Goal: Communication & Community: Answer question/provide support

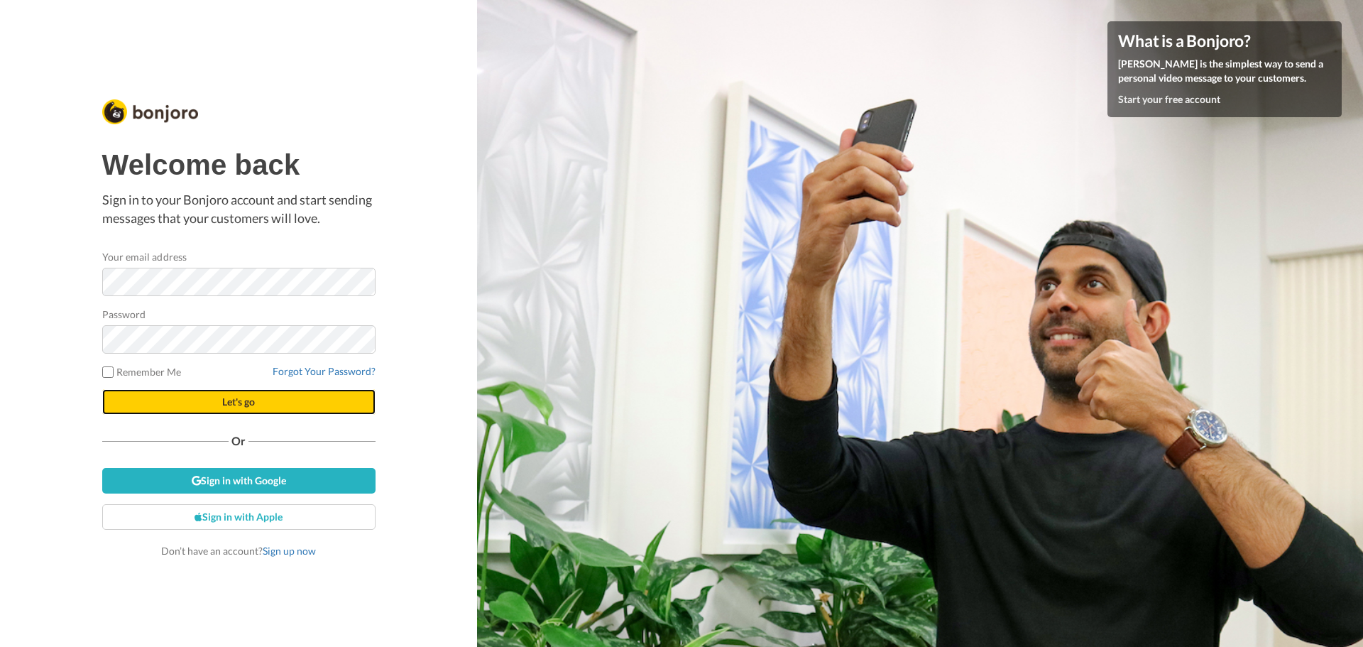
click at [197, 410] on button "Let's go" at bounding box center [238, 402] width 273 height 26
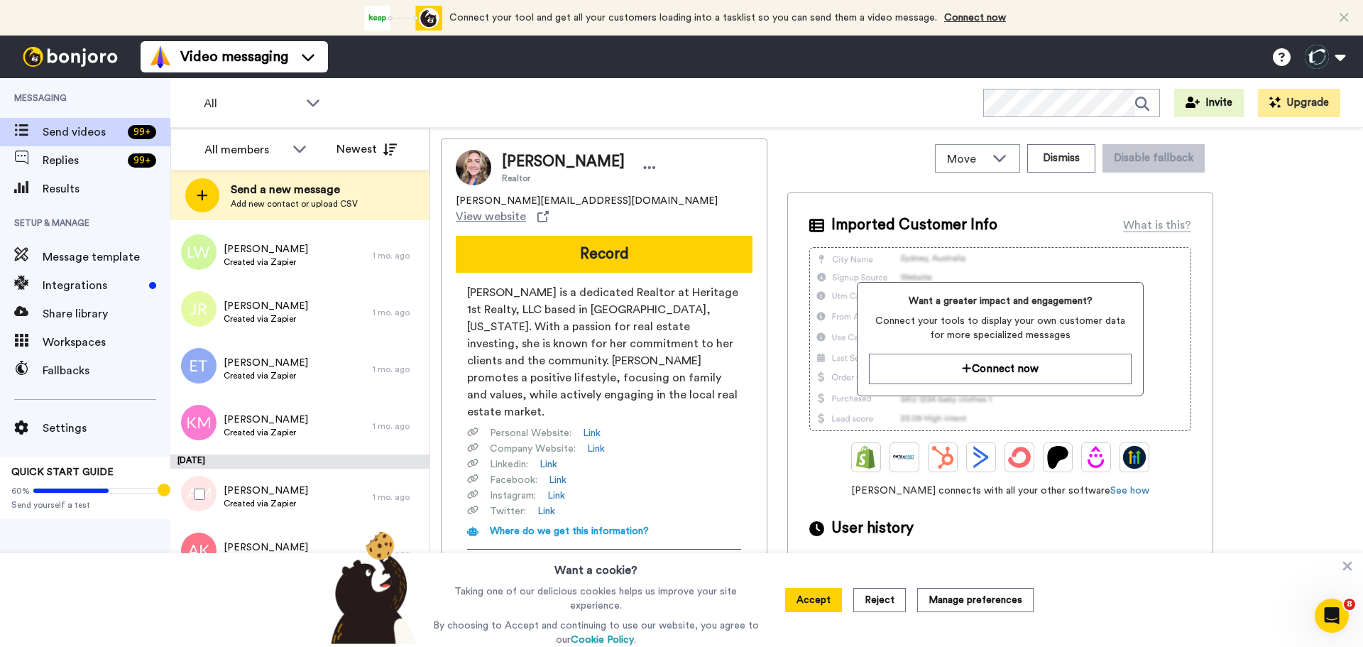
scroll to position [2350, 0]
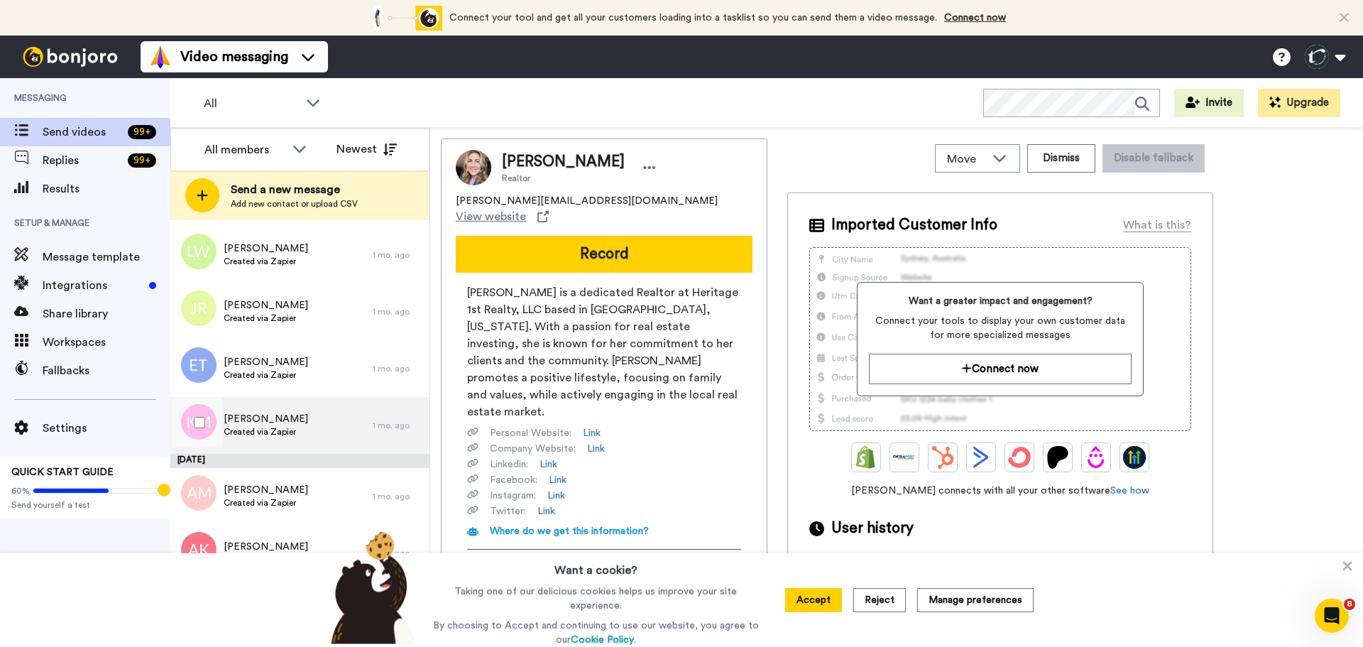
click at [260, 415] on span "Kristi M" at bounding box center [266, 419] width 84 height 14
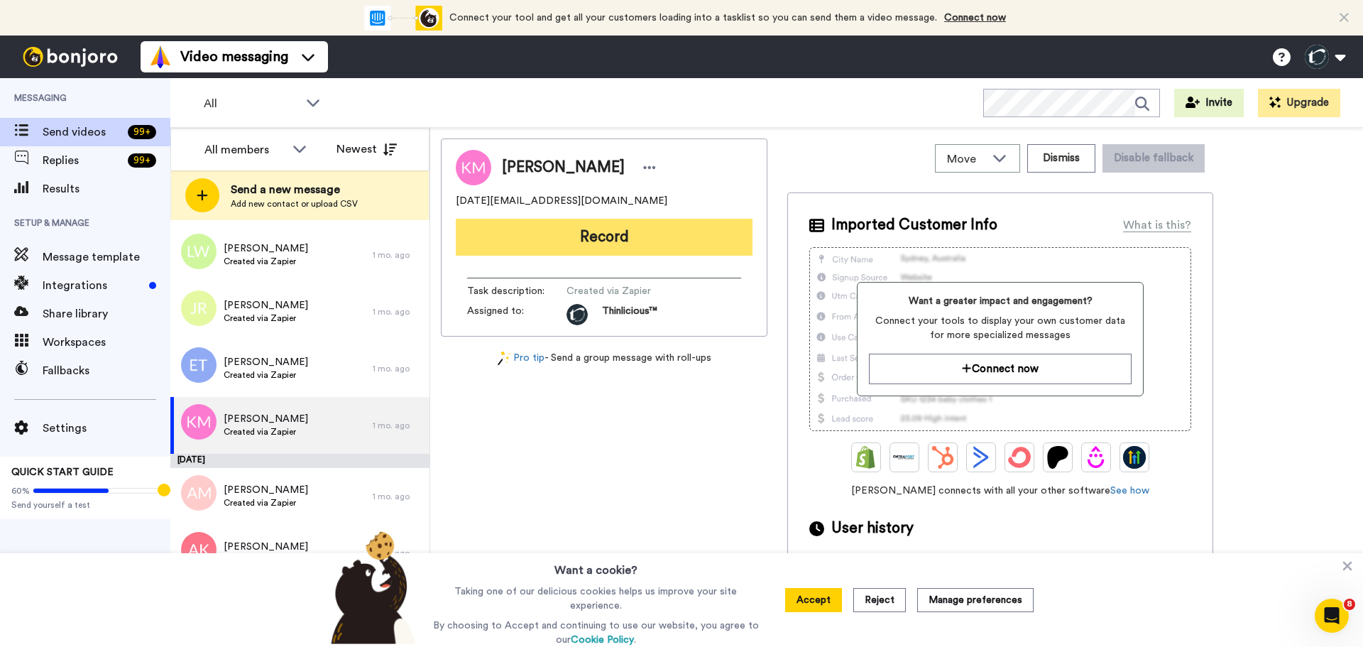
click at [617, 225] on button "Record" at bounding box center [604, 237] width 297 height 37
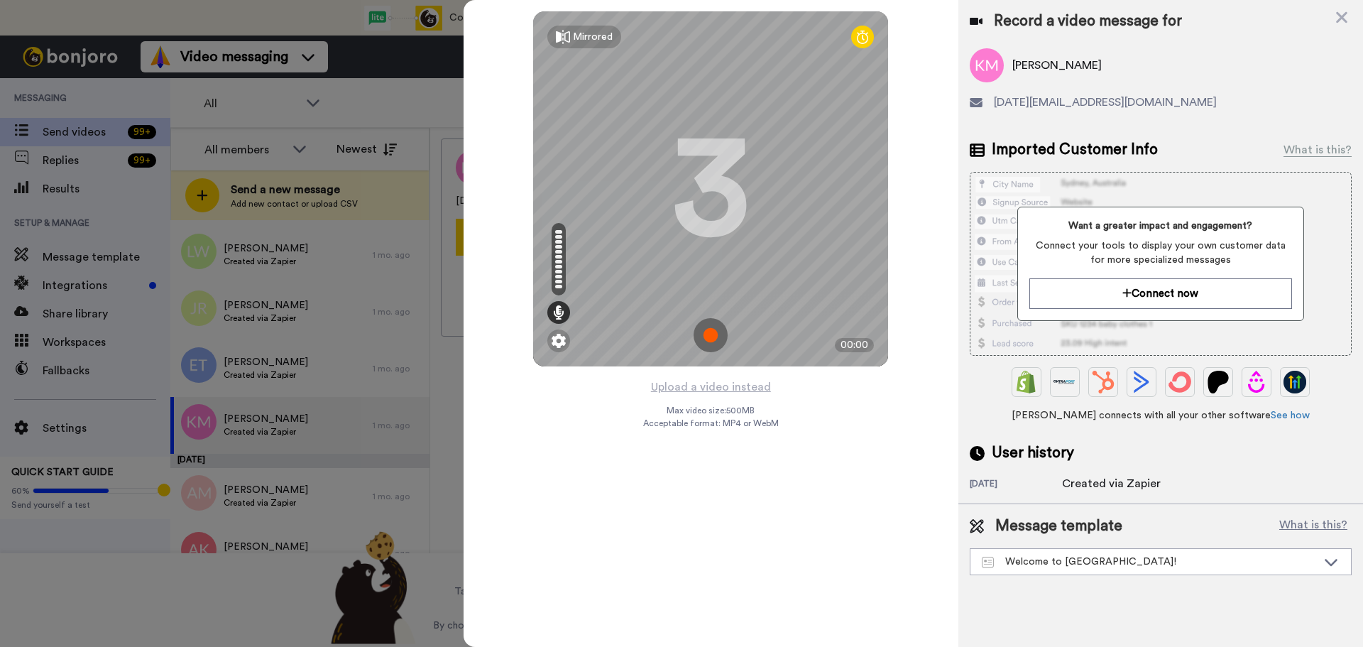
click at [713, 331] on img at bounding box center [710, 335] width 34 height 34
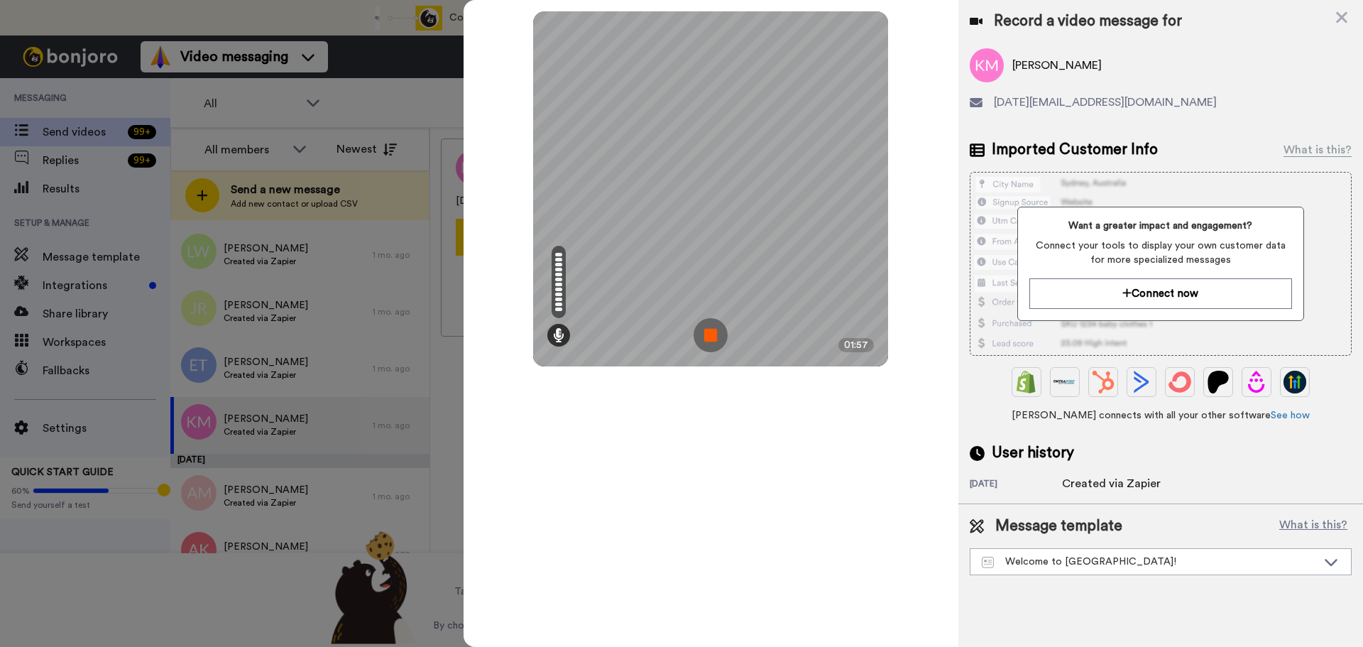
click at [713, 331] on img at bounding box center [710, 335] width 34 height 34
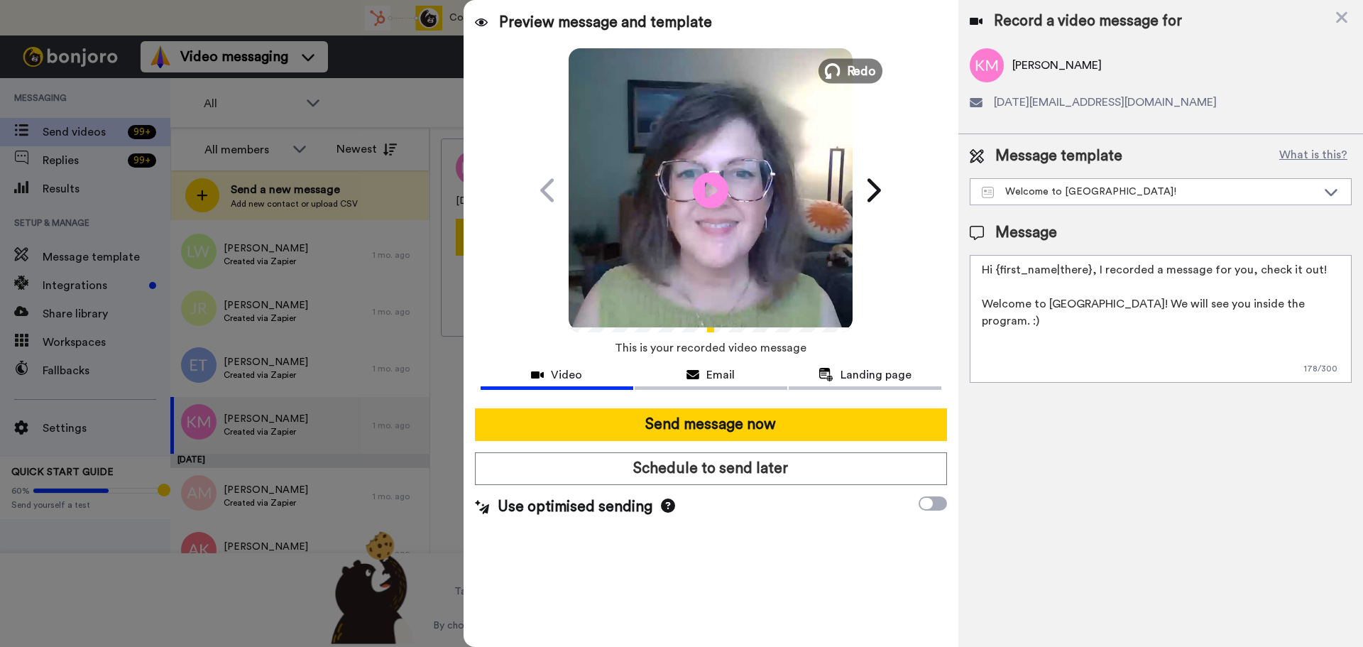
click at [855, 69] on span "Redo" at bounding box center [862, 70] width 30 height 18
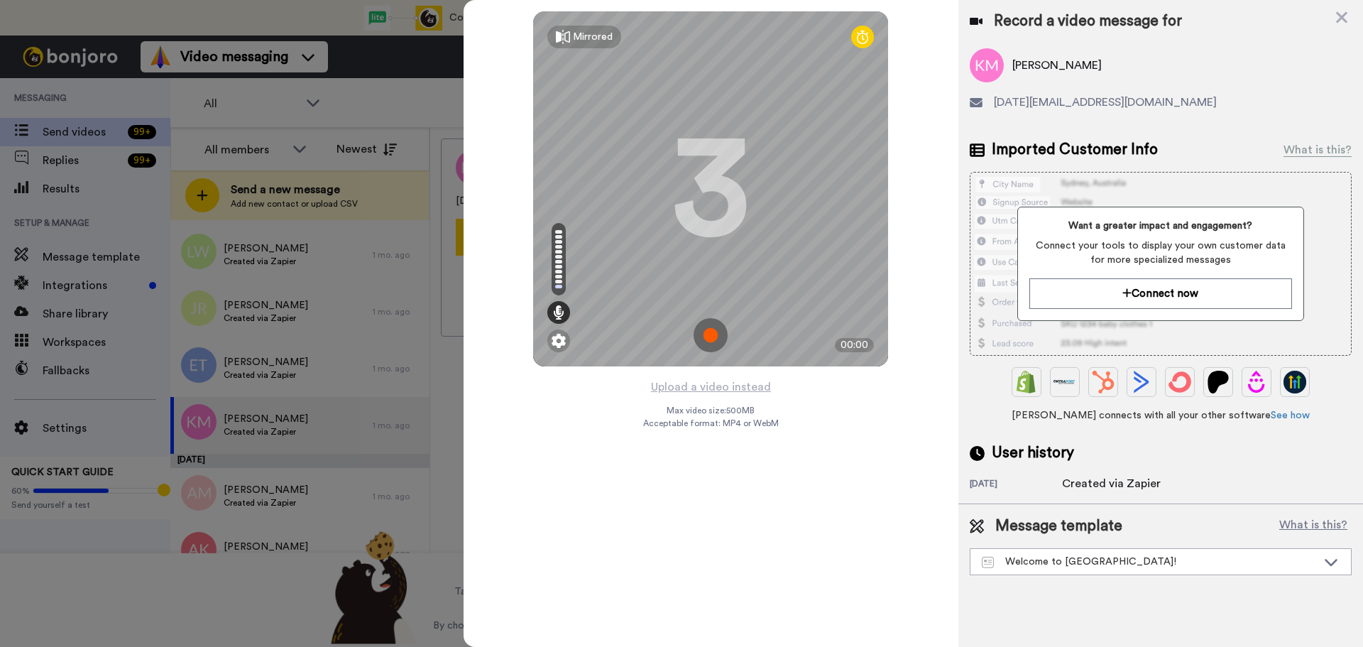
click at [708, 329] on img at bounding box center [710, 335] width 34 height 34
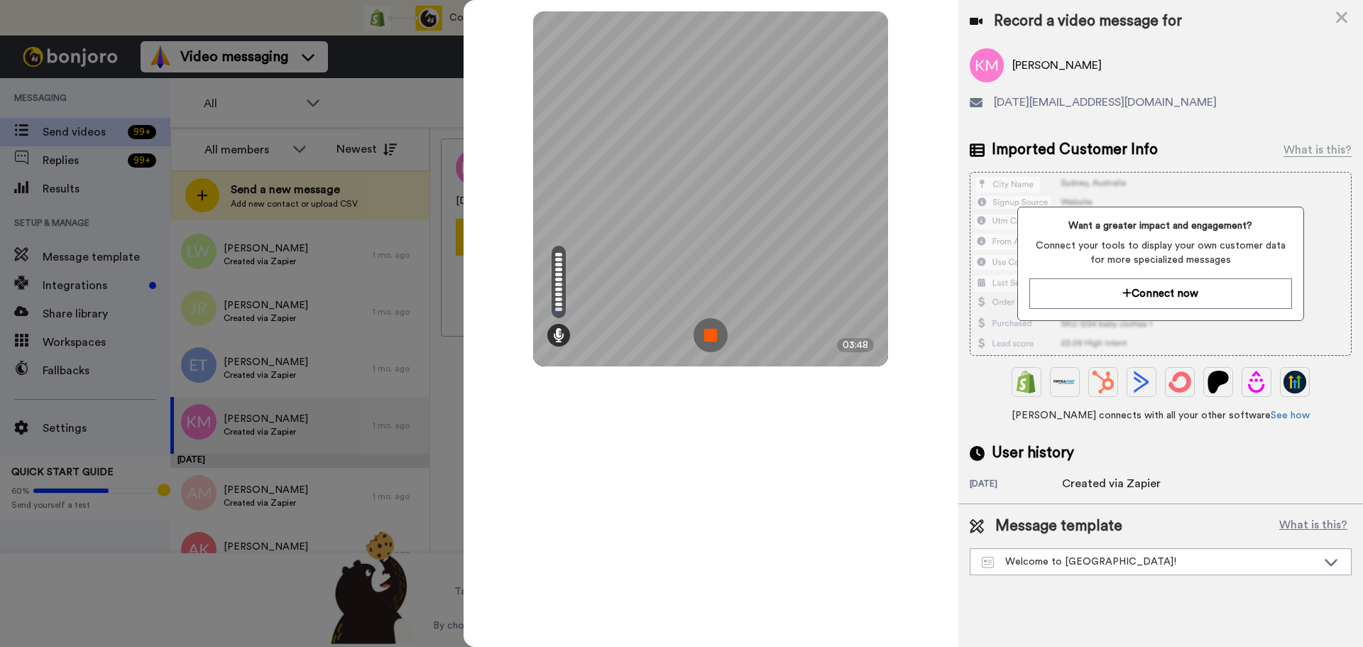
click at [708, 329] on img at bounding box center [710, 335] width 34 height 34
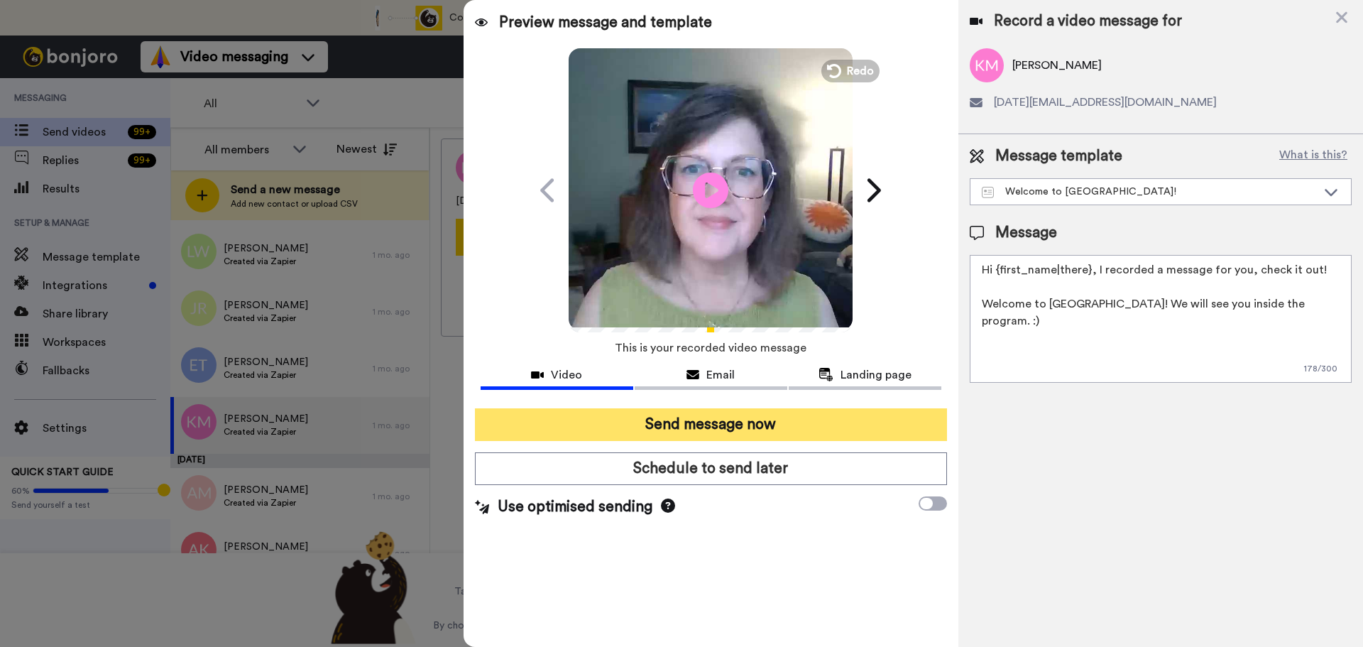
click at [760, 422] on button "Send message now" at bounding box center [711, 424] width 472 height 33
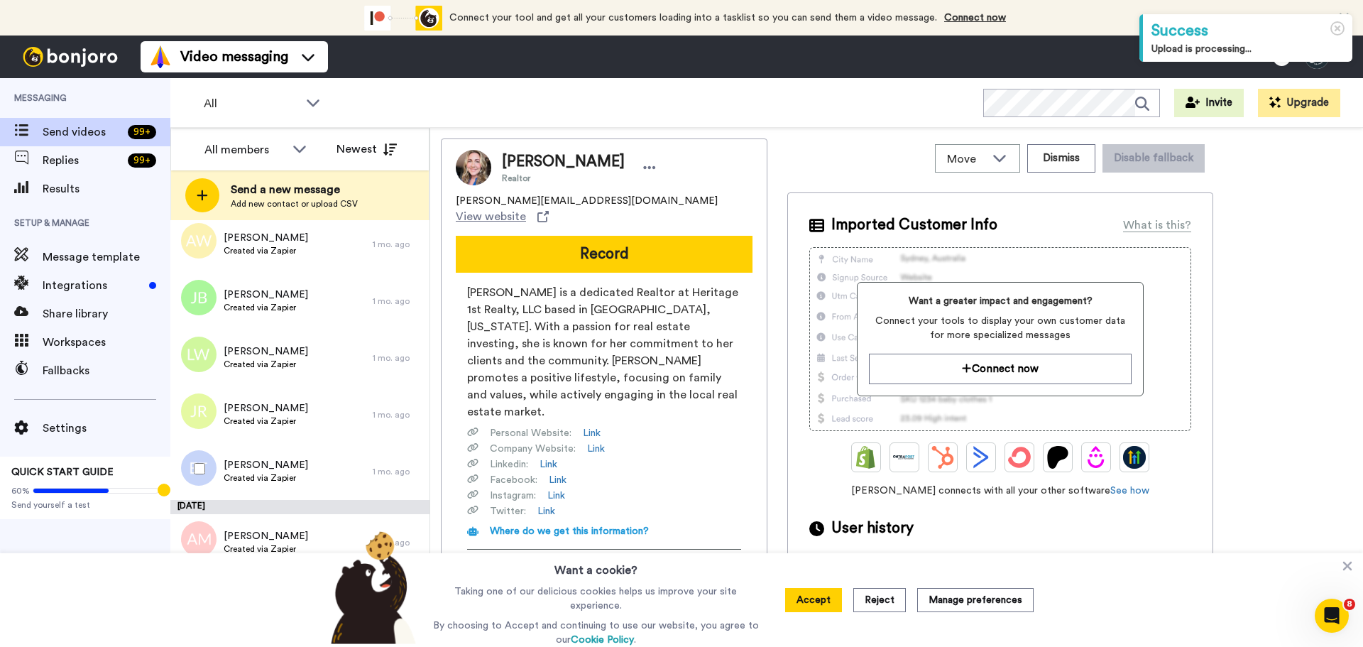
scroll to position [2246, 0]
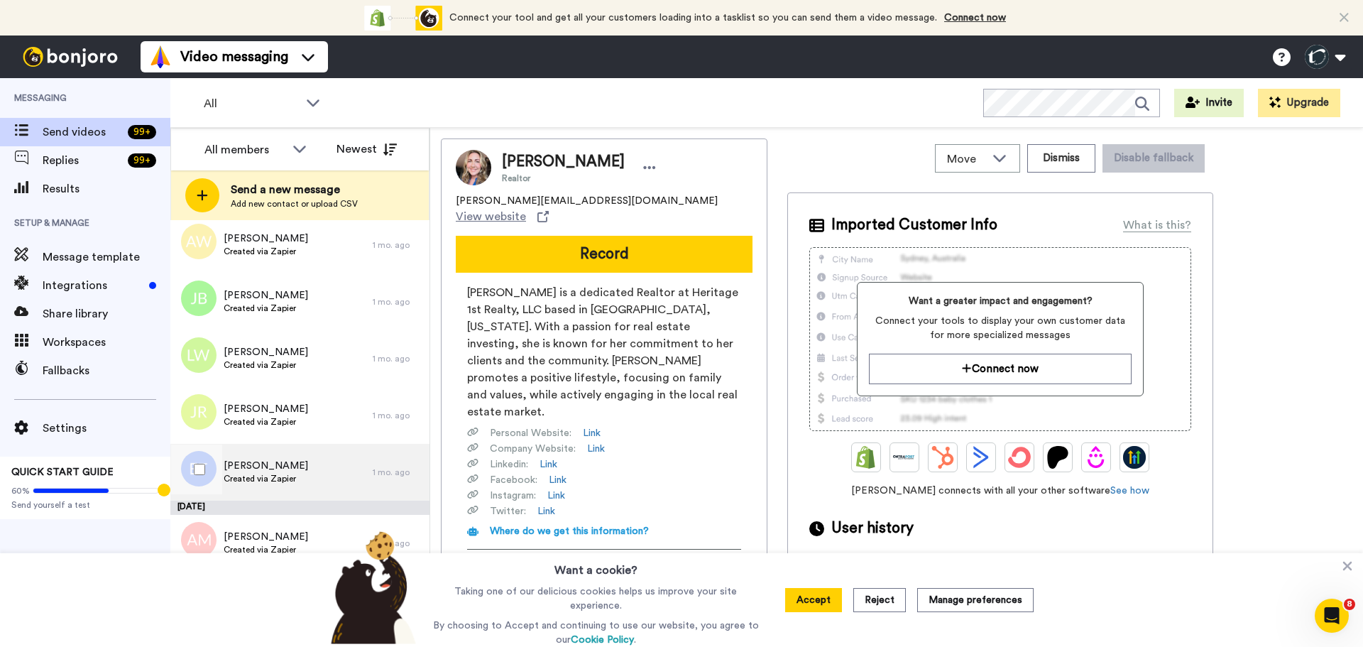
click at [261, 474] on span "Created via Zapier" at bounding box center [266, 478] width 84 height 11
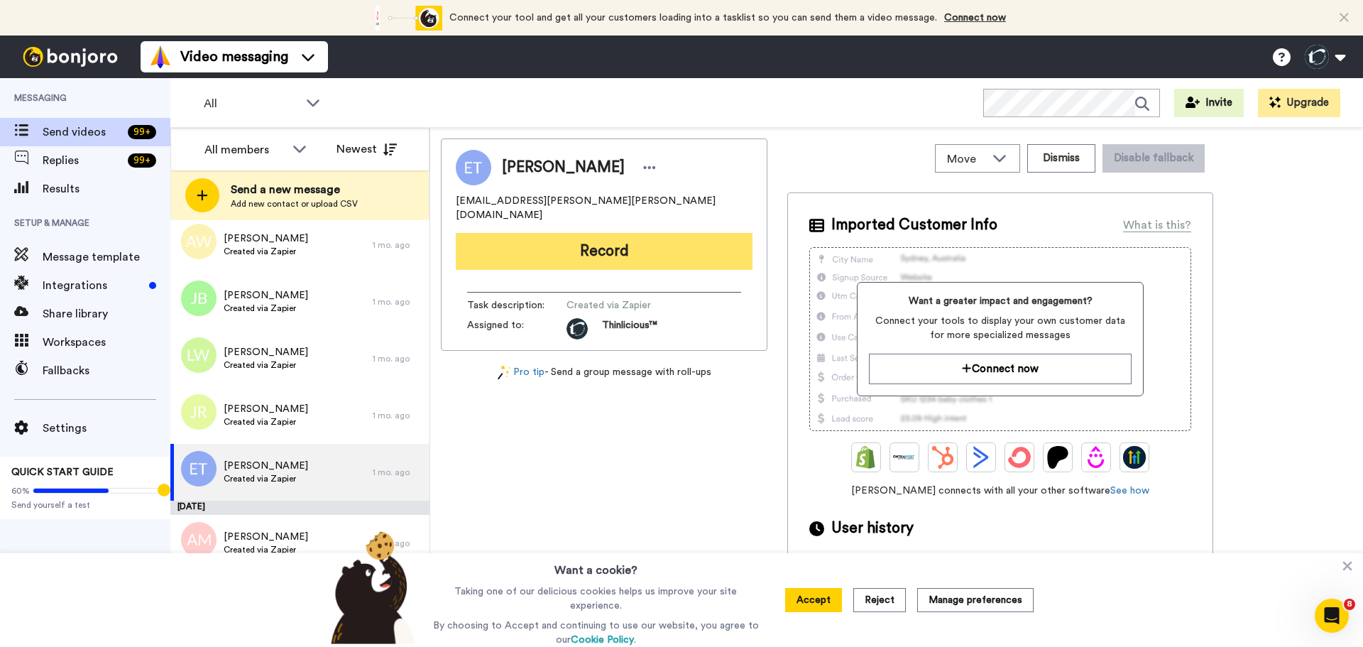
click at [564, 233] on button "Record" at bounding box center [604, 251] width 297 height 37
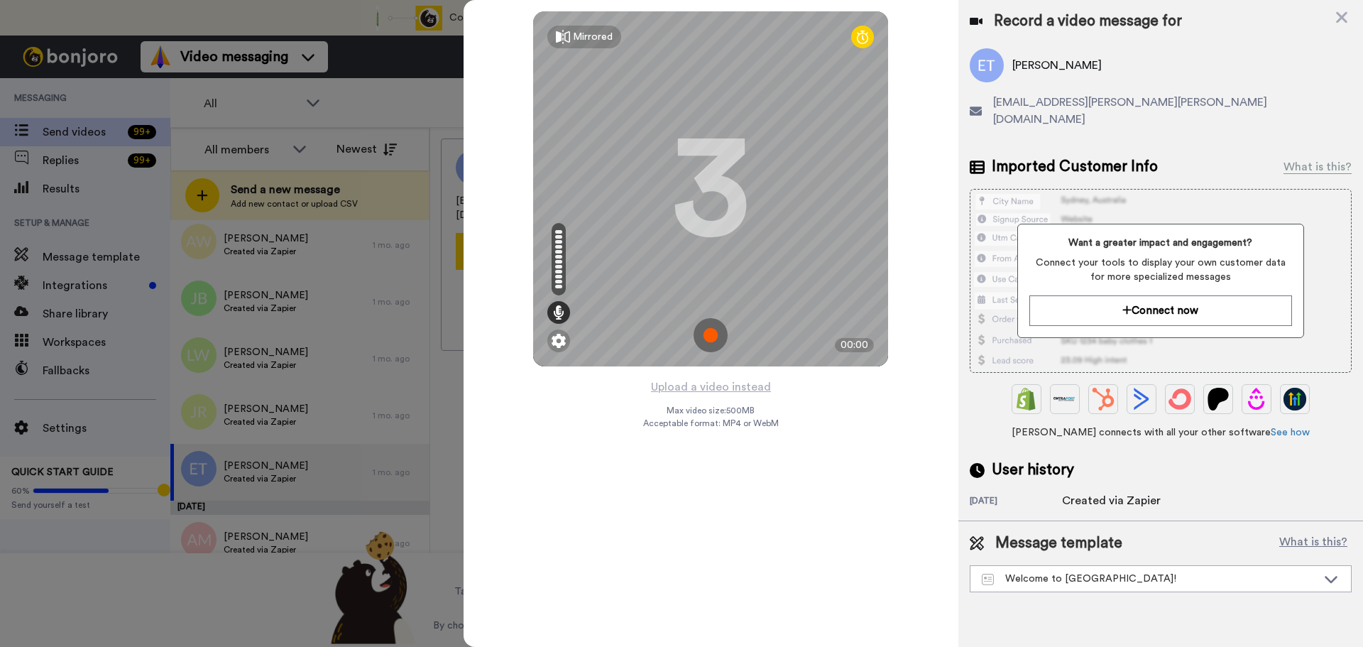
click at [709, 331] on img at bounding box center [710, 335] width 34 height 34
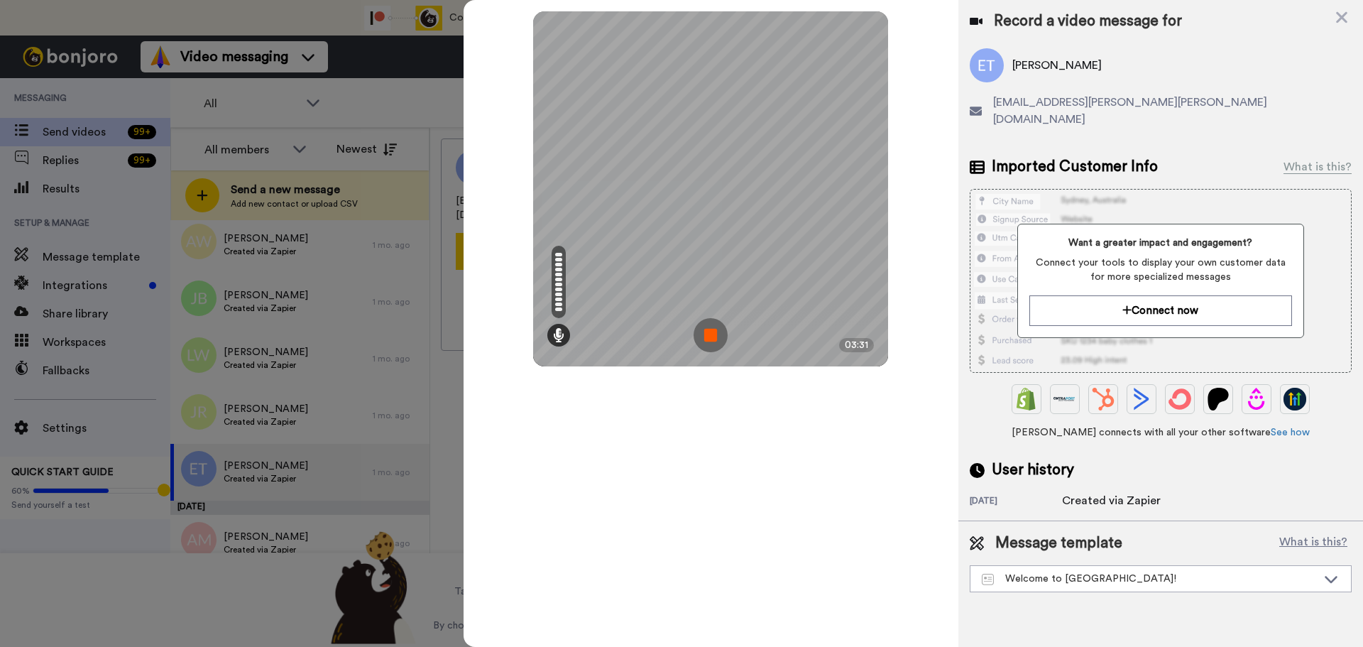
click at [709, 331] on img at bounding box center [710, 335] width 34 height 34
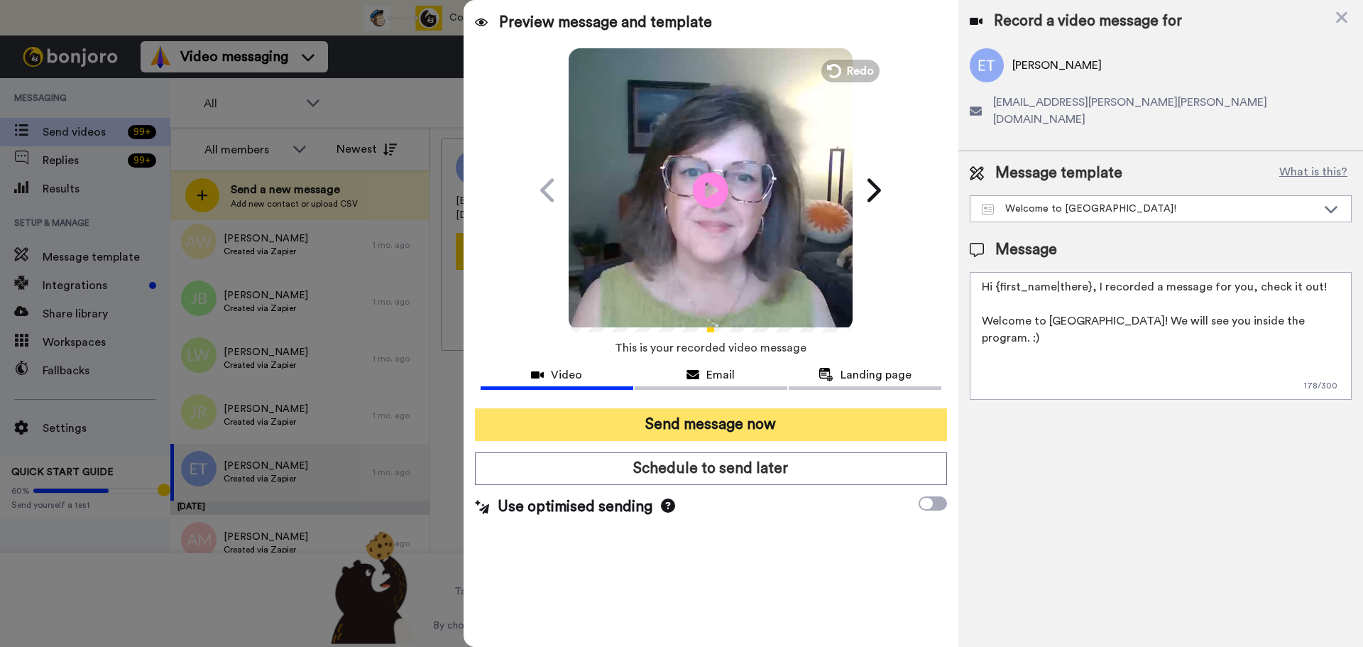
click at [741, 420] on button "Send message now" at bounding box center [711, 424] width 472 height 33
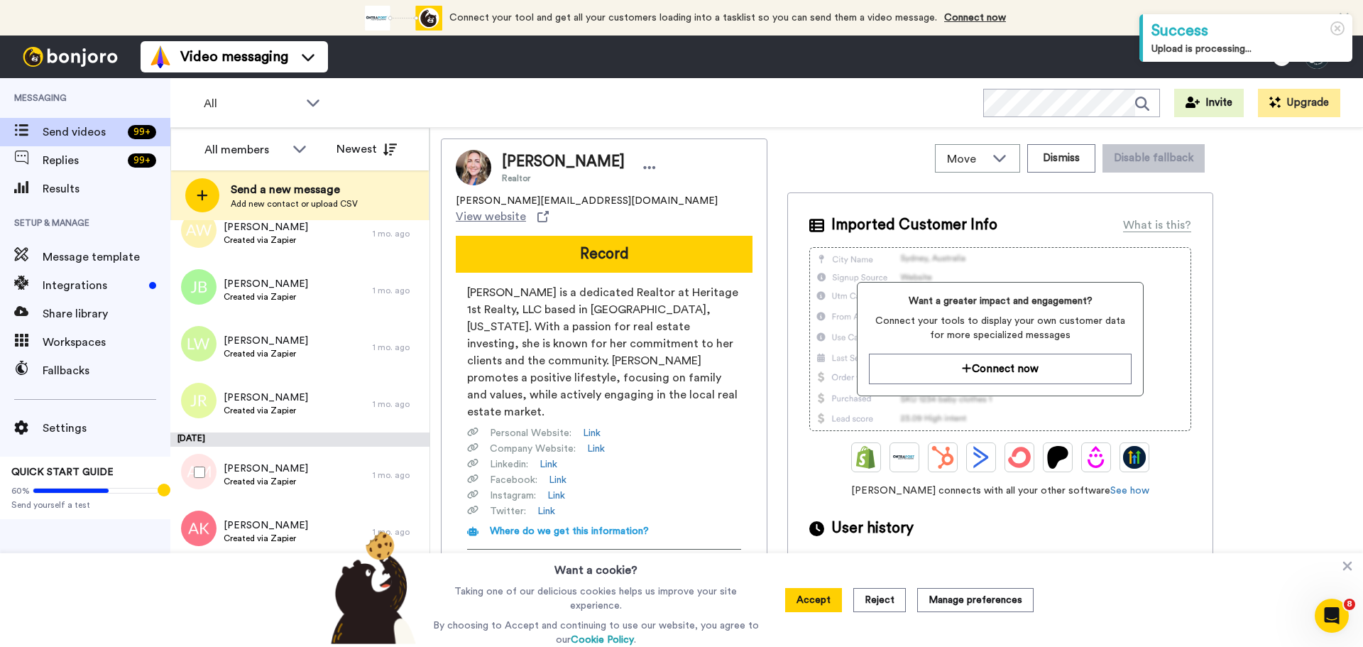
scroll to position [2259, 0]
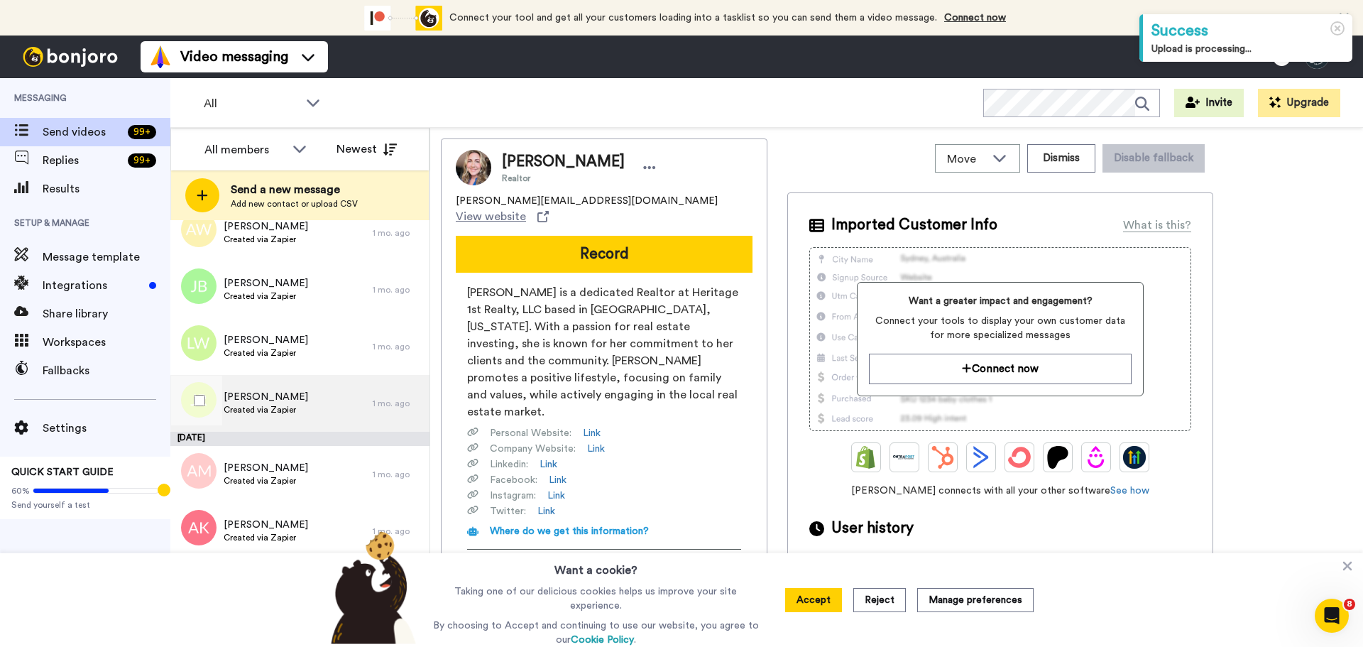
click at [270, 406] on span "Created via Zapier" at bounding box center [266, 409] width 84 height 11
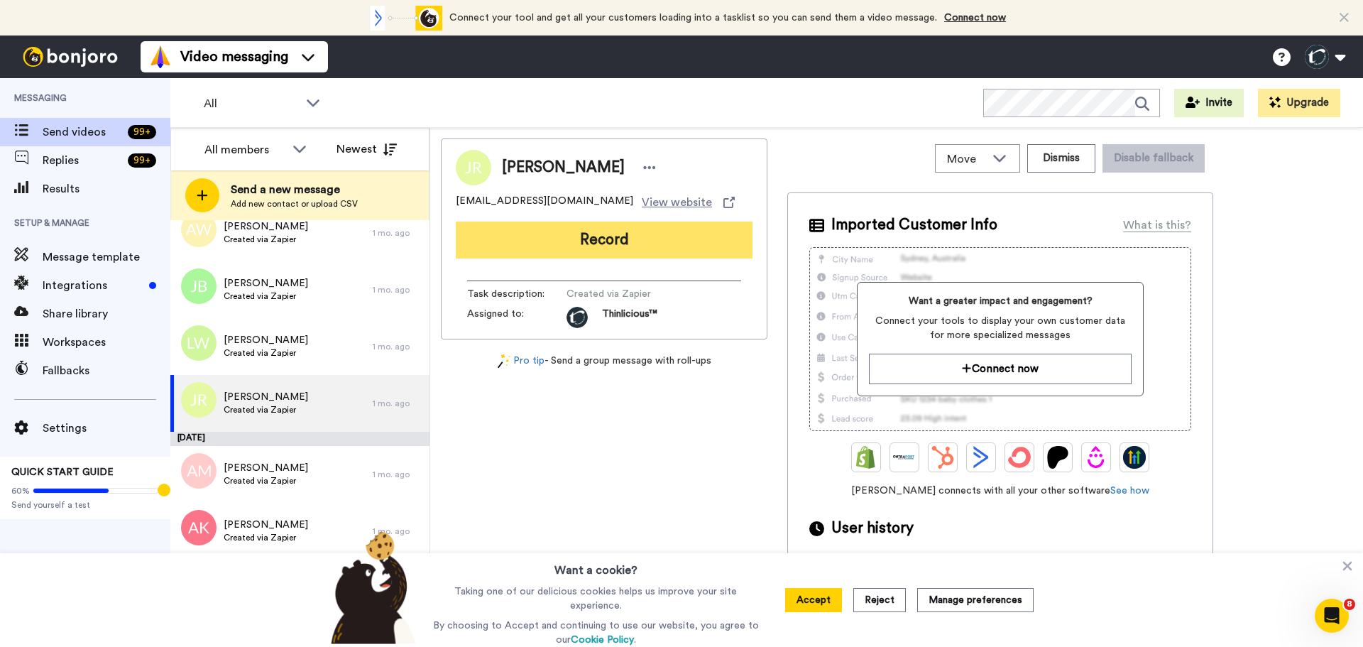
click at [505, 241] on button "Record" at bounding box center [604, 239] width 297 height 37
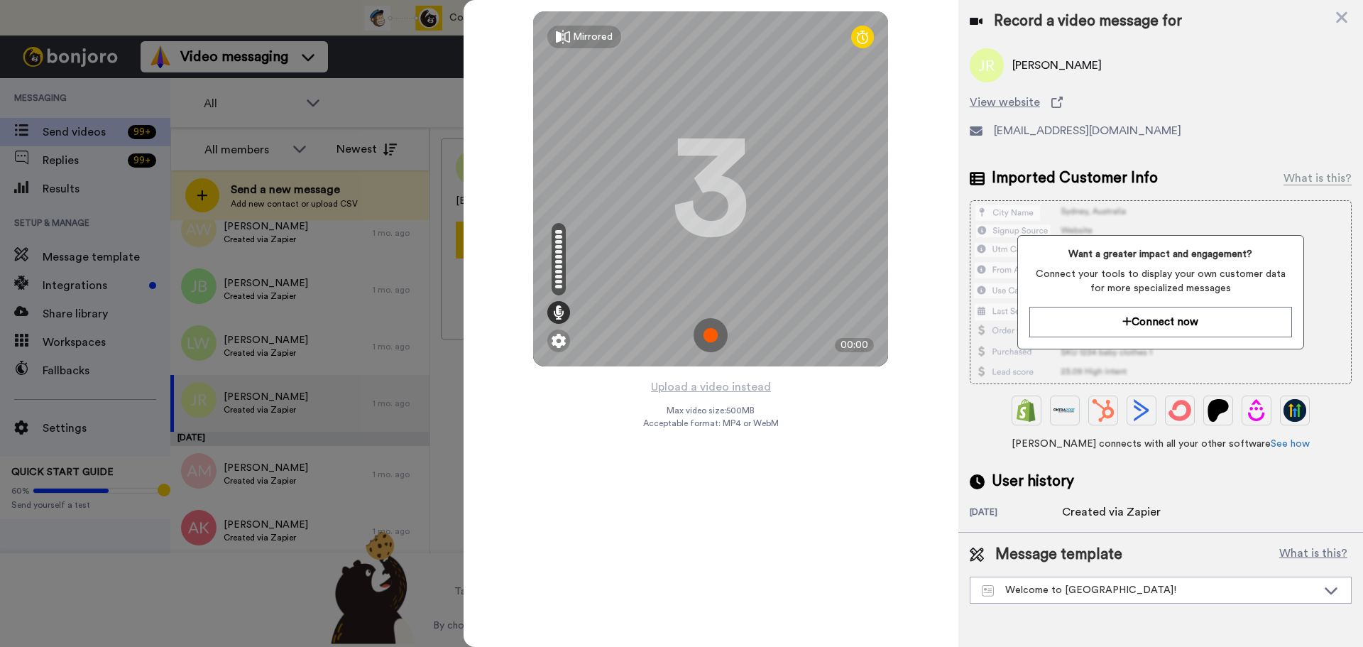
click at [713, 327] on img at bounding box center [710, 335] width 34 height 34
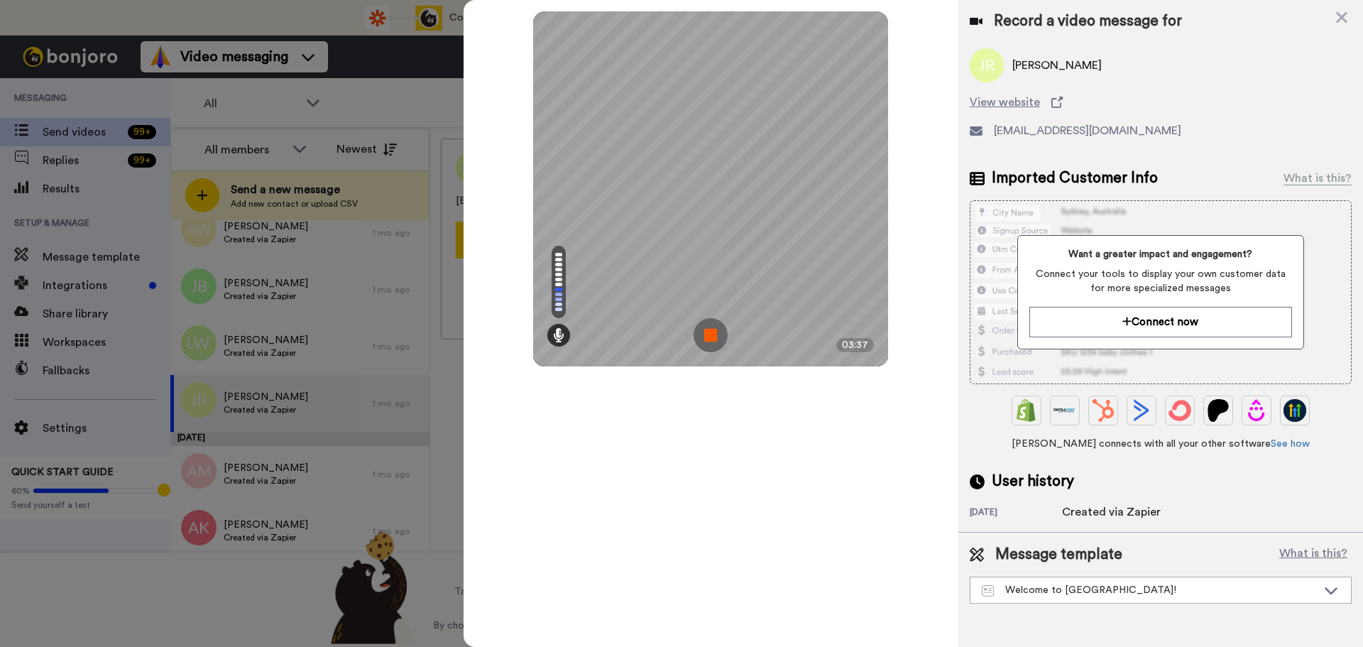
click at [713, 327] on img at bounding box center [710, 335] width 34 height 34
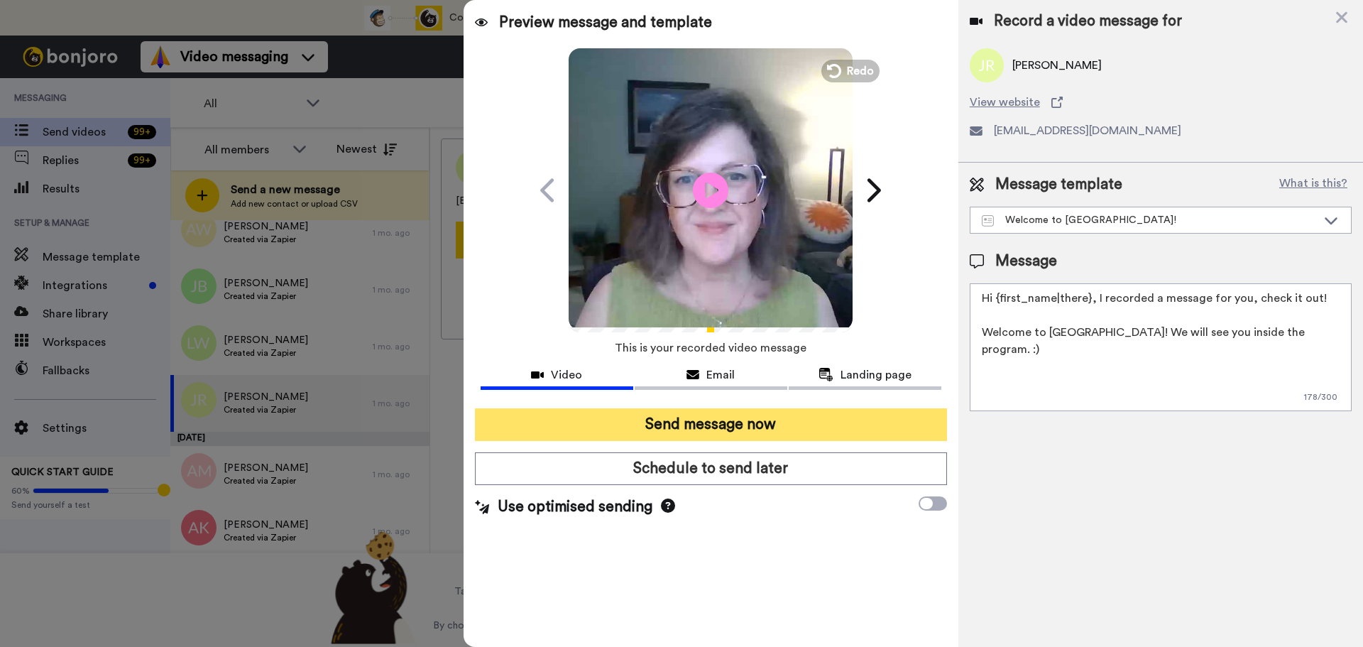
click at [641, 413] on button "Send message now" at bounding box center [711, 424] width 472 height 33
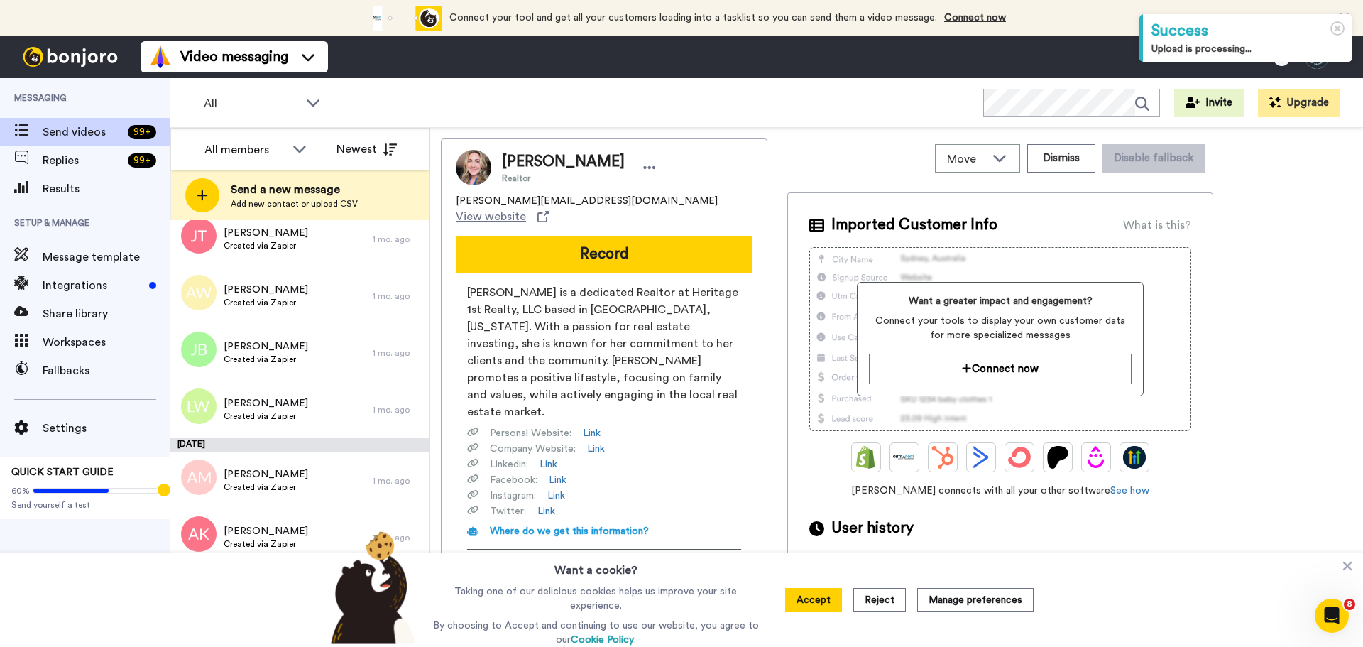
scroll to position [2181, 0]
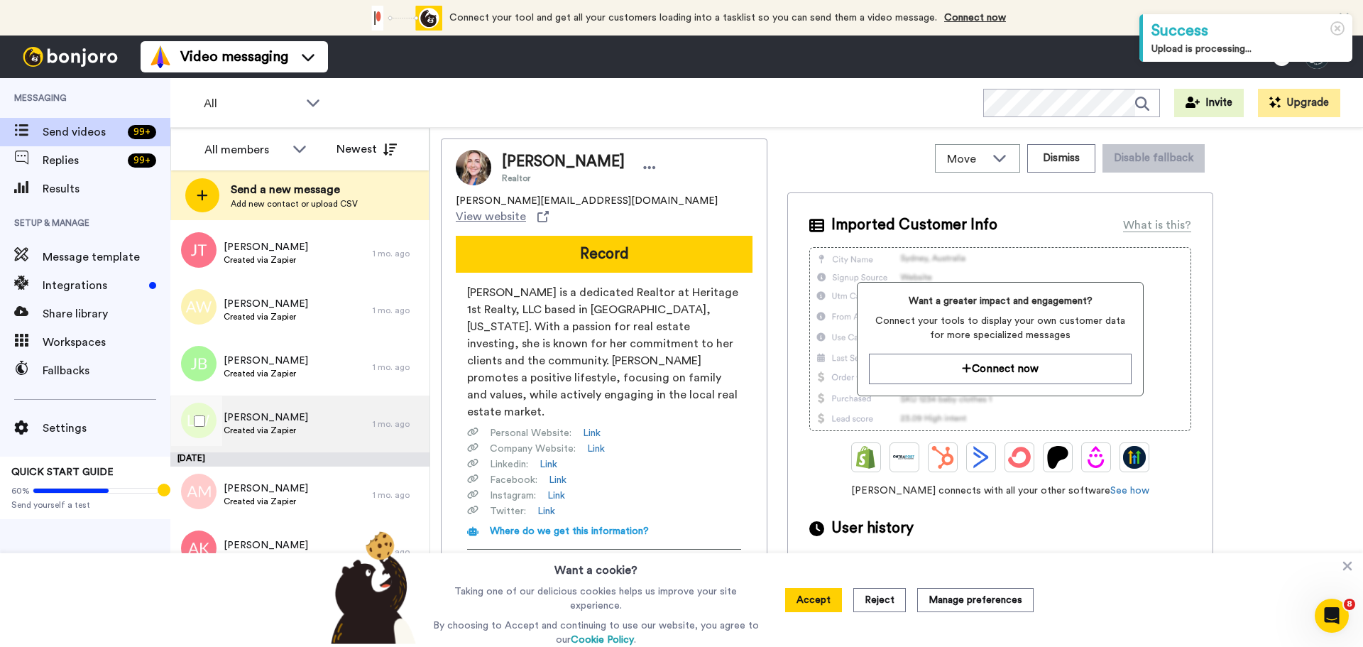
click at [271, 434] on span "Created via Zapier" at bounding box center [266, 429] width 84 height 11
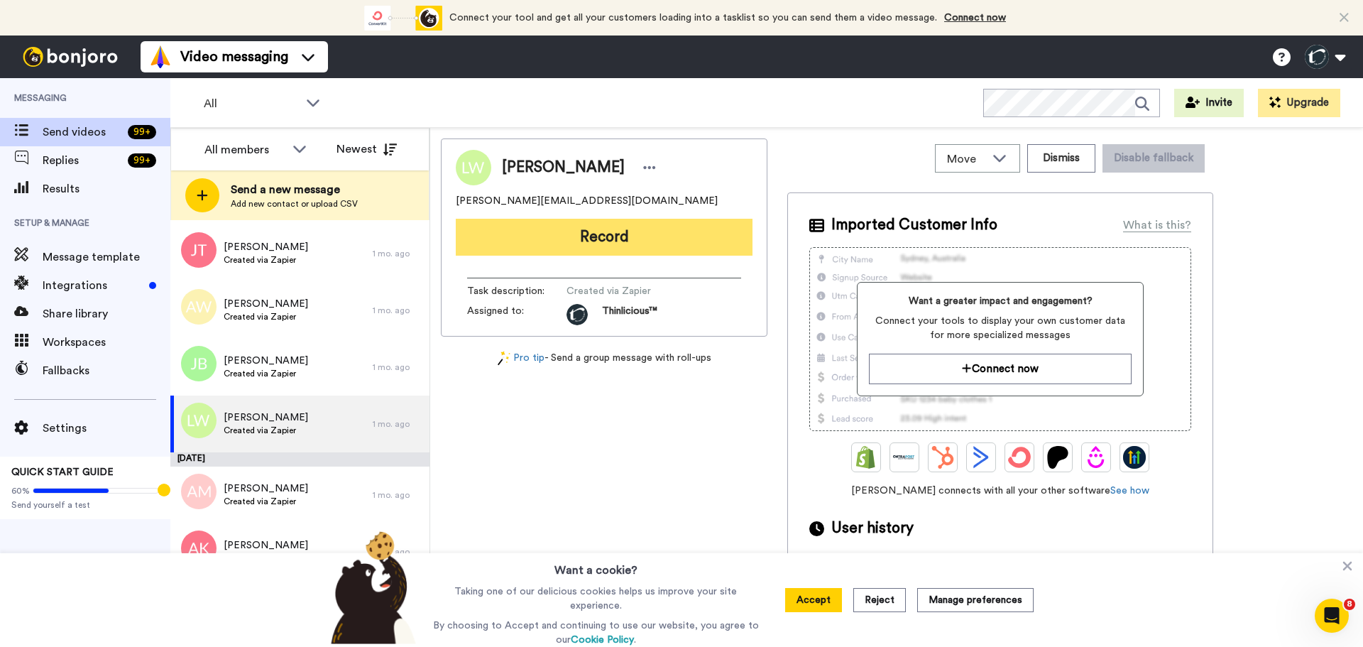
click at [593, 234] on button "Record" at bounding box center [604, 237] width 297 height 37
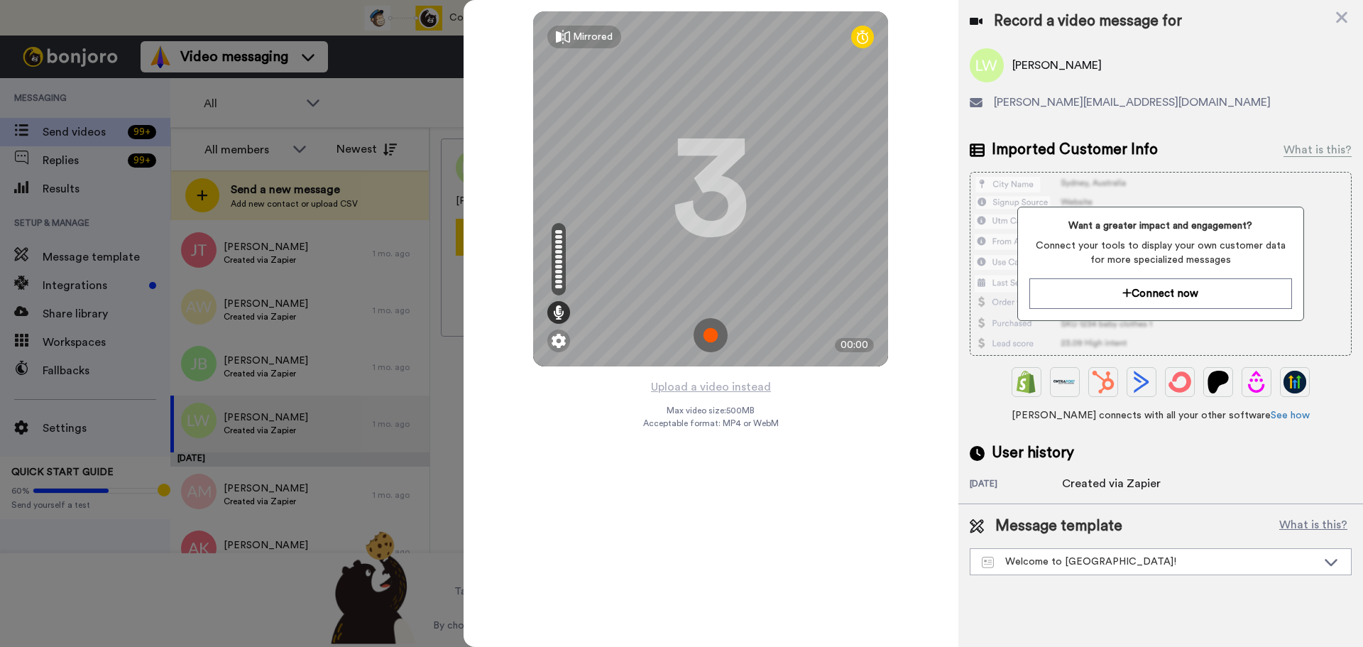
click at [706, 329] on img at bounding box center [710, 335] width 34 height 34
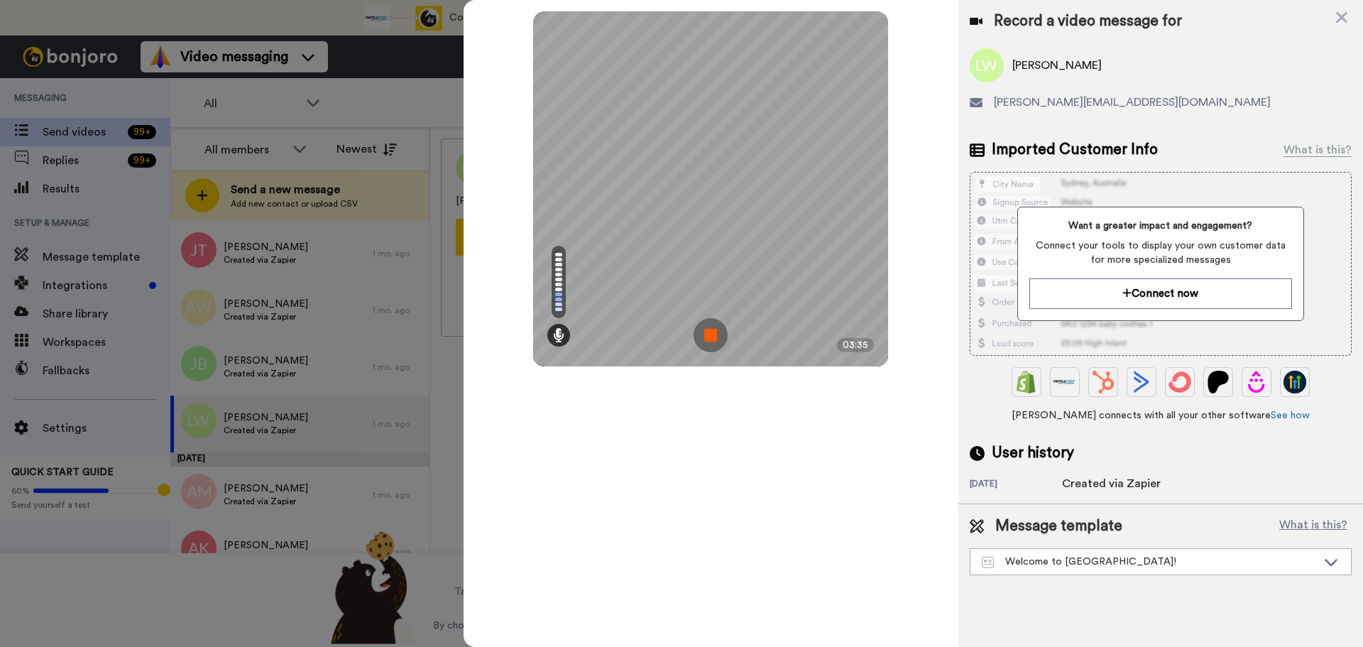
click at [706, 329] on img at bounding box center [710, 335] width 34 height 34
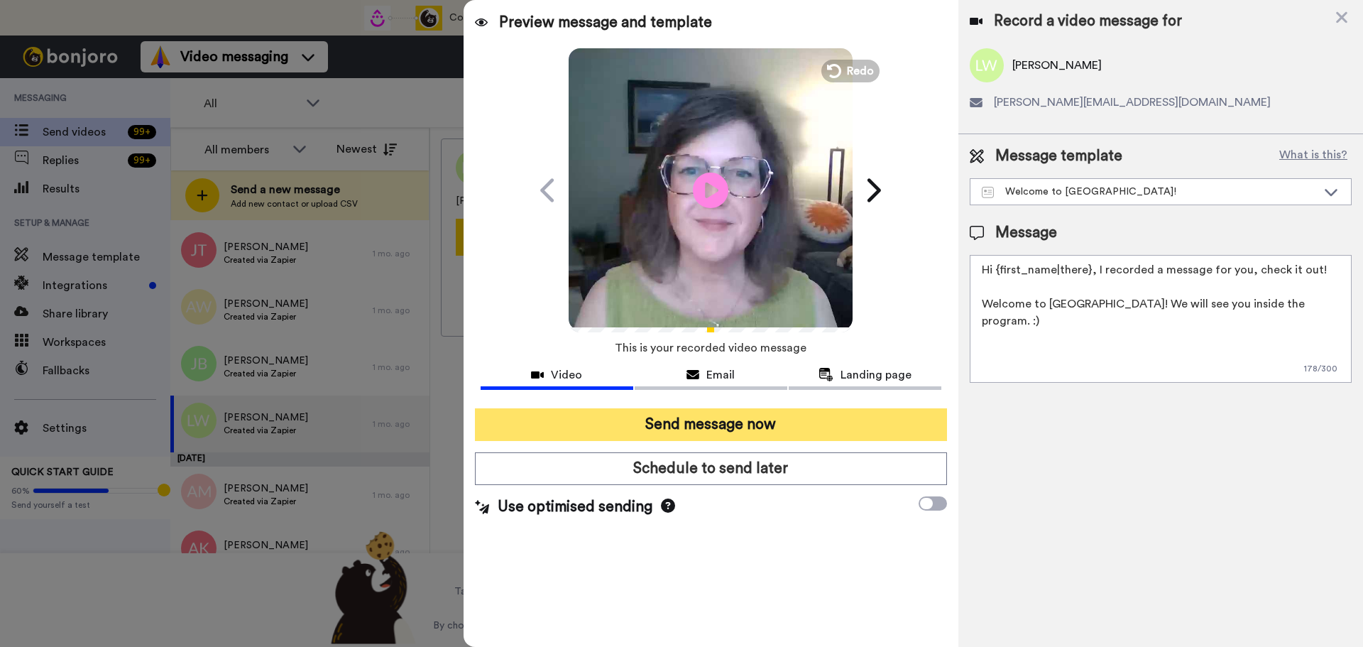
click at [760, 422] on button "Send message now" at bounding box center [711, 424] width 472 height 33
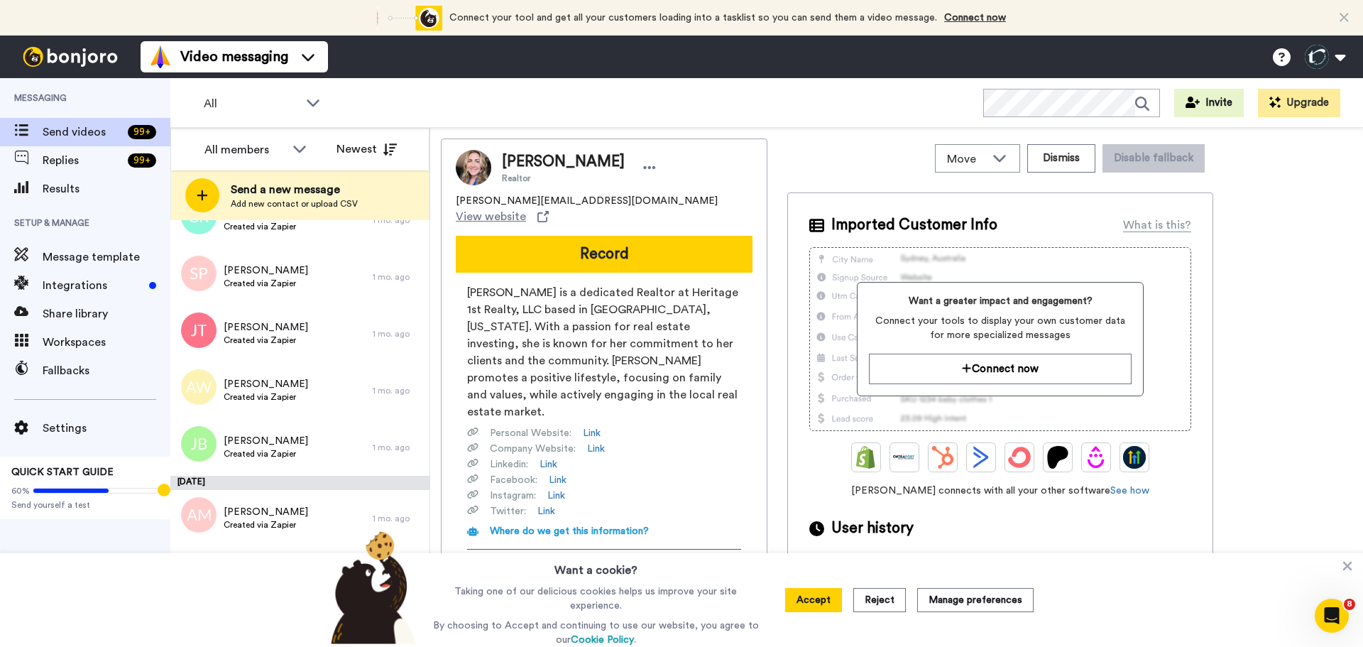
scroll to position [2102, 0]
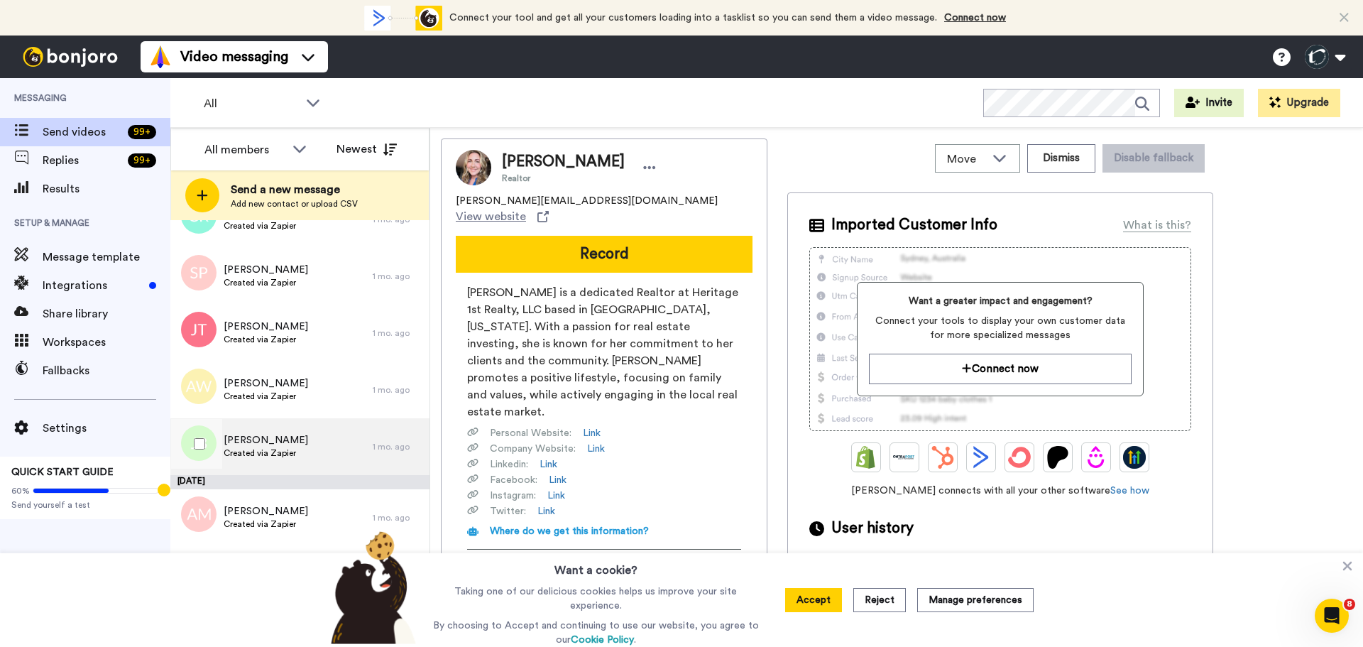
click at [245, 443] on span "[PERSON_NAME]" at bounding box center [266, 440] width 84 height 14
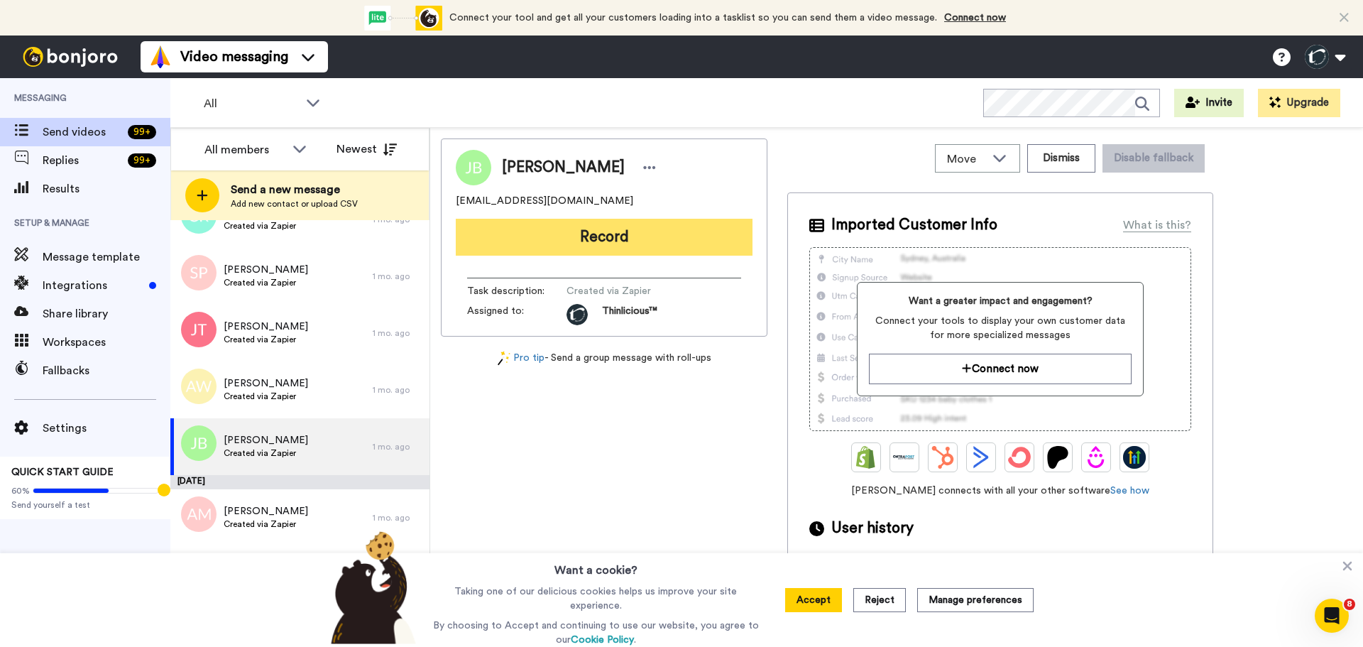
click at [679, 231] on button "Record" at bounding box center [604, 237] width 297 height 37
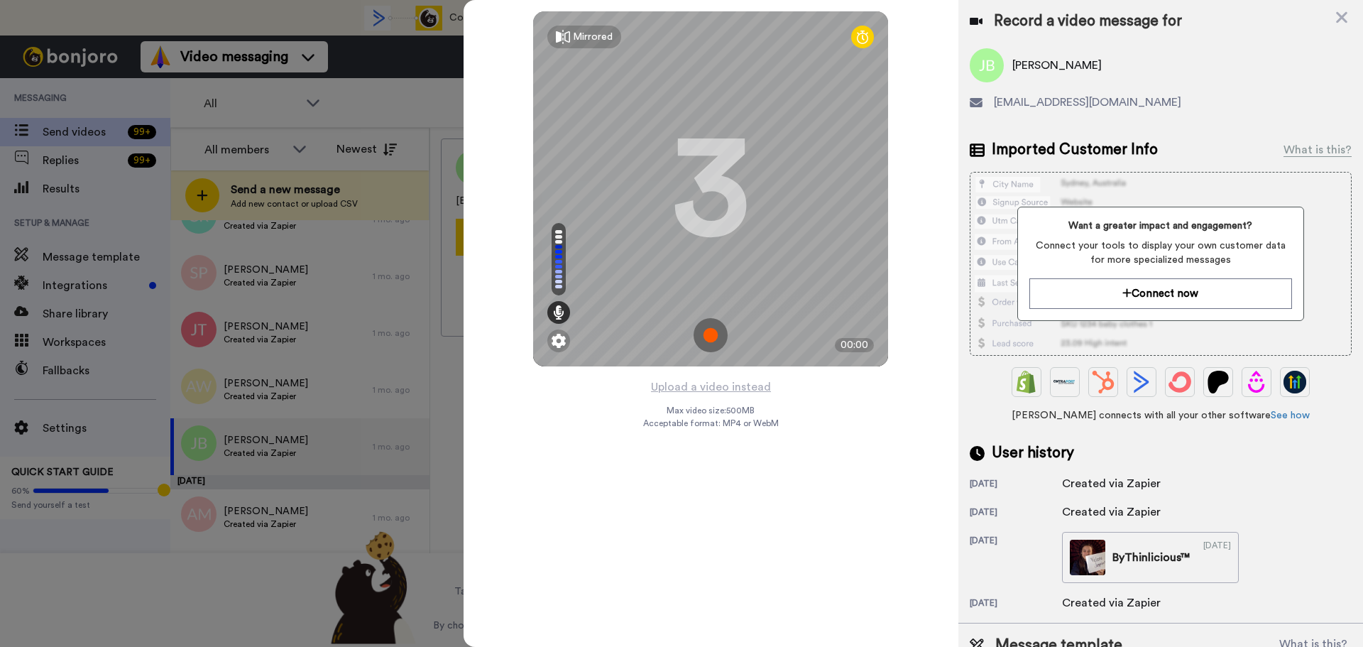
click at [709, 330] on img at bounding box center [710, 335] width 34 height 34
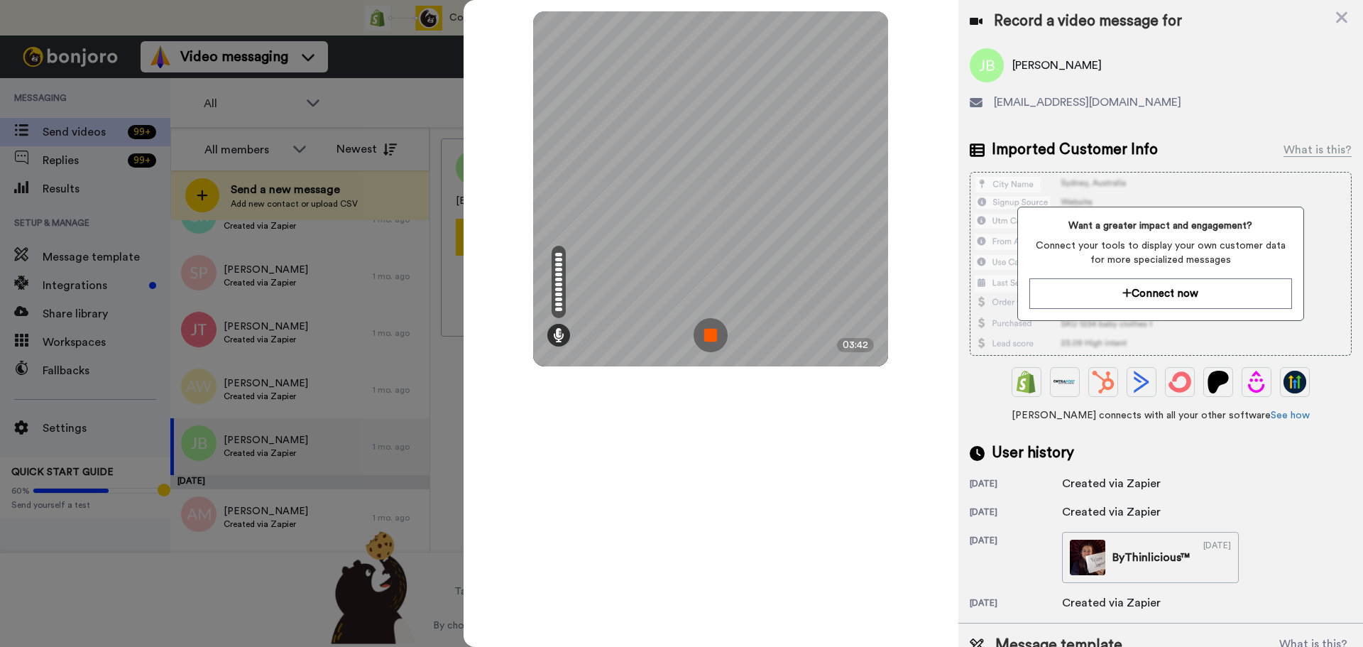
click at [709, 330] on img at bounding box center [710, 335] width 34 height 34
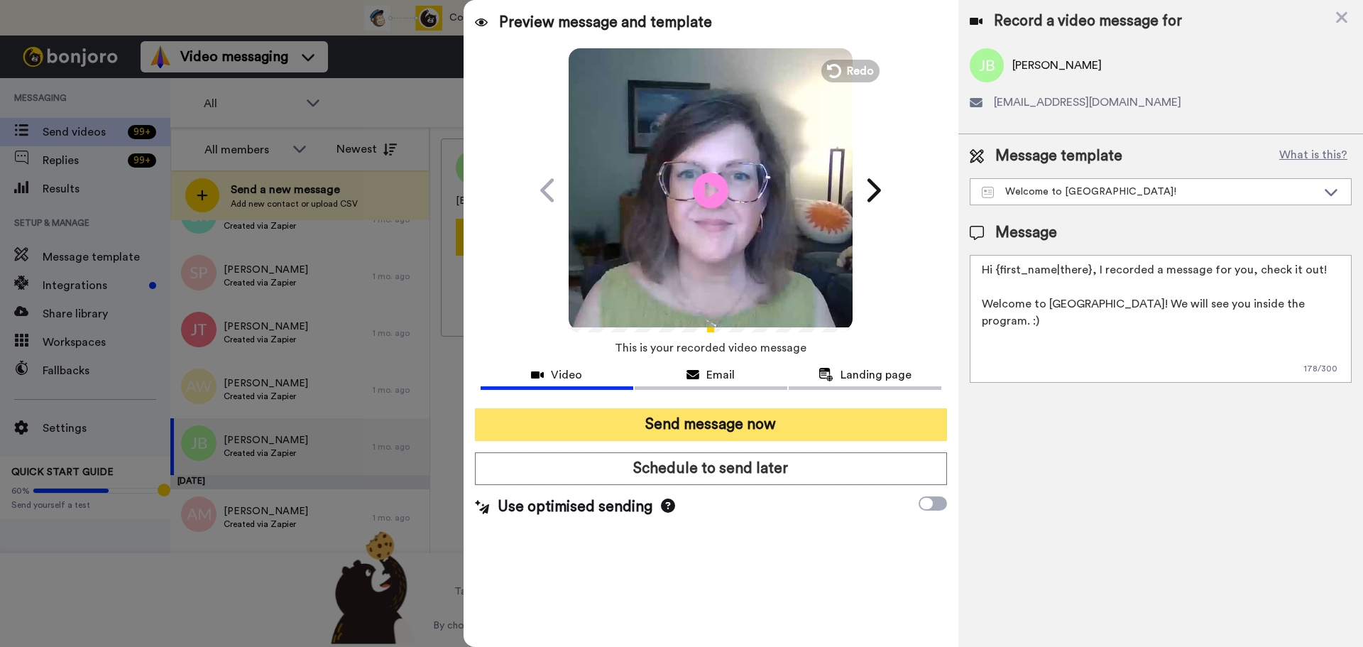
click at [571, 426] on button "Send message now" at bounding box center [711, 424] width 472 height 33
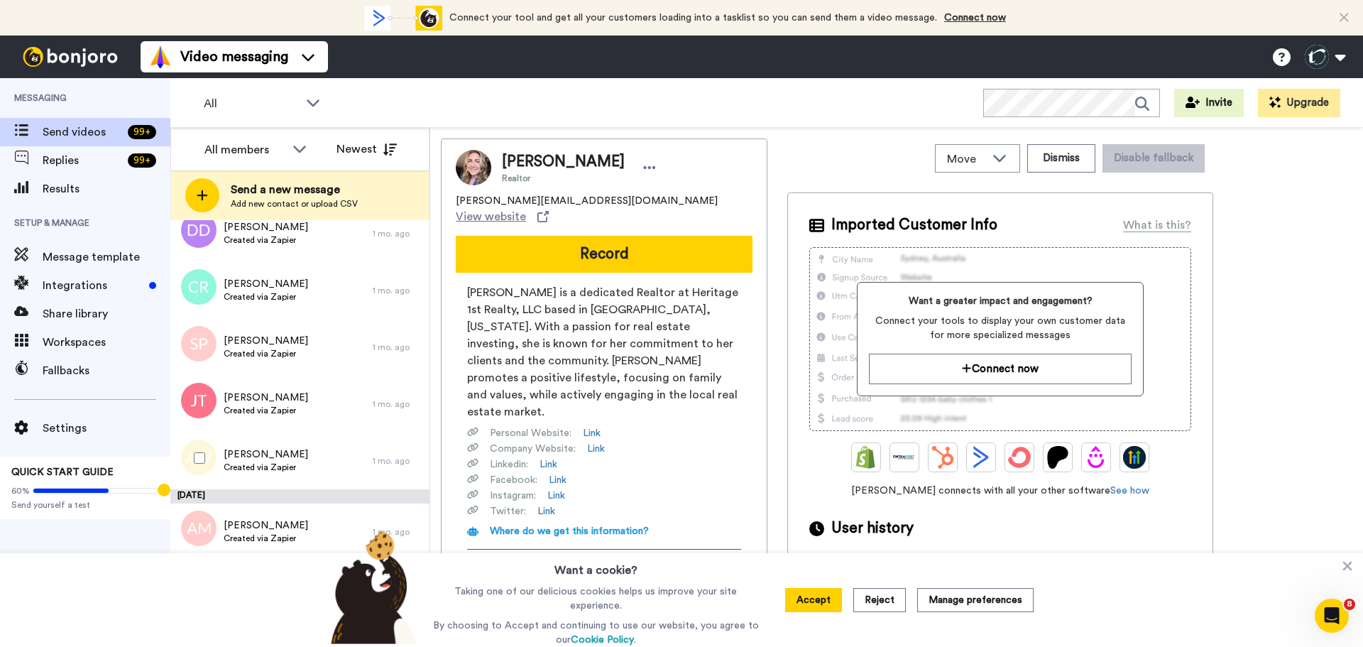
scroll to position [2031, 0]
click at [252, 459] on span "[PERSON_NAME]" at bounding box center [266, 453] width 84 height 14
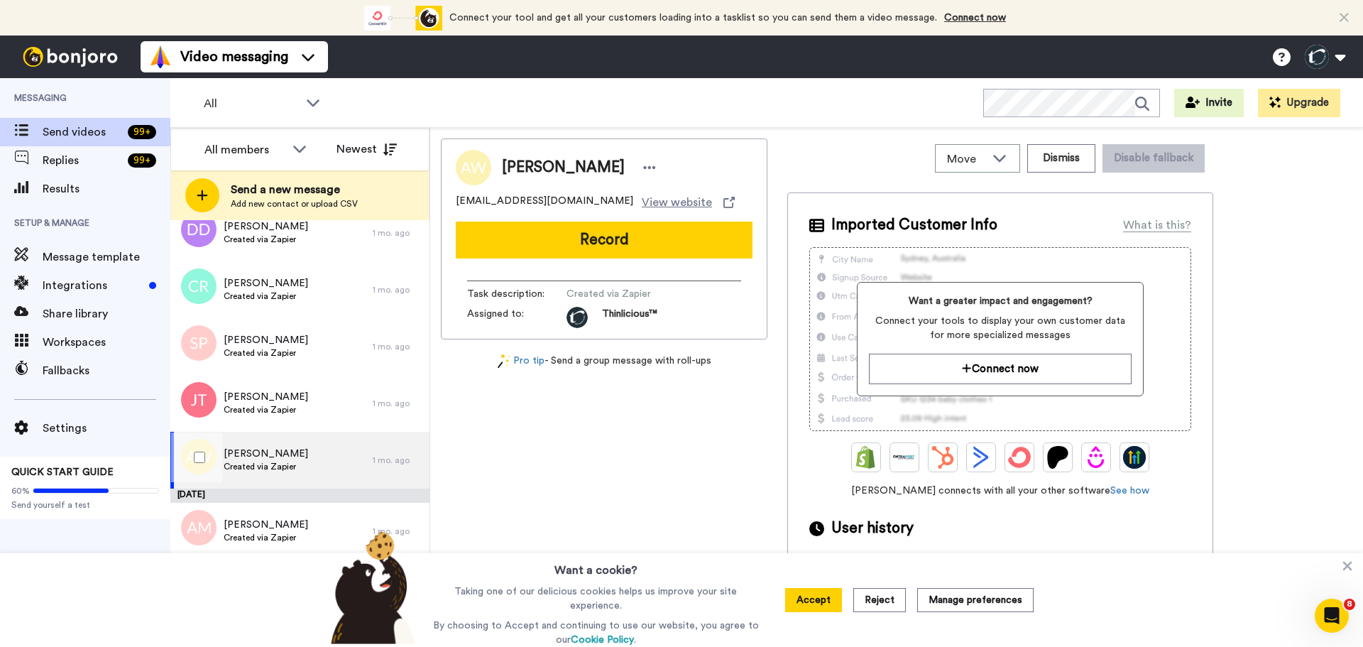
click at [252, 459] on span "[PERSON_NAME]" at bounding box center [266, 453] width 84 height 14
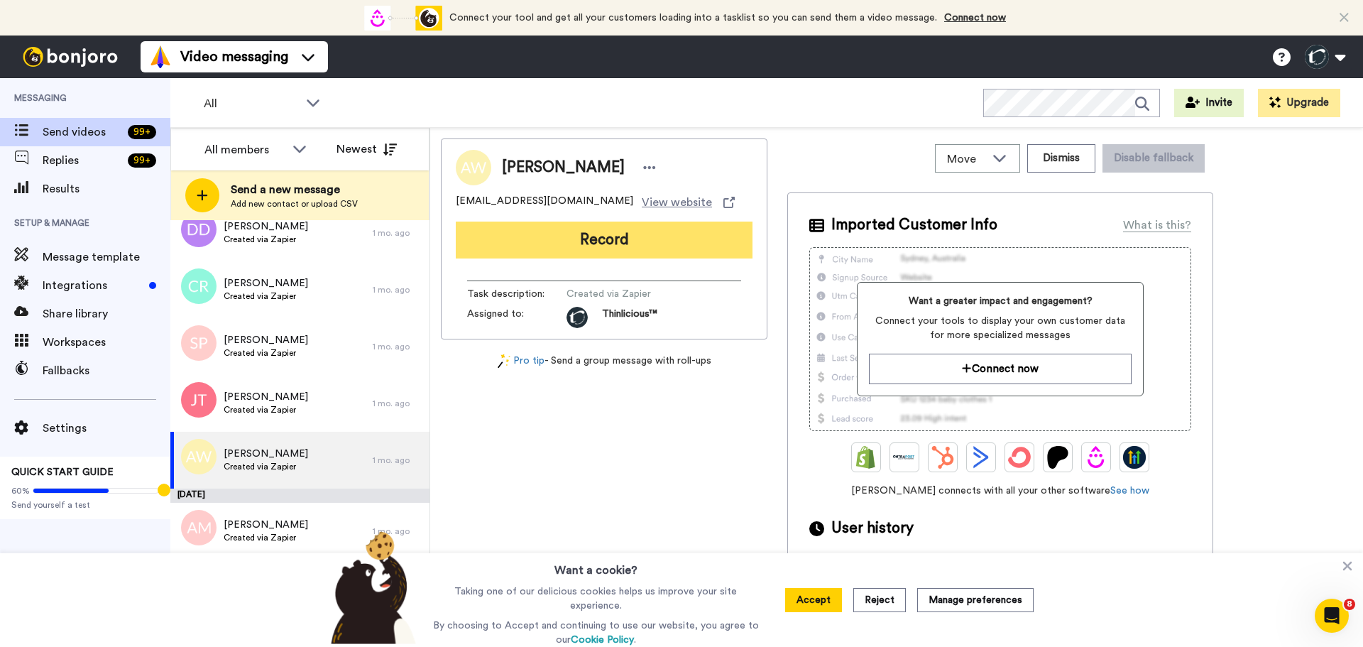
click at [550, 241] on button "Record" at bounding box center [604, 239] width 297 height 37
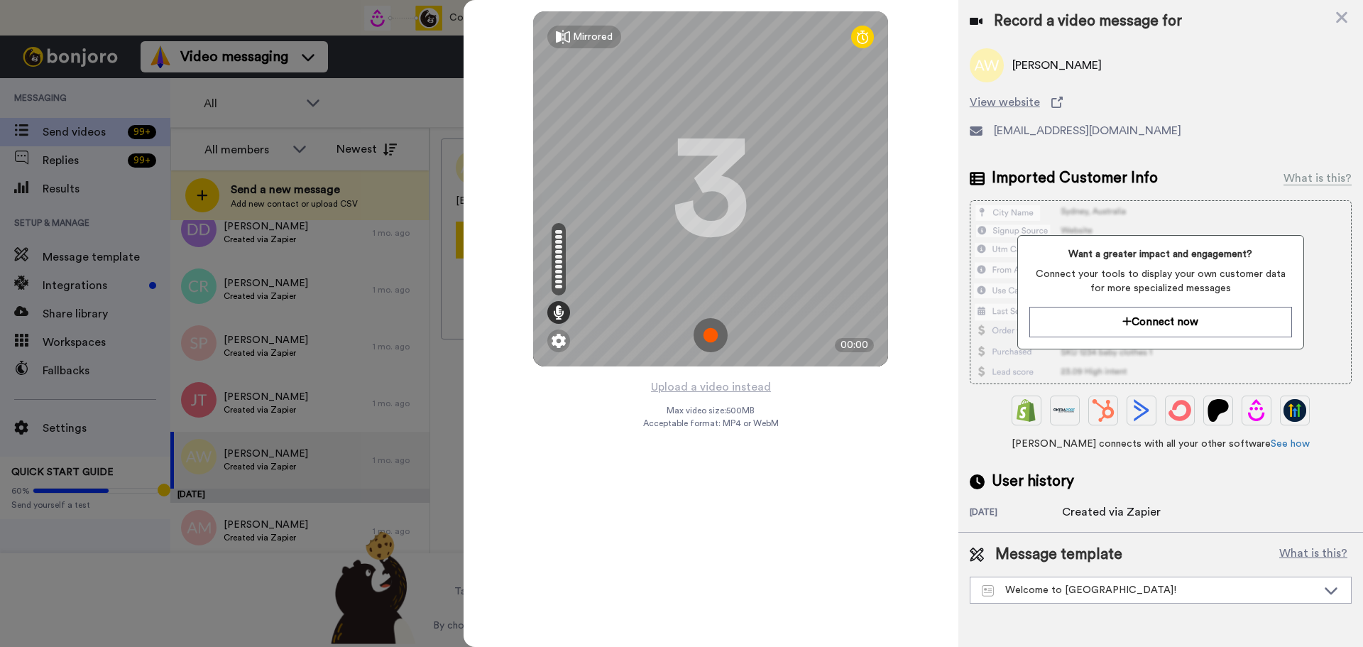
click at [708, 334] on img at bounding box center [710, 335] width 34 height 34
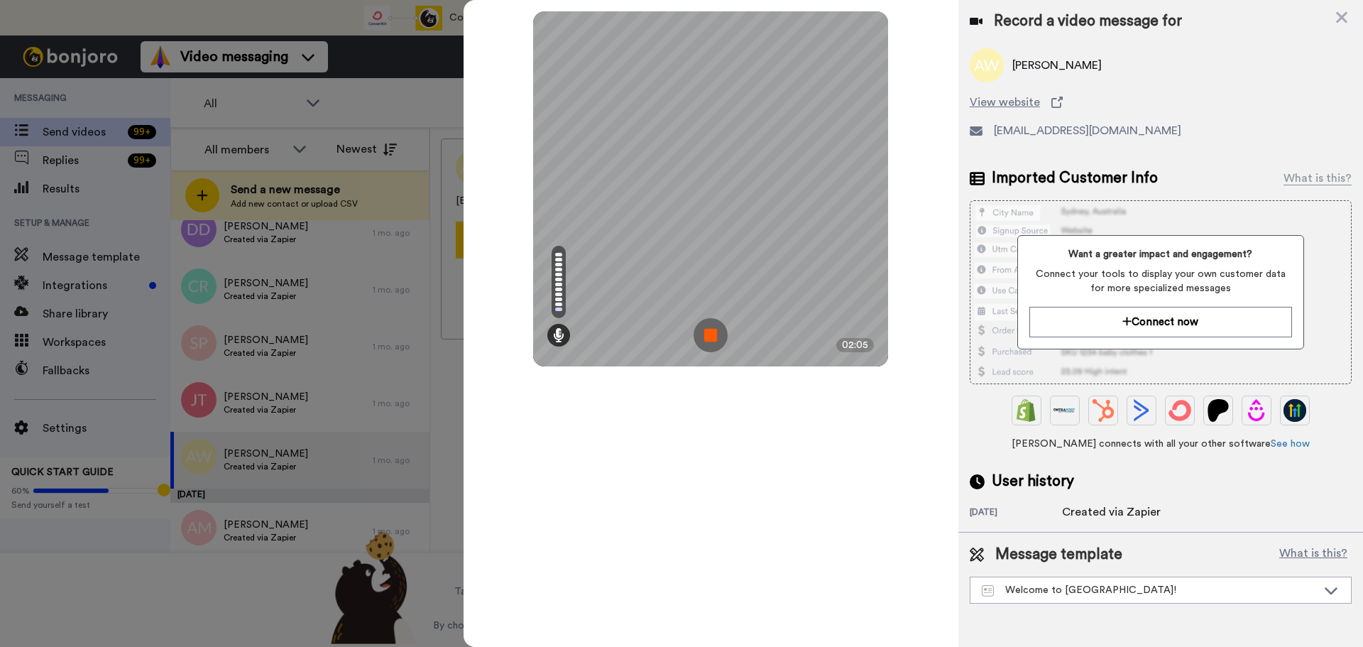
click at [708, 334] on img at bounding box center [710, 335] width 34 height 34
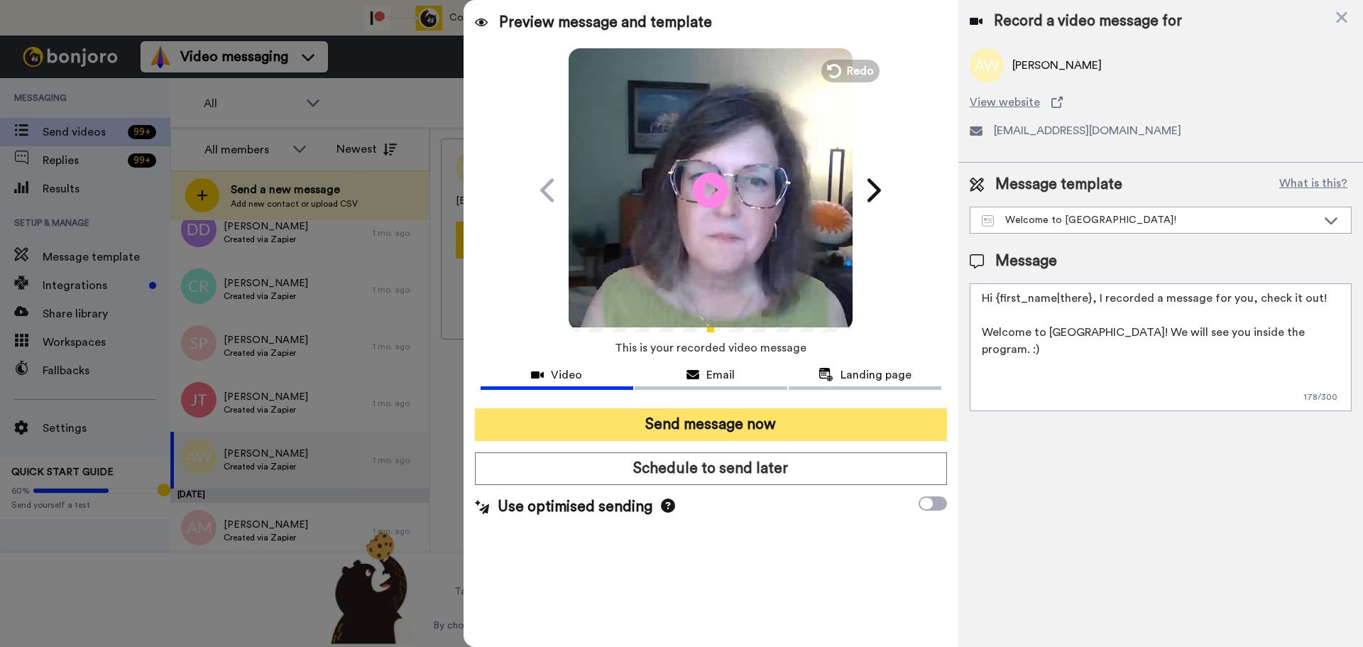
click at [753, 419] on button "Send message now" at bounding box center [711, 424] width 472 height 33
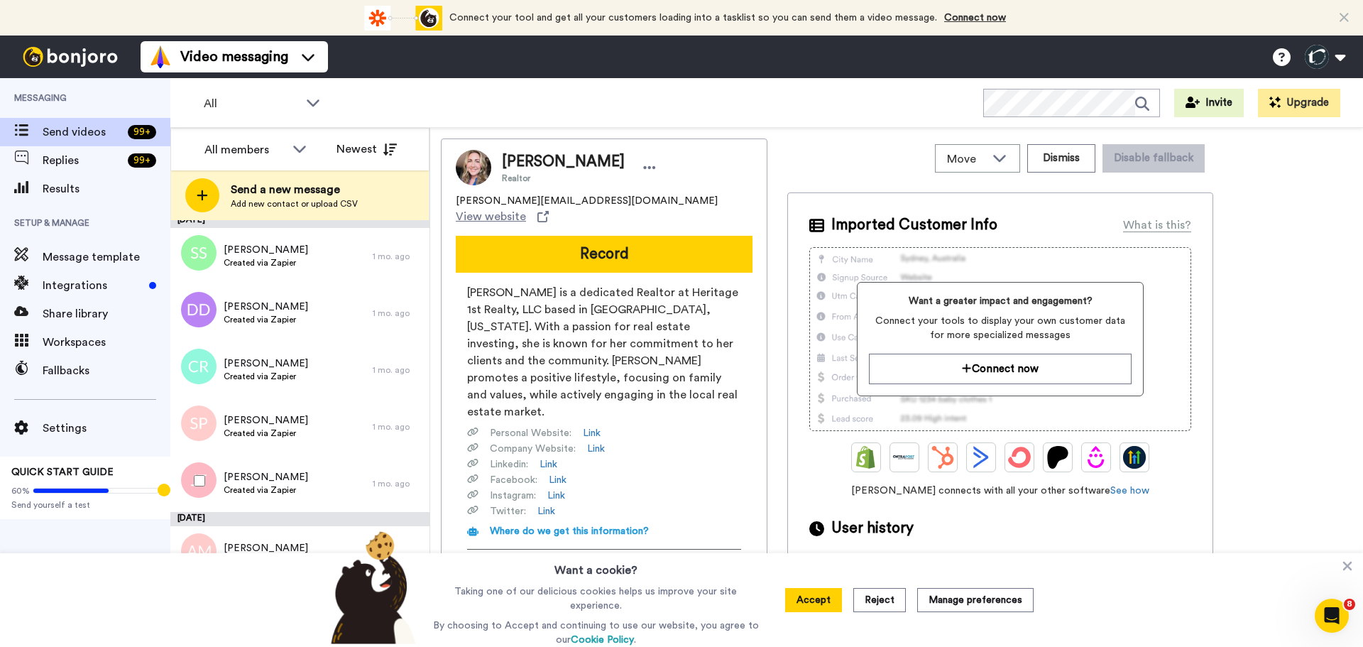
scroll to position [1950, 0]
click at [249, 484] on span "Jennifer Trent" at bounding box center [266, 478] width 84 height 14
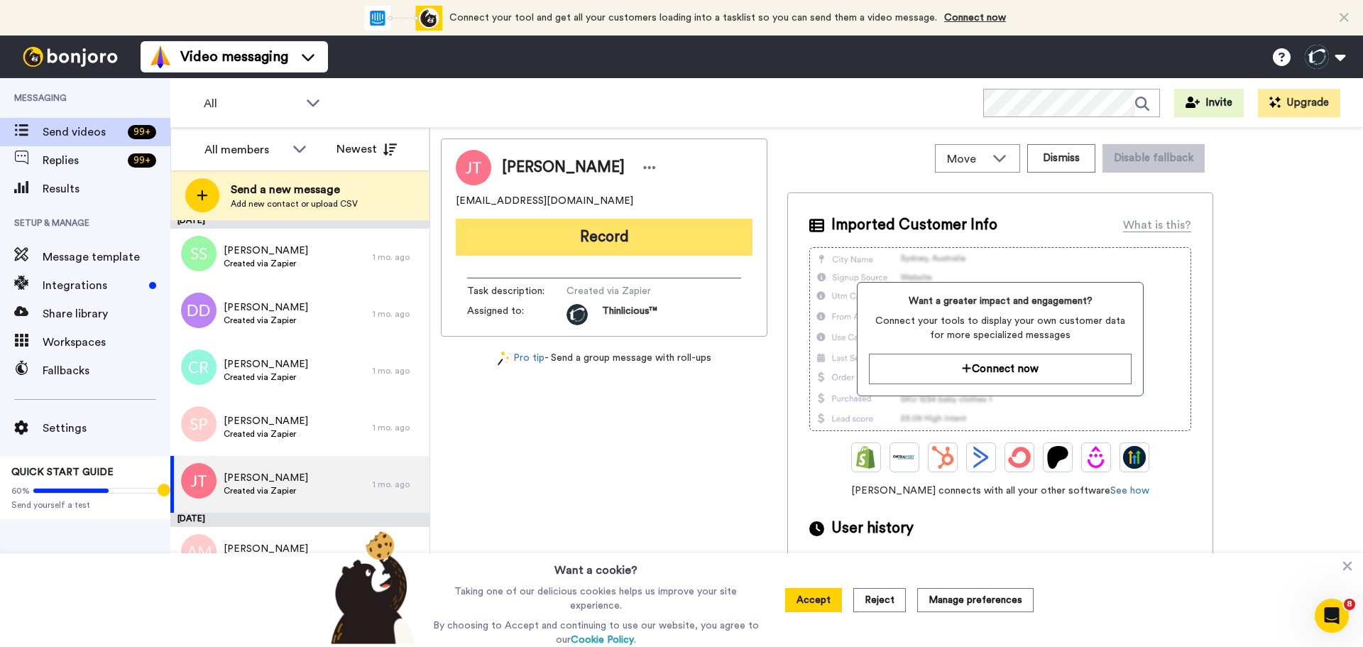
click at [547, 246] on button "Record" at bounding box center [604, 237] width 297 height 37
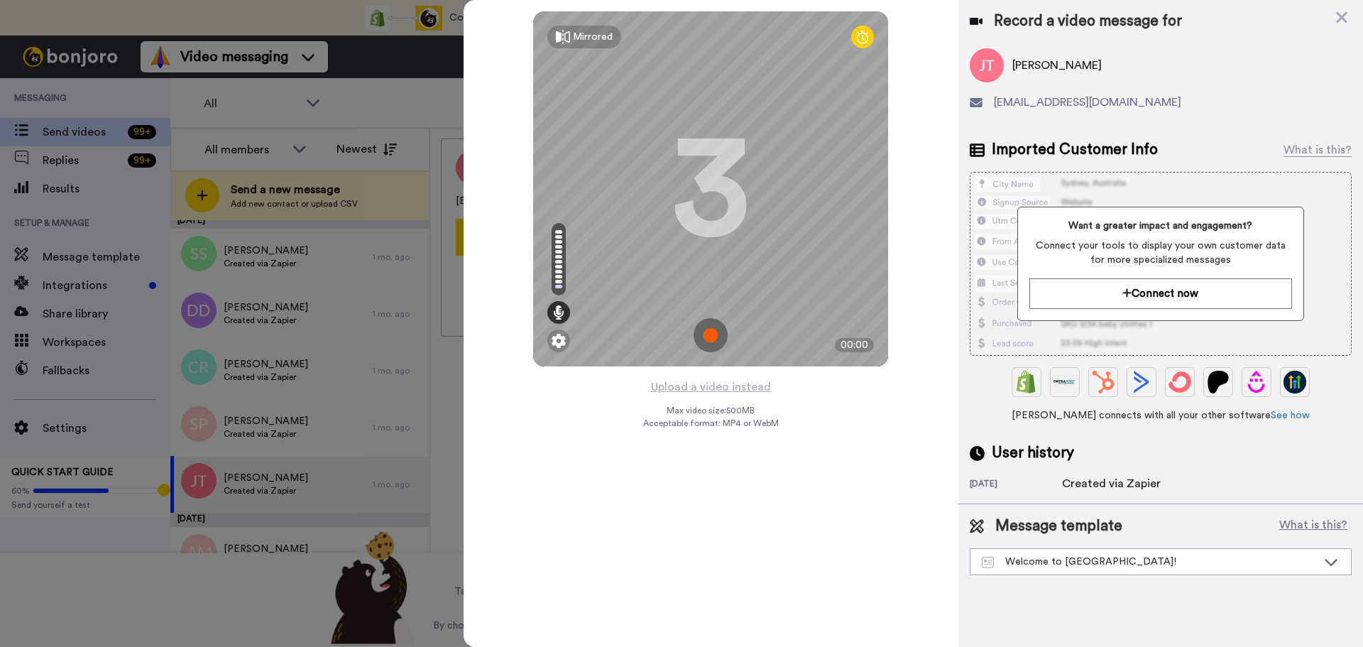
click at [706, 327] on img at bounding box center [710, 335] width 34 height 34
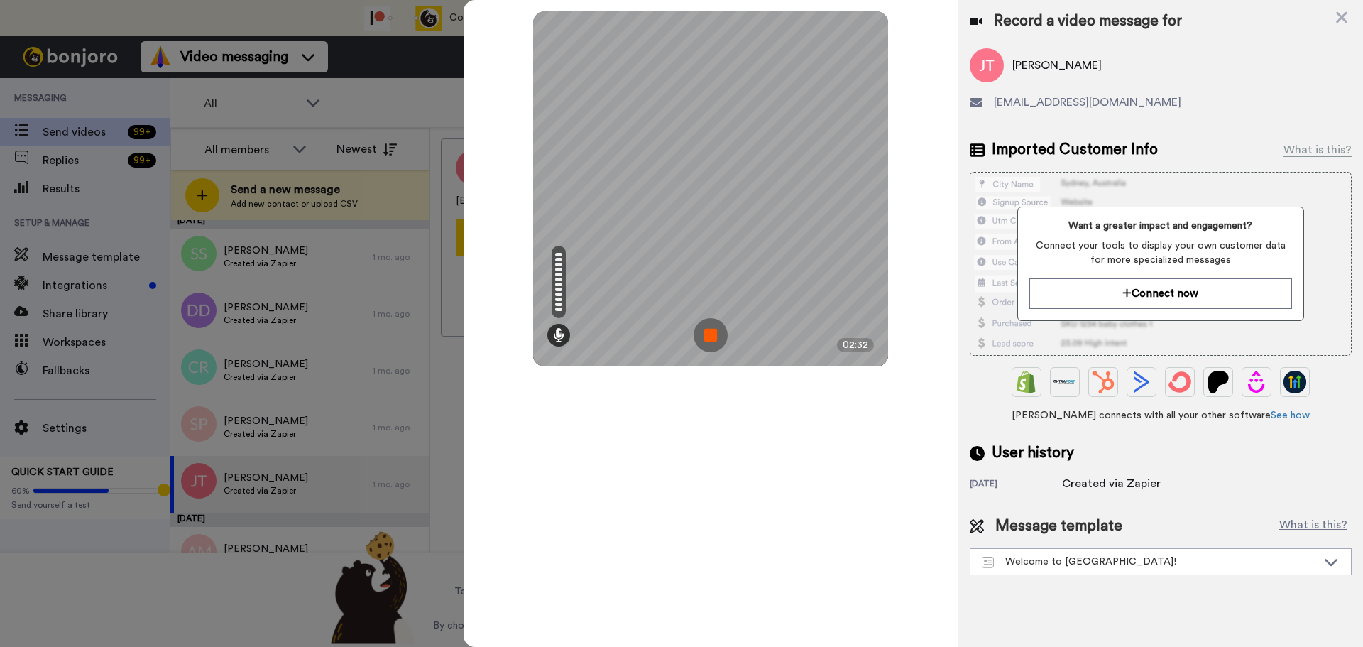
click at [706, 327] on img at bounding box center [710, 335] width 34 height 34
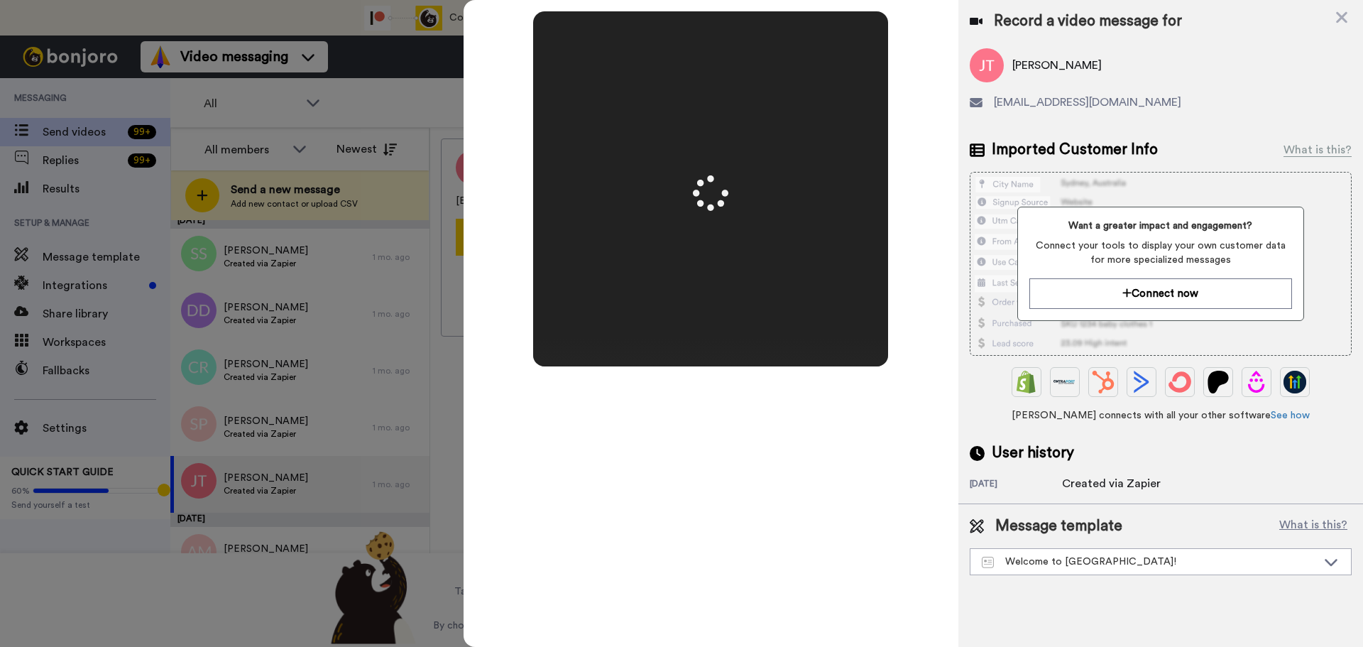
click at [706, 327] on div at bounding box center [710, 188] width 355 height 355
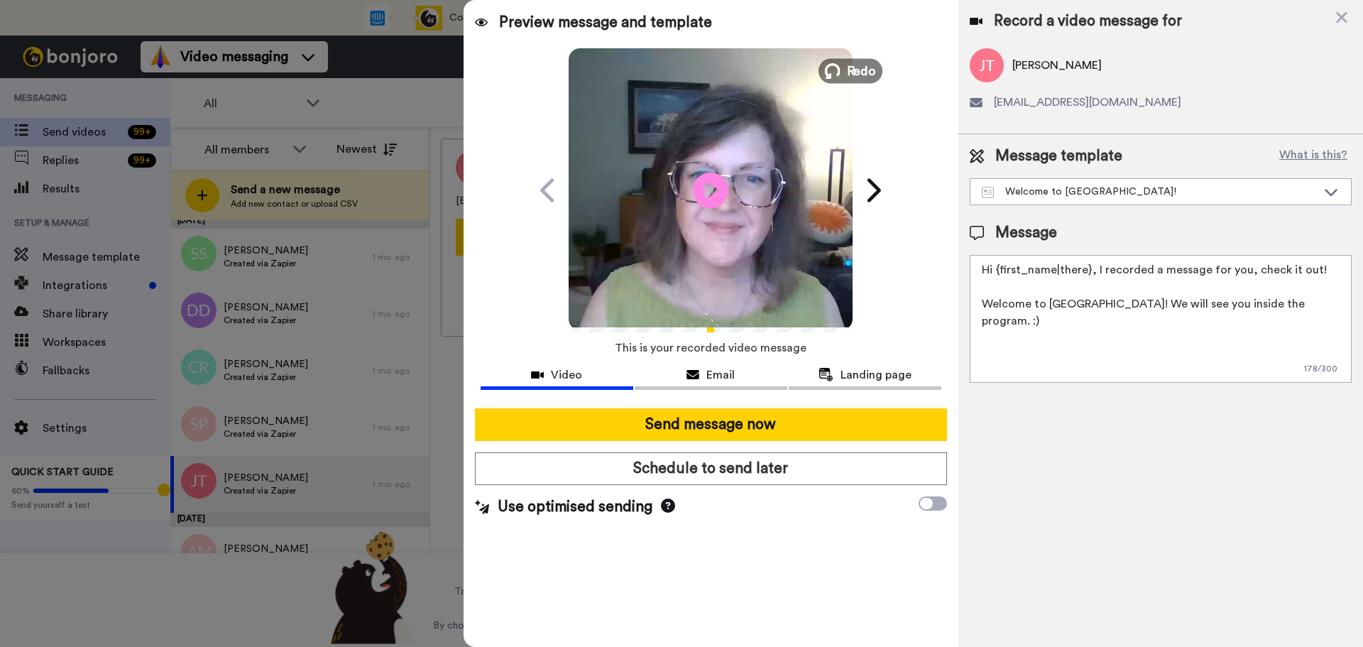
click at [866, 74] on span "Redo" at bounding box center [862, 70] width 30 height 18
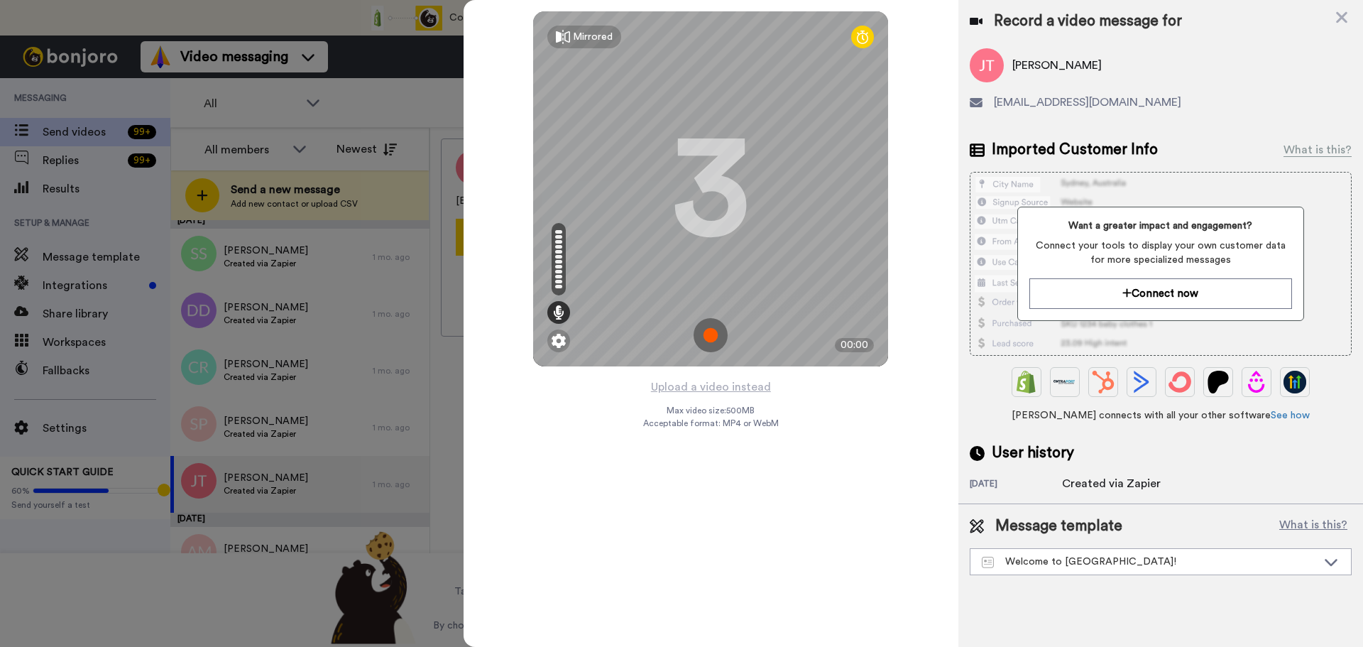
click at [708, 331] on img at bounding box center [710, 335] width 34 height 34
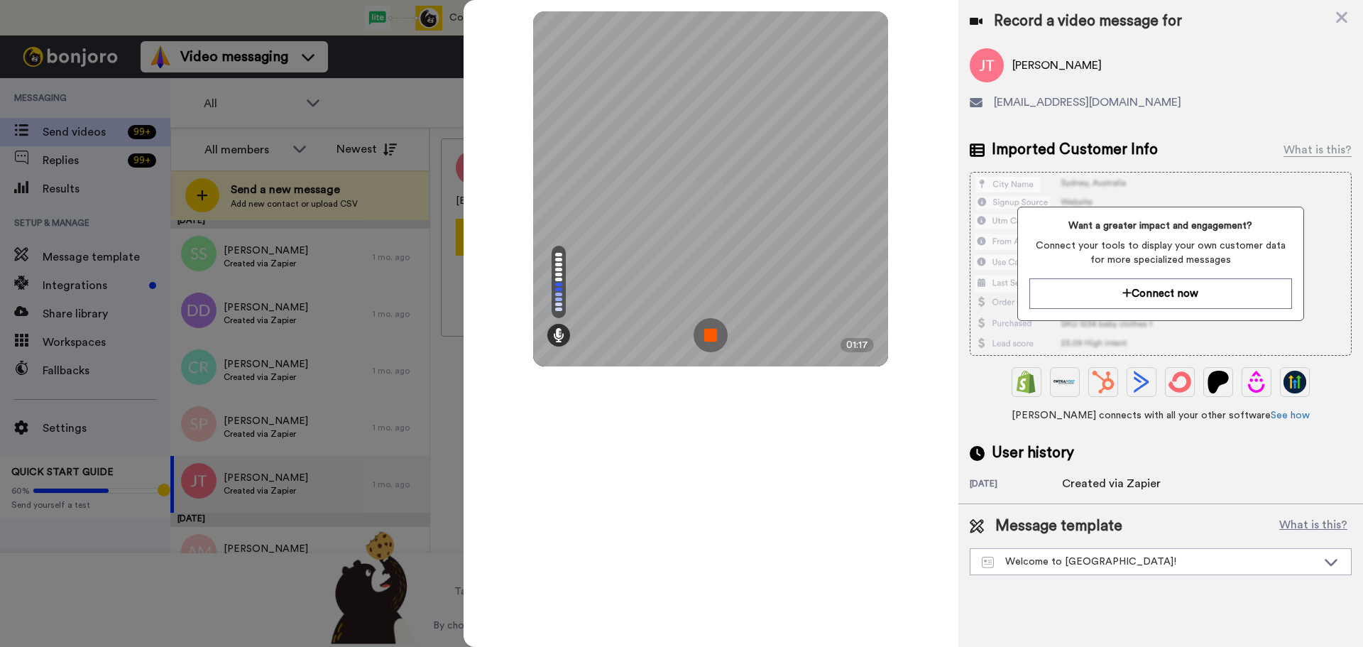
click at [708, 325] on img at bounding box center [710, 335] width 34 height 34
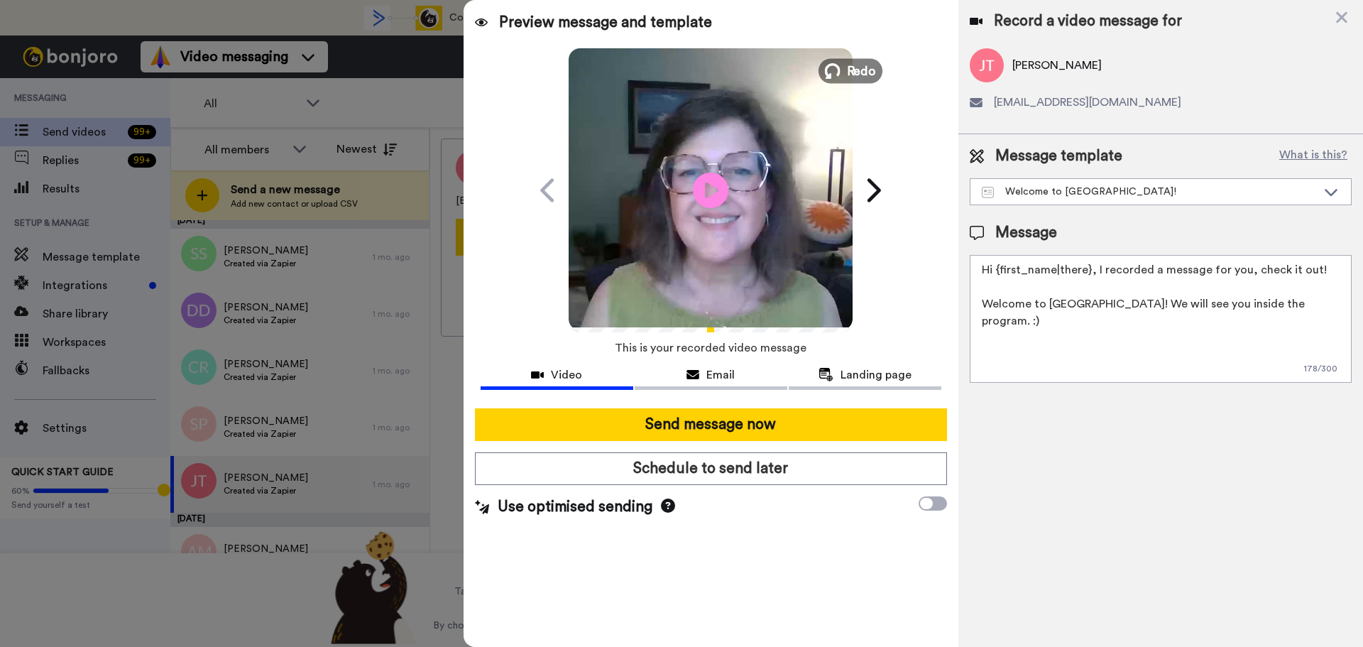
click at [853, 66] on span "Redo" at bounding box center [862, 70] width 30 height 18
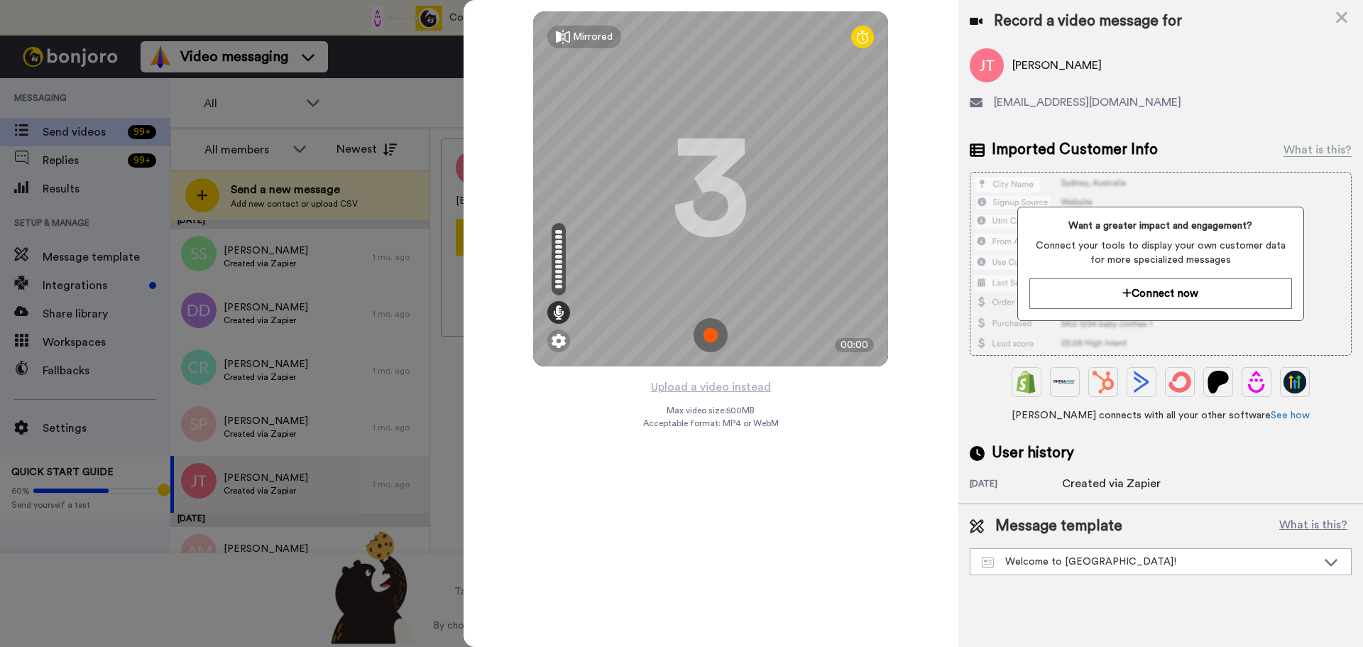
click at [711, 329] on img at bounding box center [710, 335] width 34 height 34
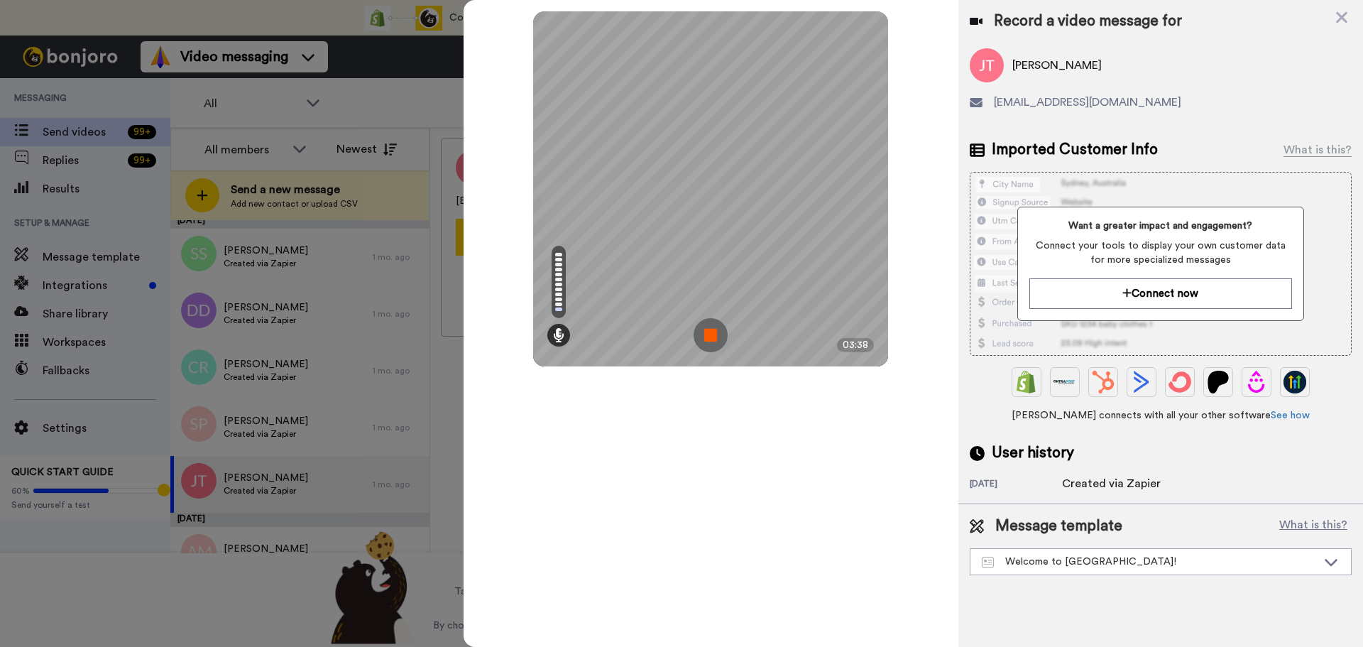
click at [711, 329] on img at bounding box center [710, 335] width 34 height 34
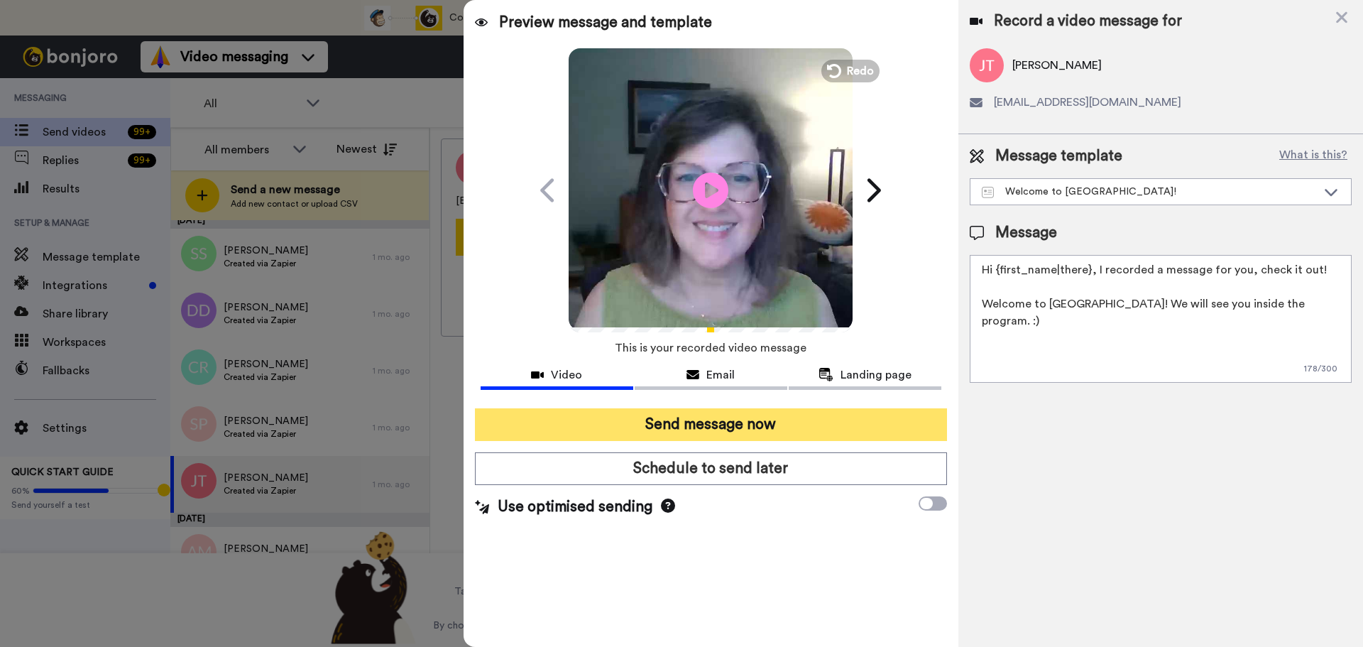
click at [724, 417] on button "Send message now" at bounding box center [711, 424] width 472 height 33
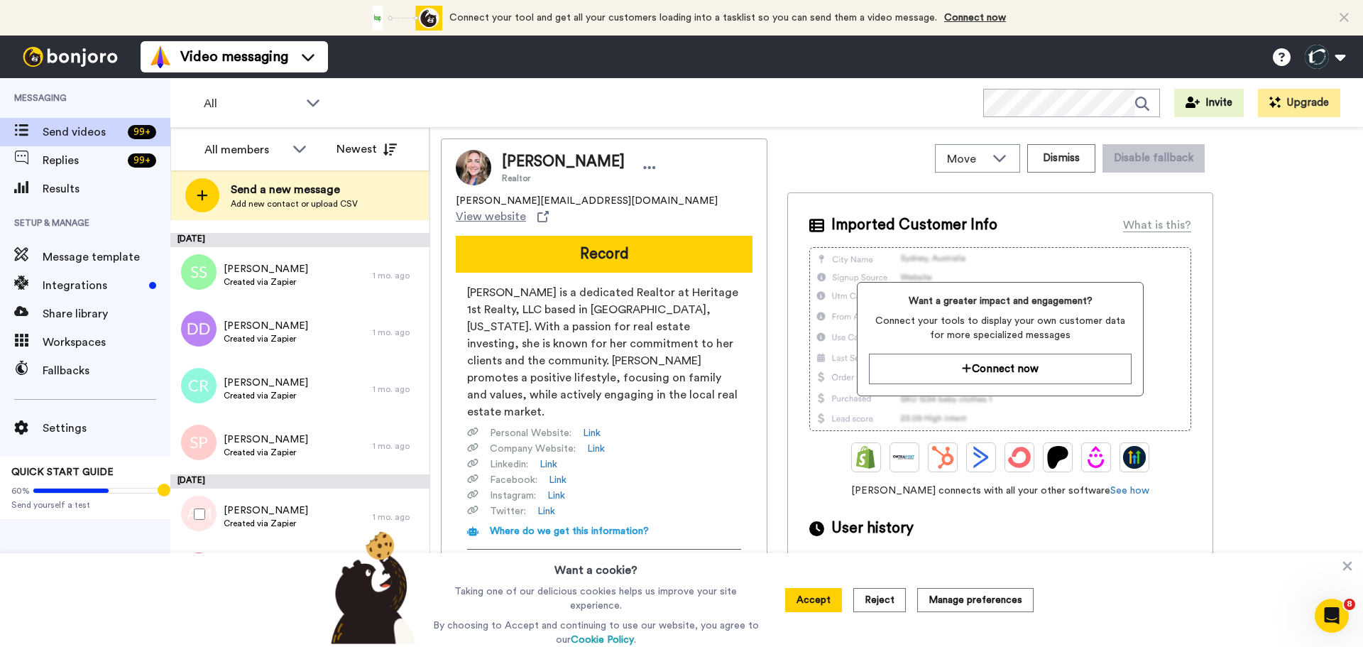
scroll to position [1931, 0]
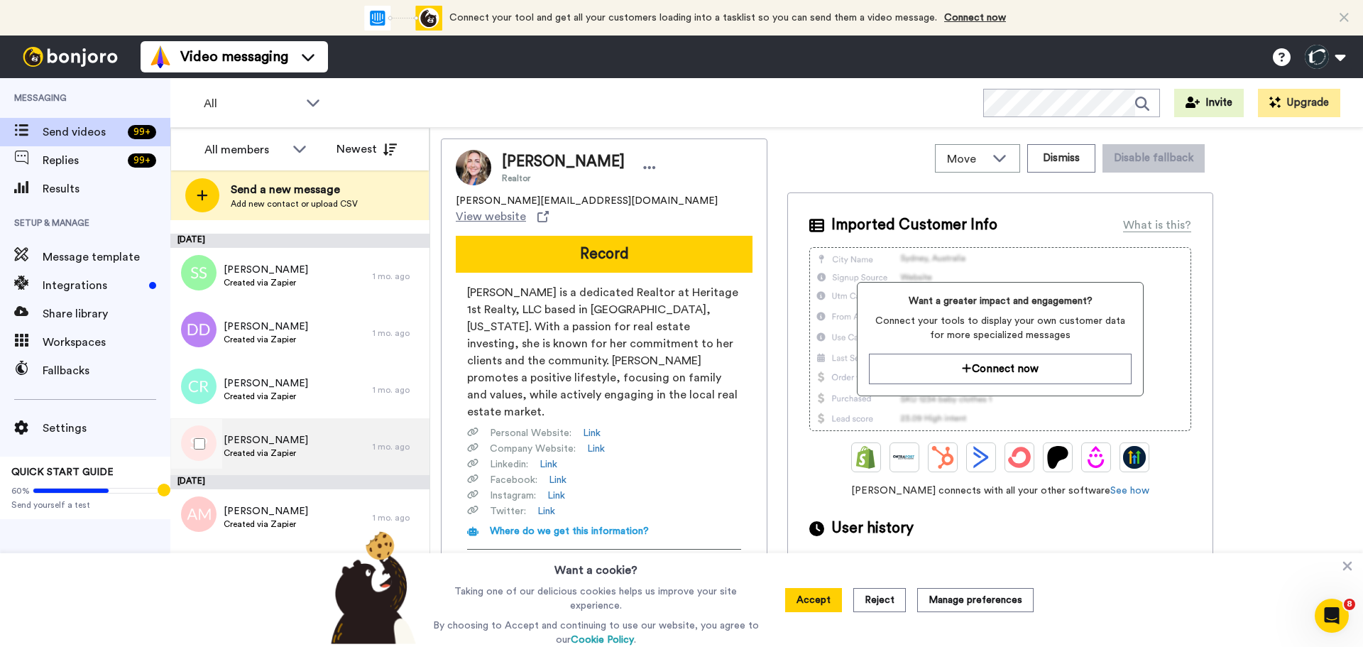
click at [256, 439] on span "[PERSON_NAME]" at bounding box center [266, 440] width 84 height 14
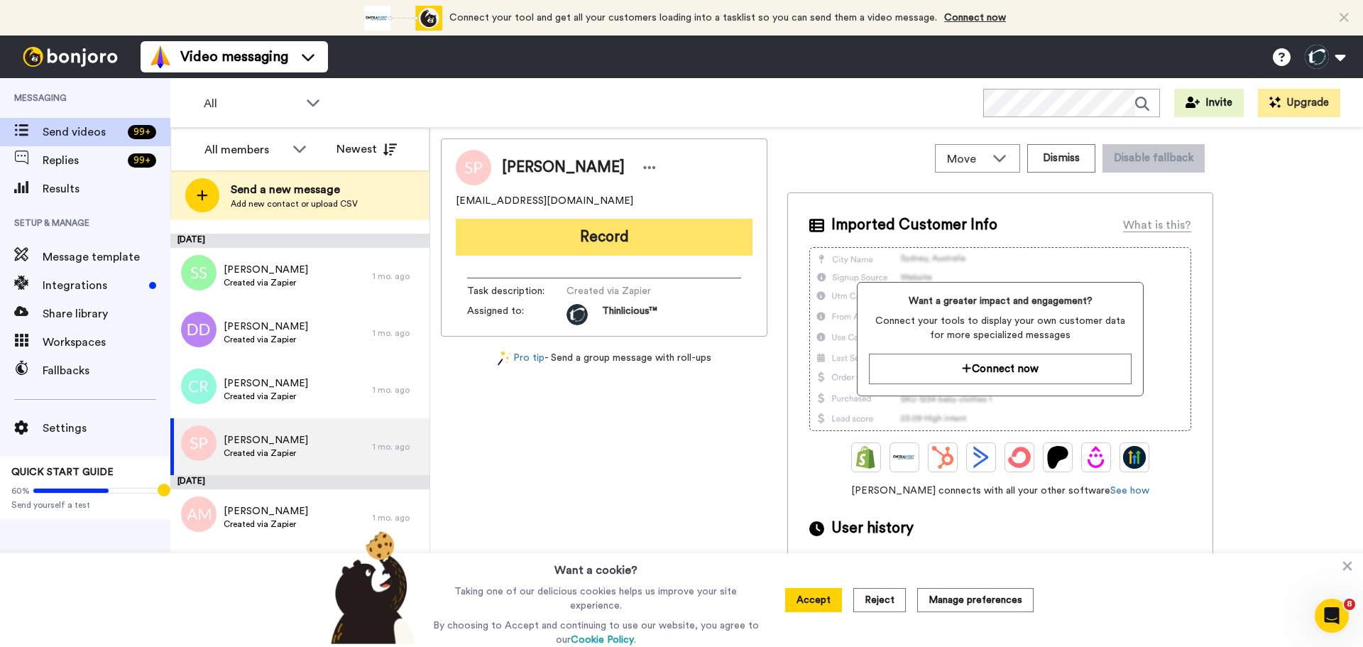
click at [545, 237] on button "Record" at bounding box center [604, 237] width 297 height 37
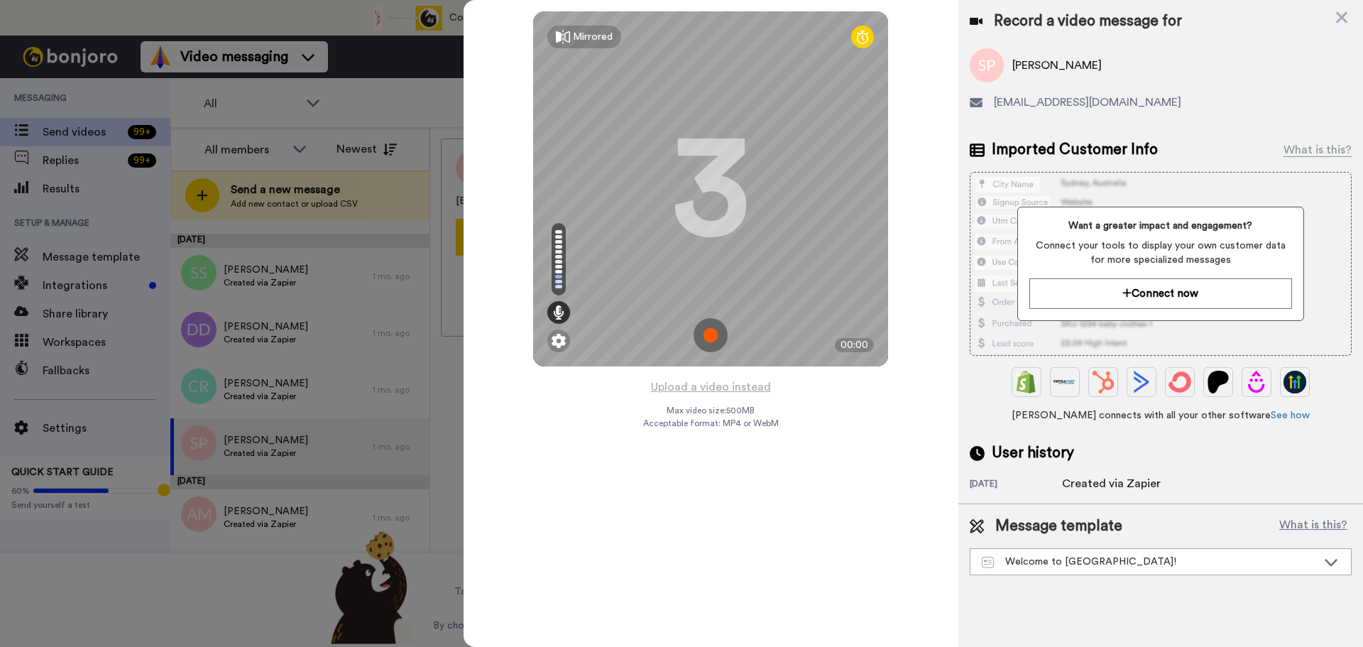
click at [712, 334] on img at bounding box center [710, 335] width 34 height 34
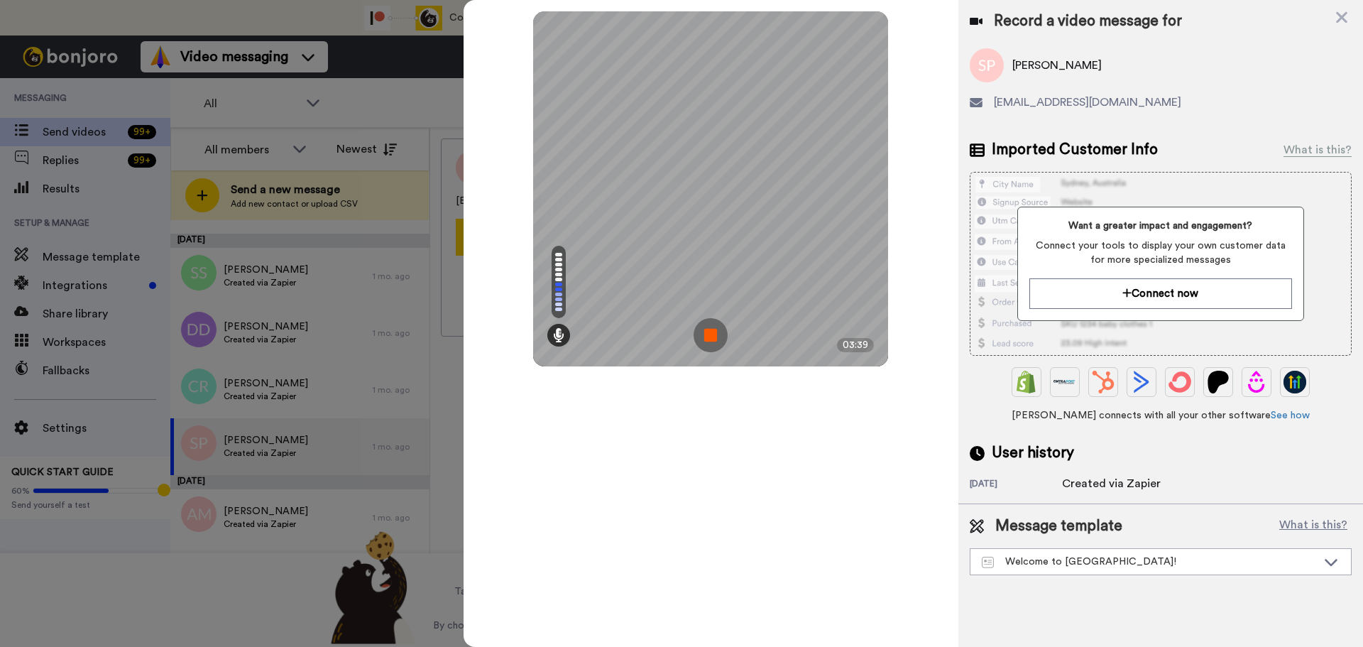
click at [712, 334] on img at bounding box center [710, 335] width 34 height 34
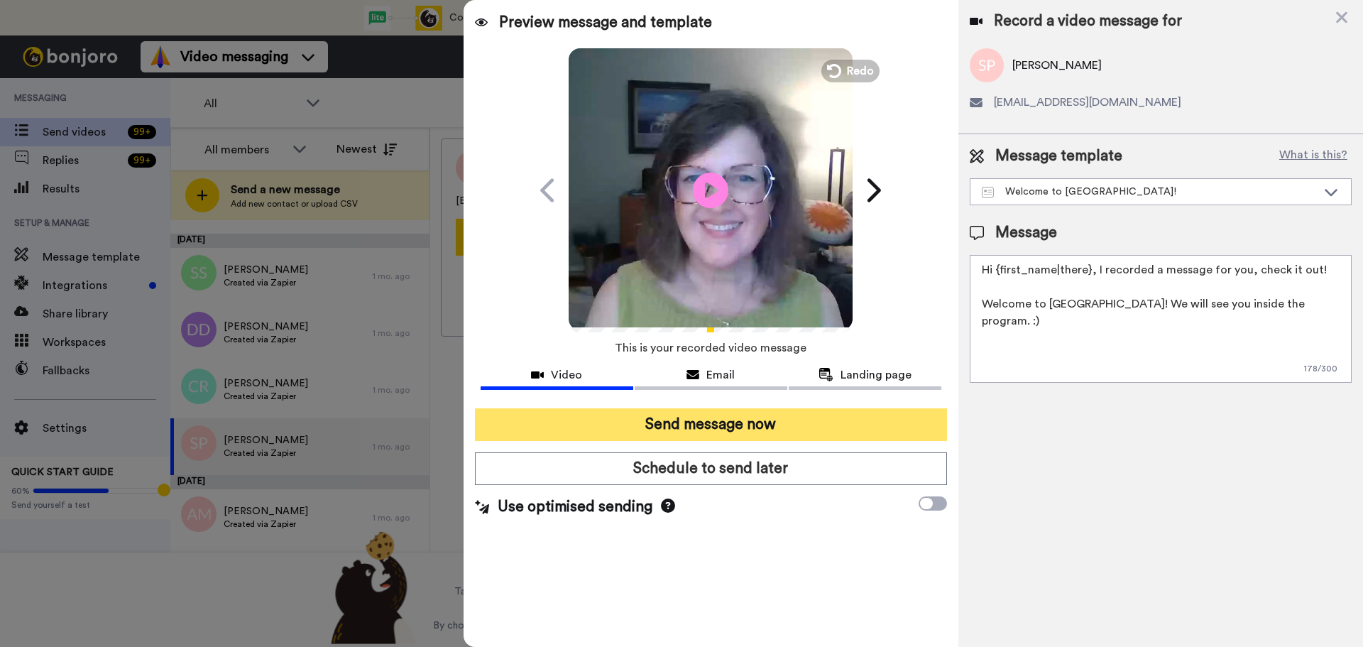
click at [712, 416] on button "Send message now" at bounding box center [711, 424] width 472 height 33
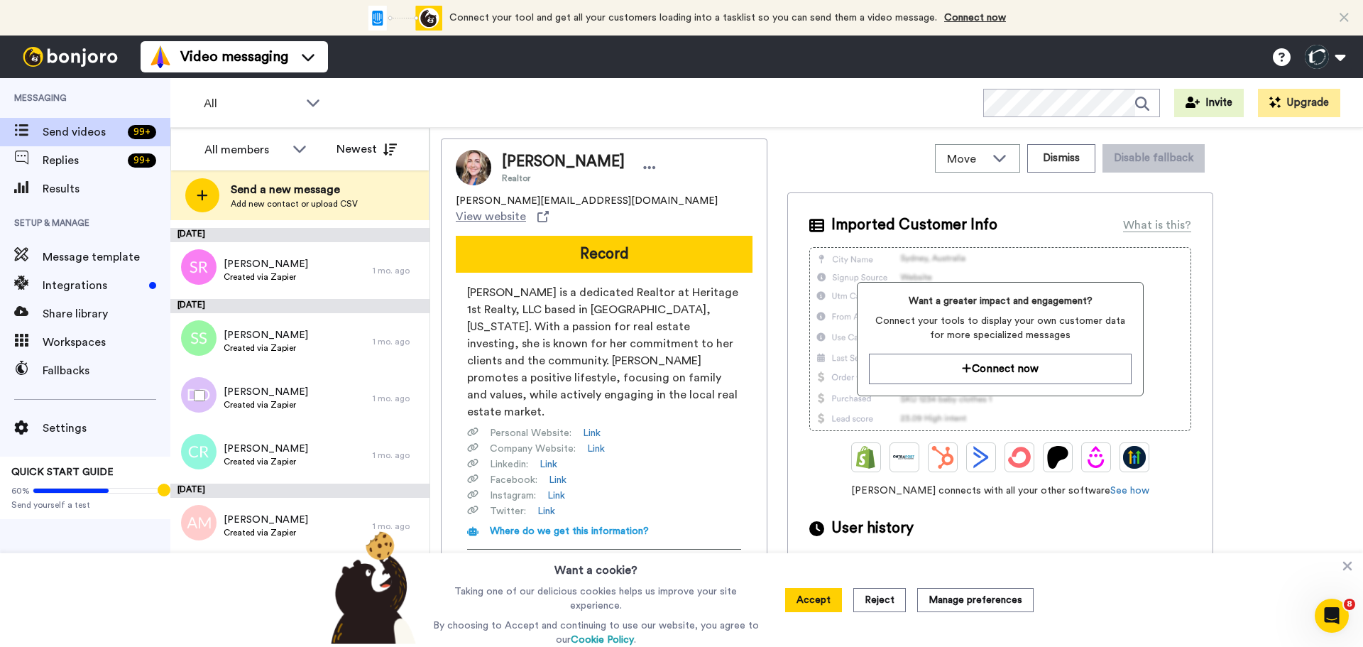
scroll to position [1867, 0]
click at [248, 445] on span "[PERSON_NAME]" at bounding box center [266, 448] width 84 height 14
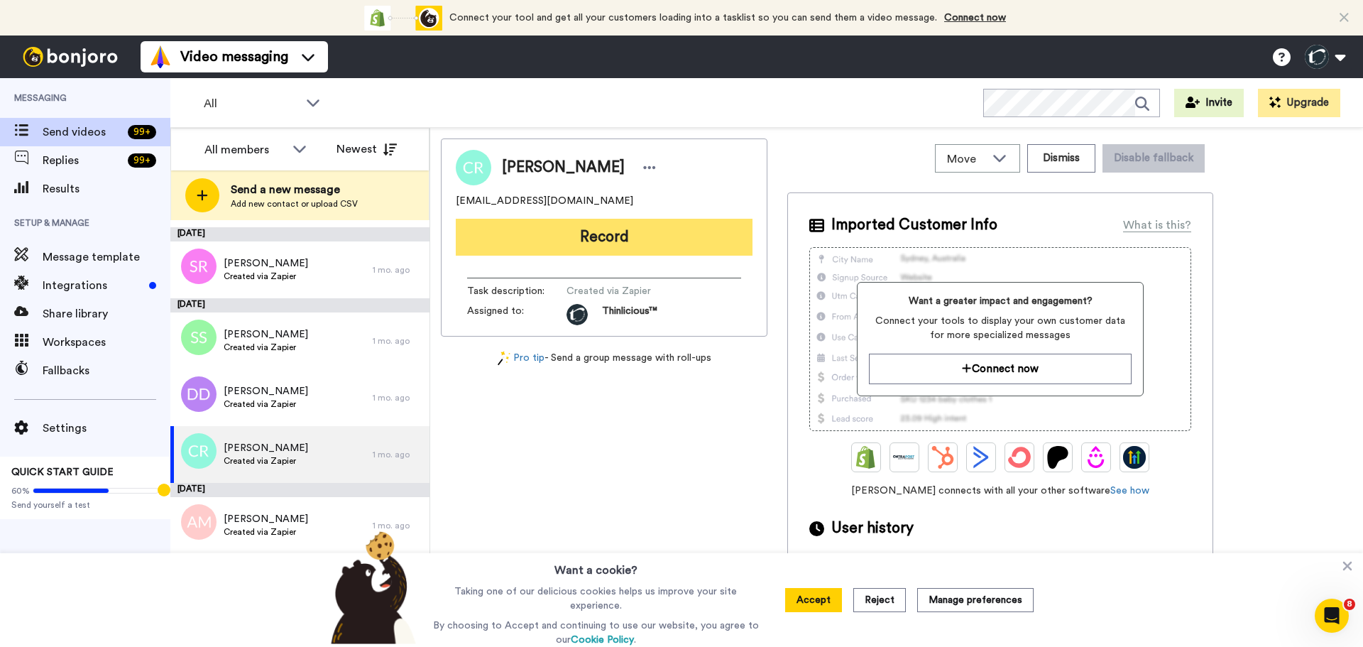
click at [614, 249] on button "Record" at bounding box center [604, 237] width 297 height 37
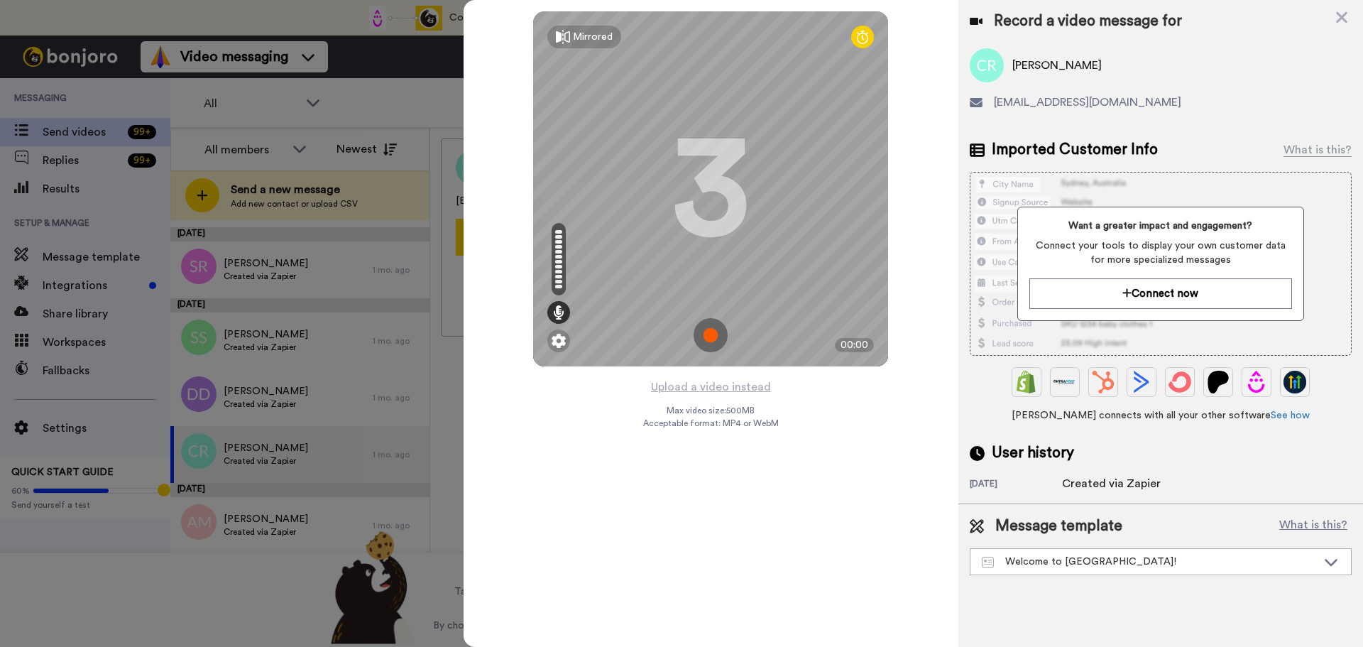
click at [706, 329] on img at bounding box center [710, 335] width 34 height 34
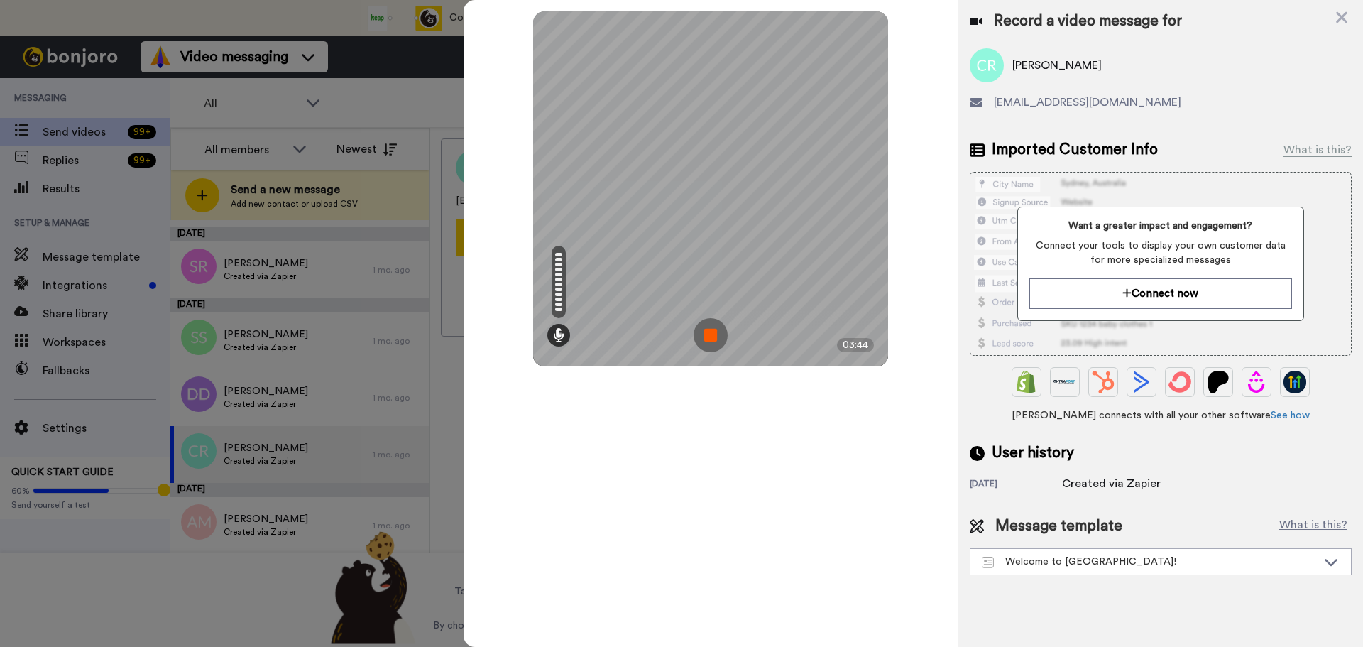
click at [706, 329] on img at bounding box center [710, 335] width 34 height 34
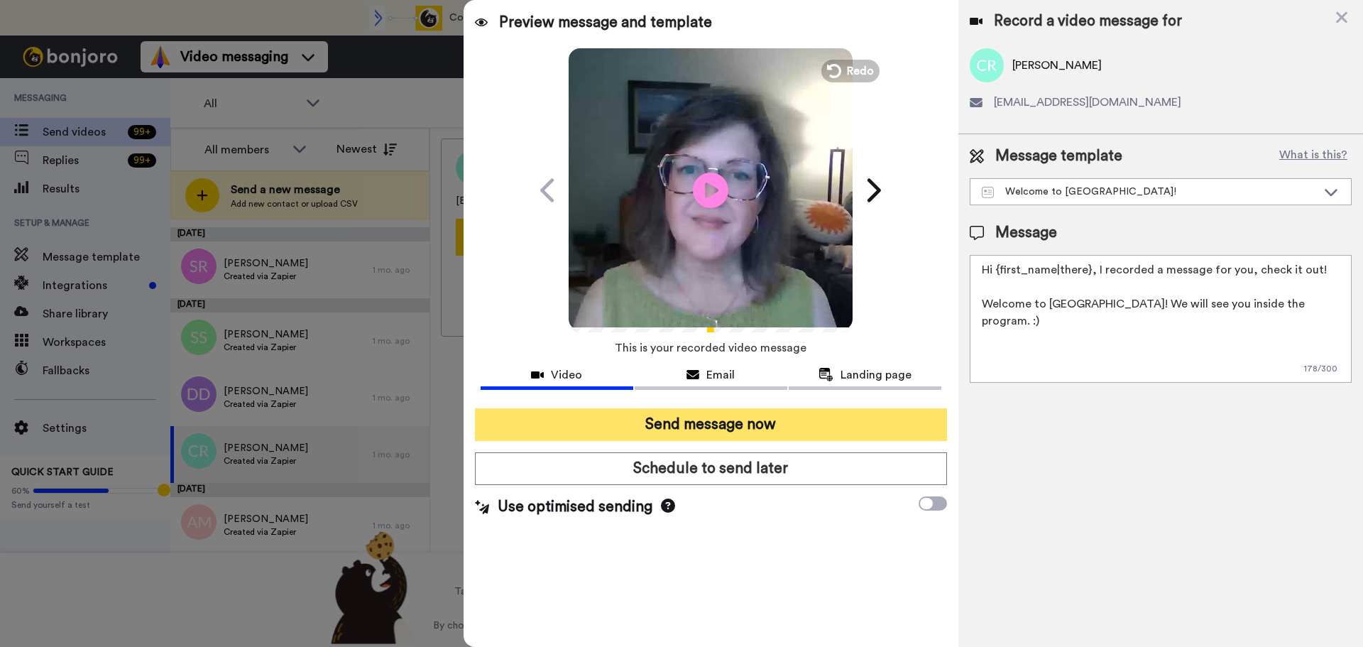
click at [715, 415] on button "Send message now" at bounding box center [711, 424] width 472 height 33
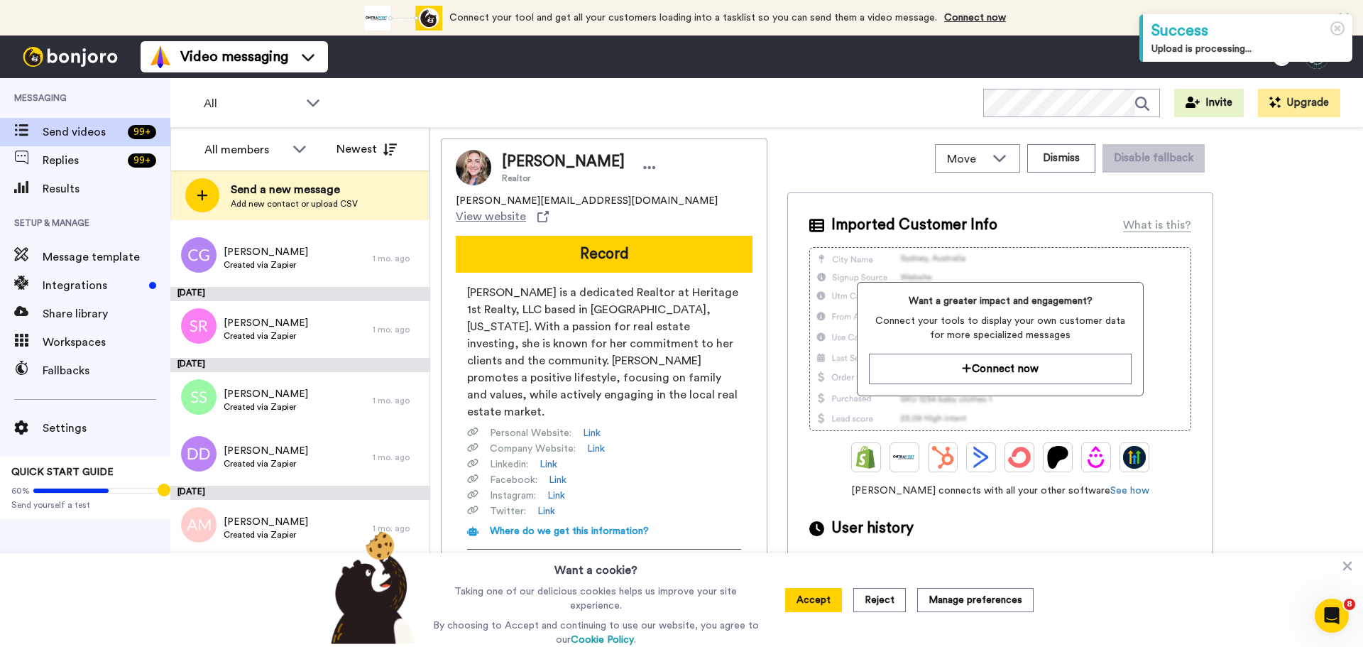
scroll to position [1808, 0]
click at [249, 460] on span "Created via Zapier" at bounding box center [266, 462] width 84 height 11
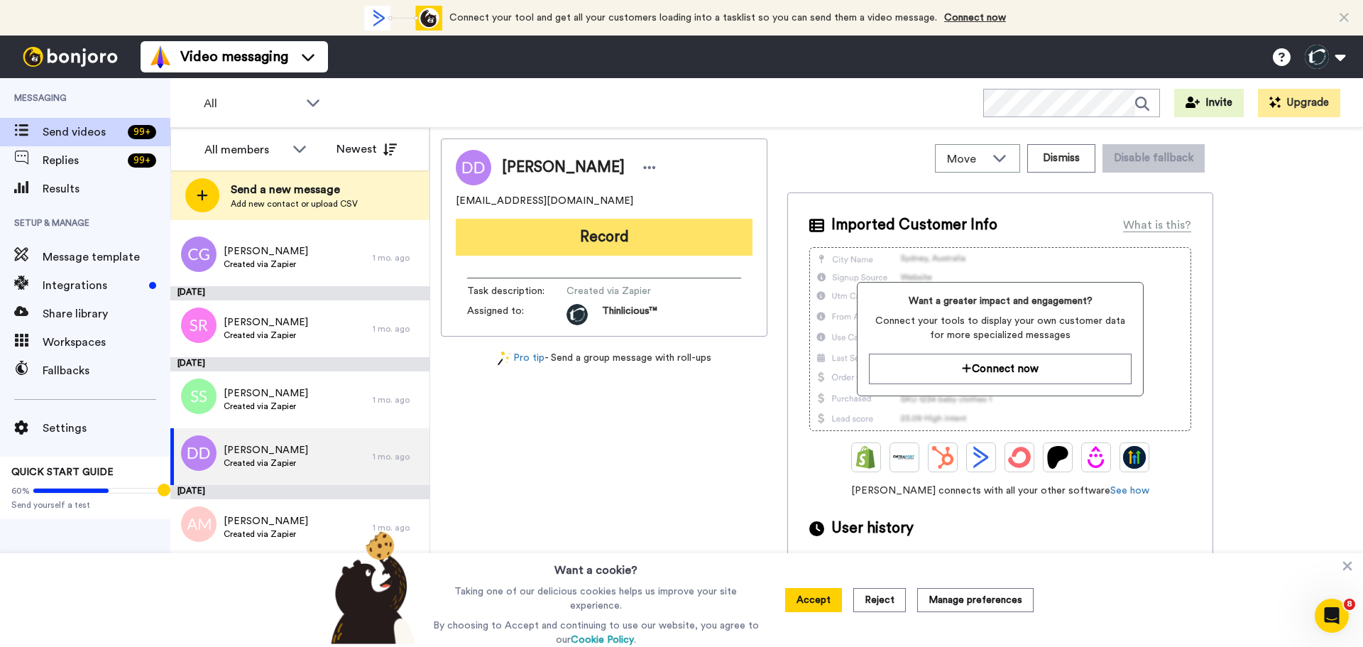
click at [547, 239] on button "Record" at bounding box center [604, 237] width 297 height 37
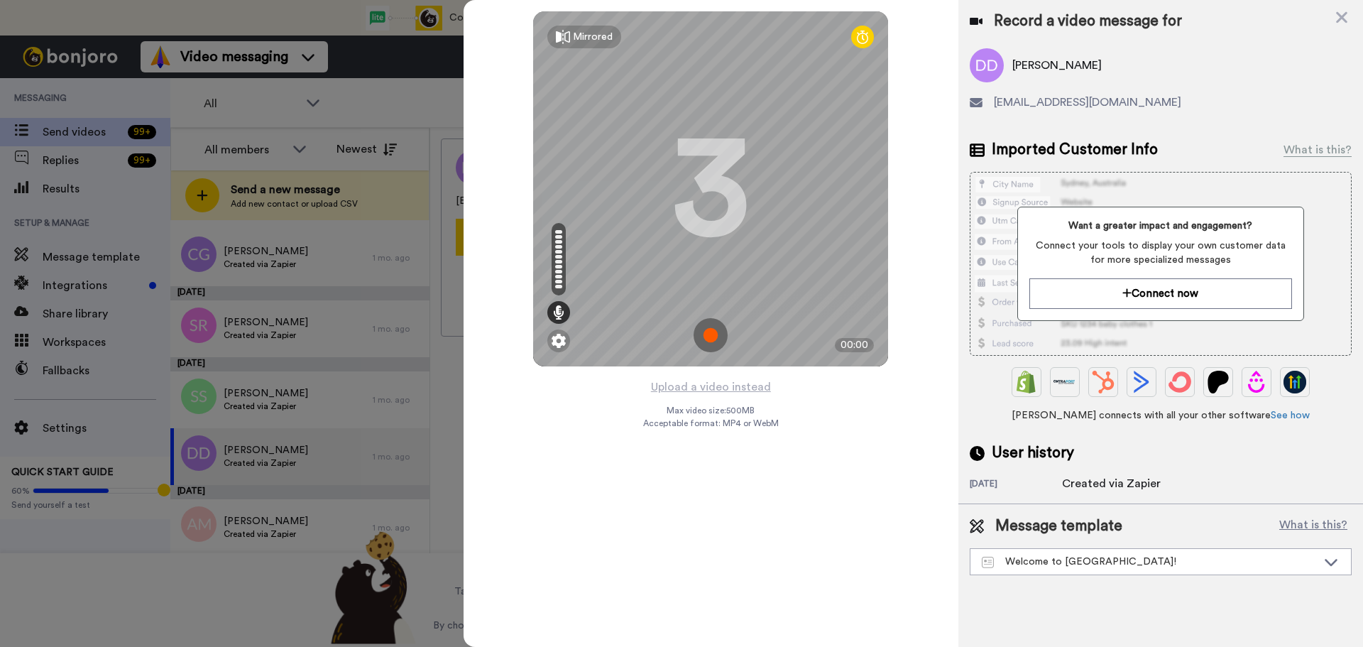
click at [708, 331] on img at bounding box center [710, 335] width 34 height 34
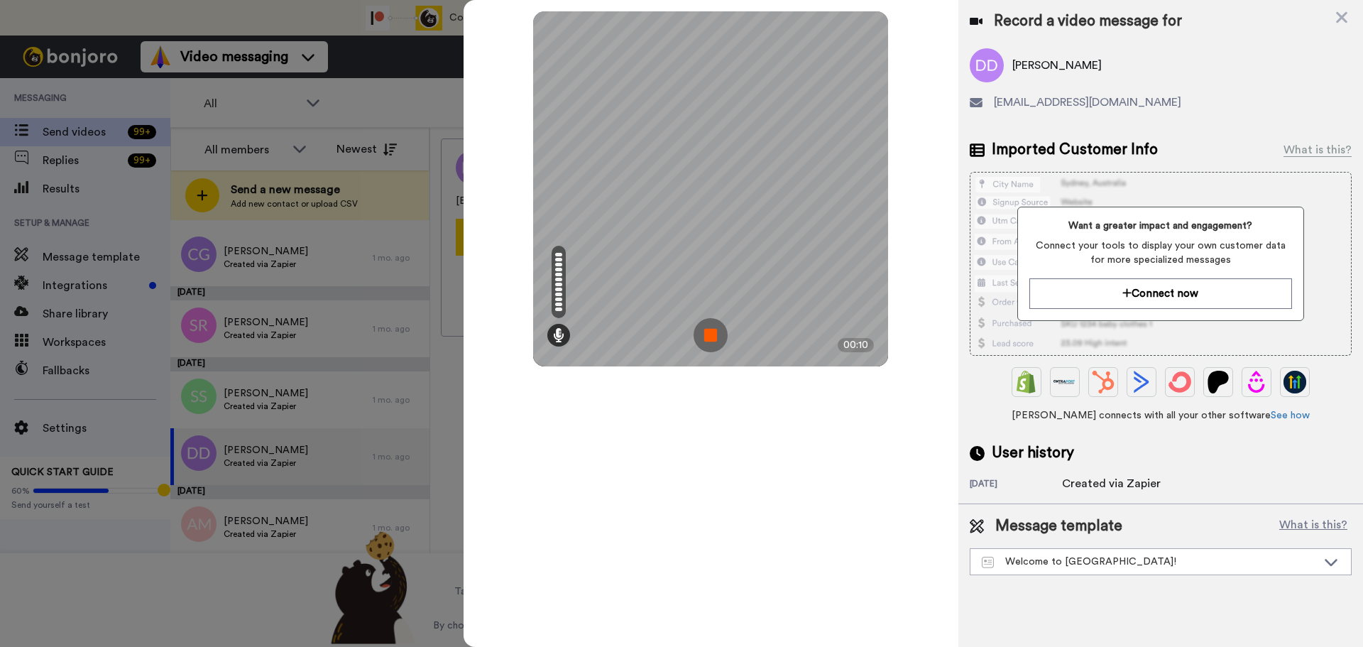
click at [708, 331] on img at bounding box center [710, 335] width 34 height 34
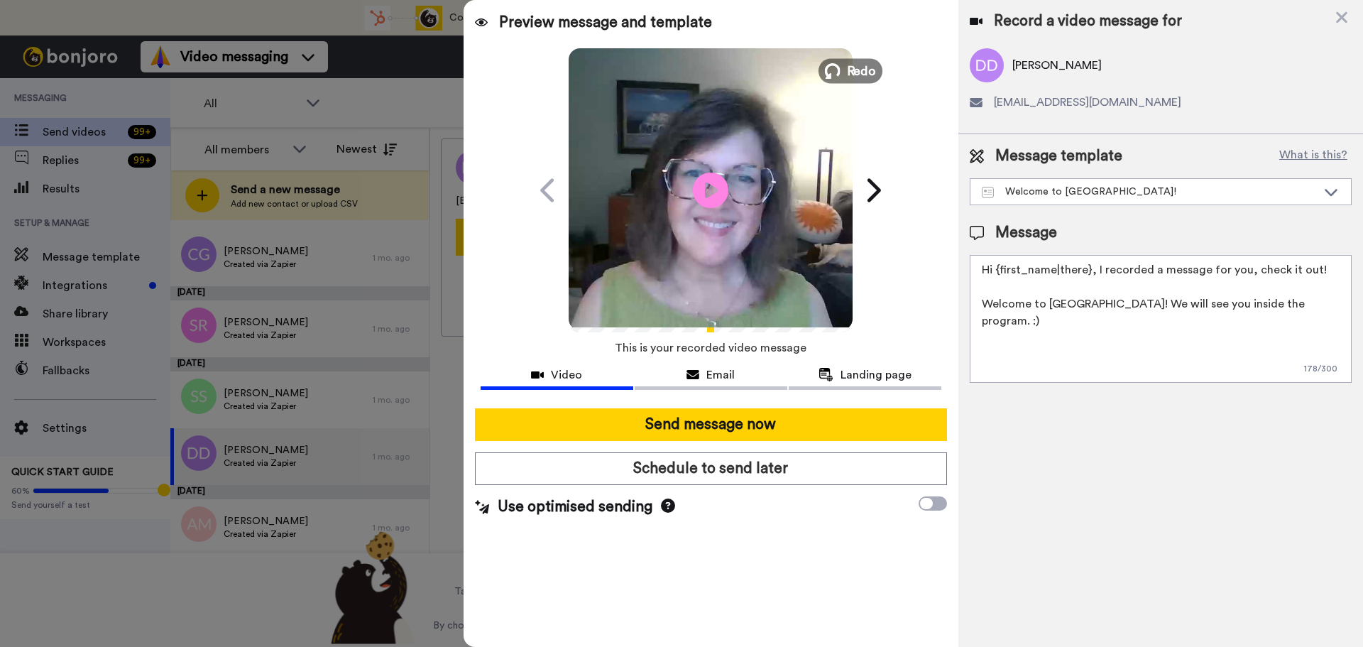
click at [865, 61] on span "Redo" at bounding box center [862, 70] width 30 height 18
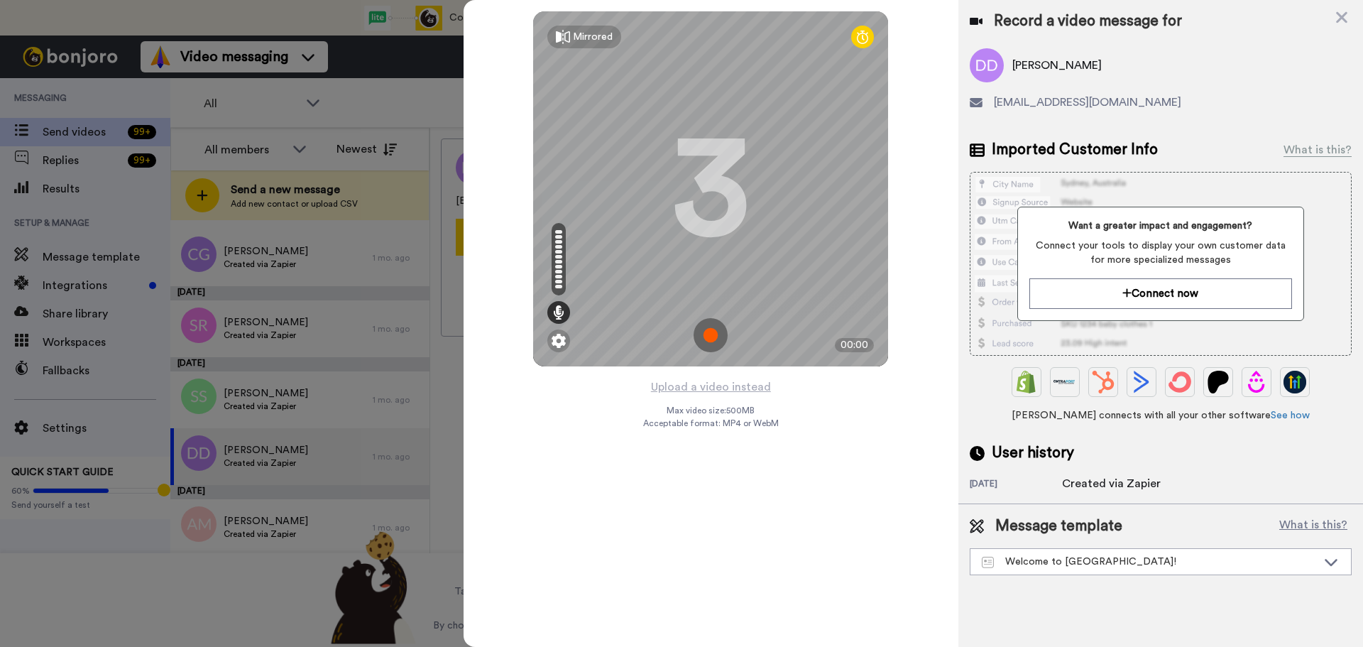
click at [700, 333] on img at bounding box center [710, 335] width 34 height 34
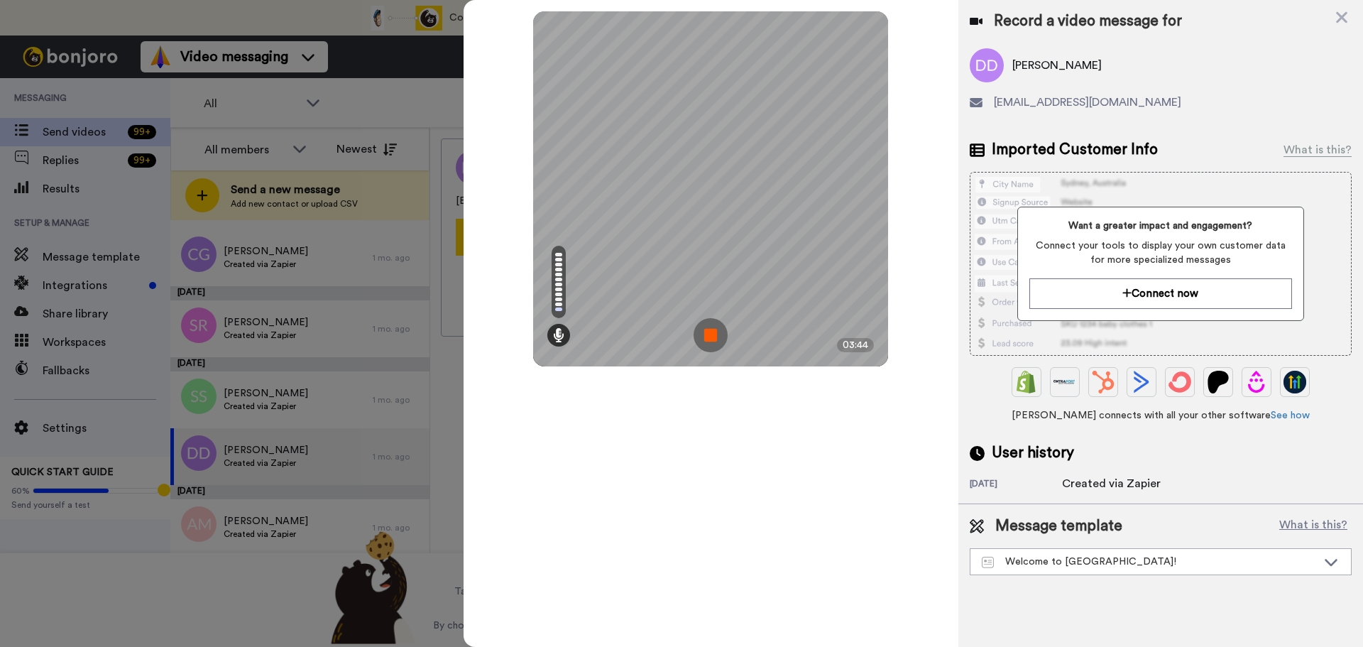
click at [701, 333] on img at bounding box center [710, 335] width 34 height 34
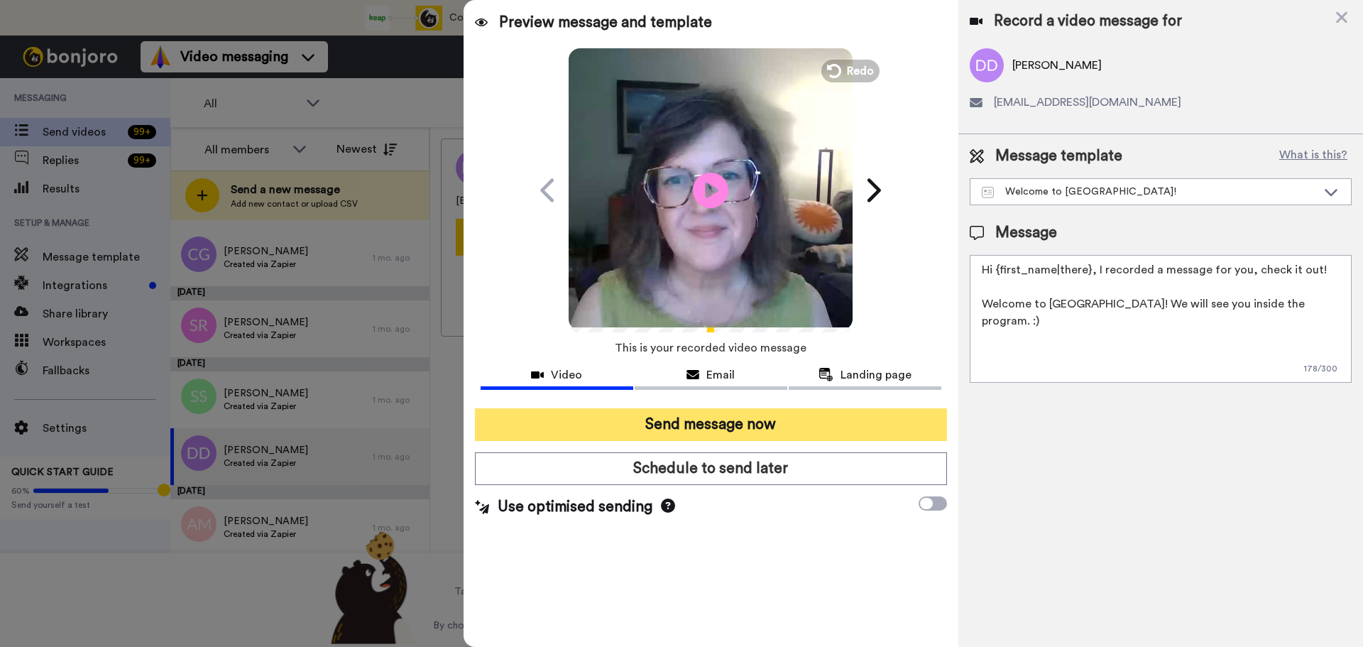
click at [715, 416] on button "Send message now" at bounding box center [711, 424] width 472 height 33
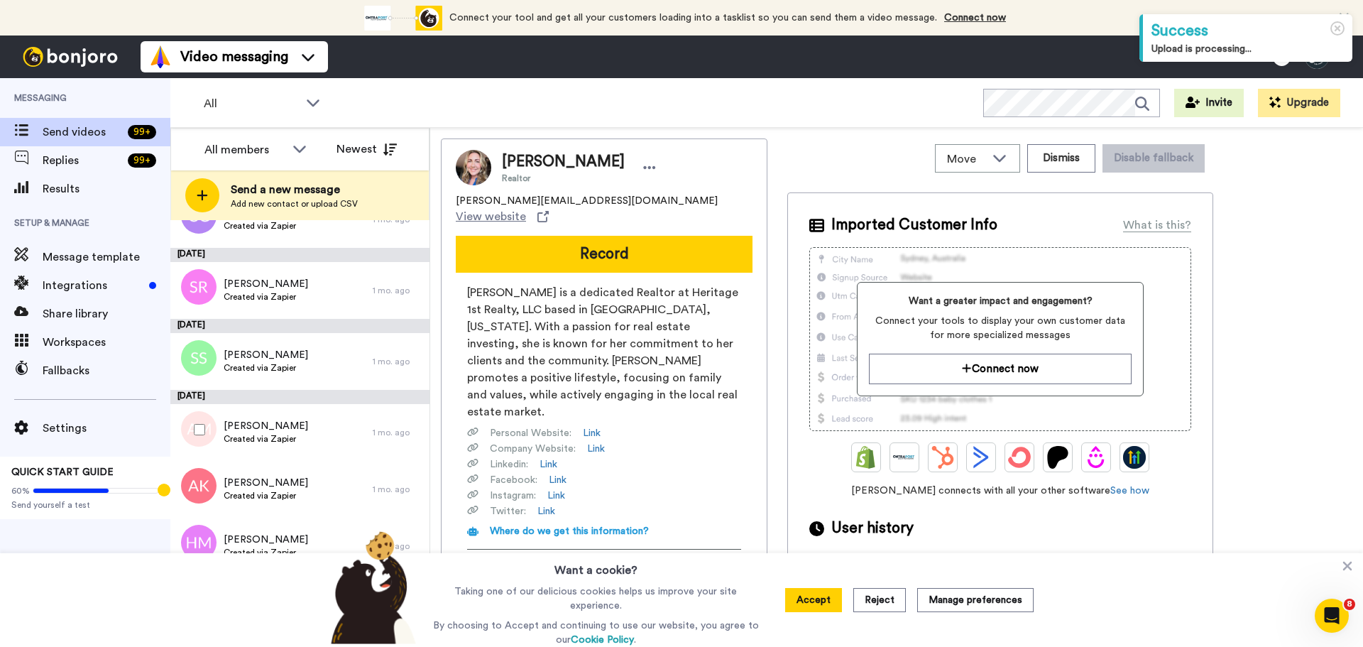
scroll to position [1847, 0]
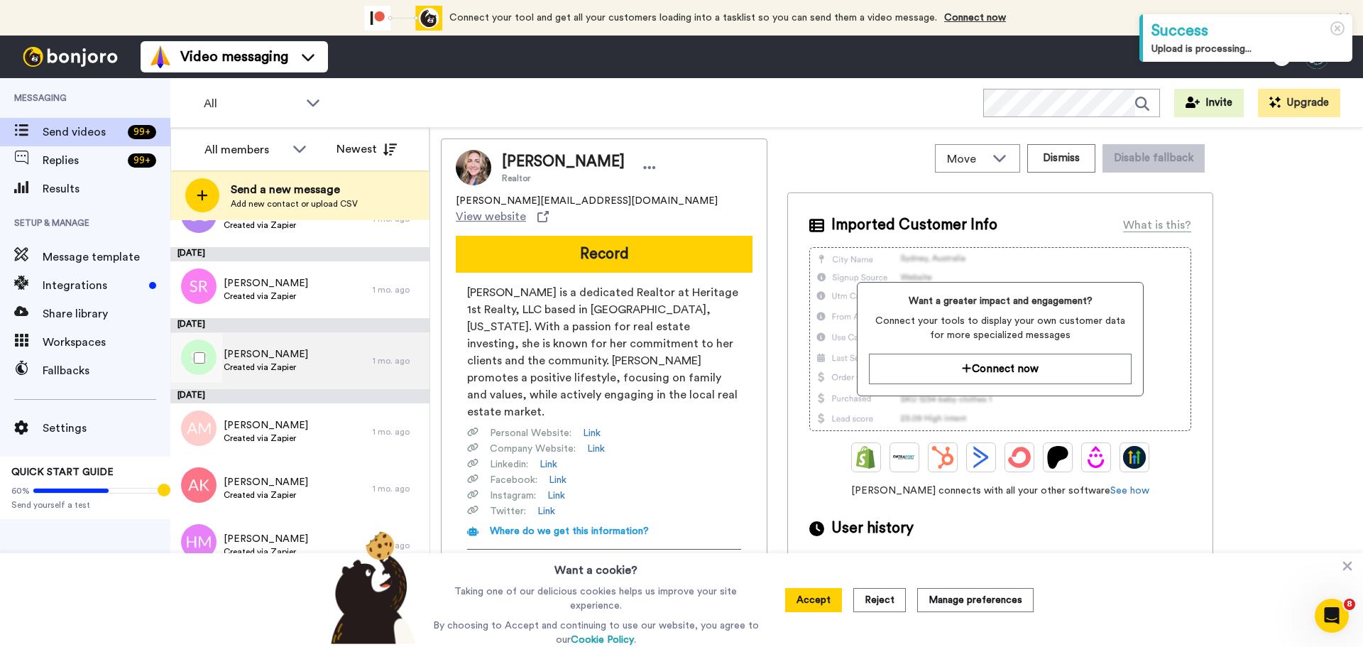
click at [252, 351] on span "[PERSON_NAME]" at bounding box center [266, 354] width 84 height 14
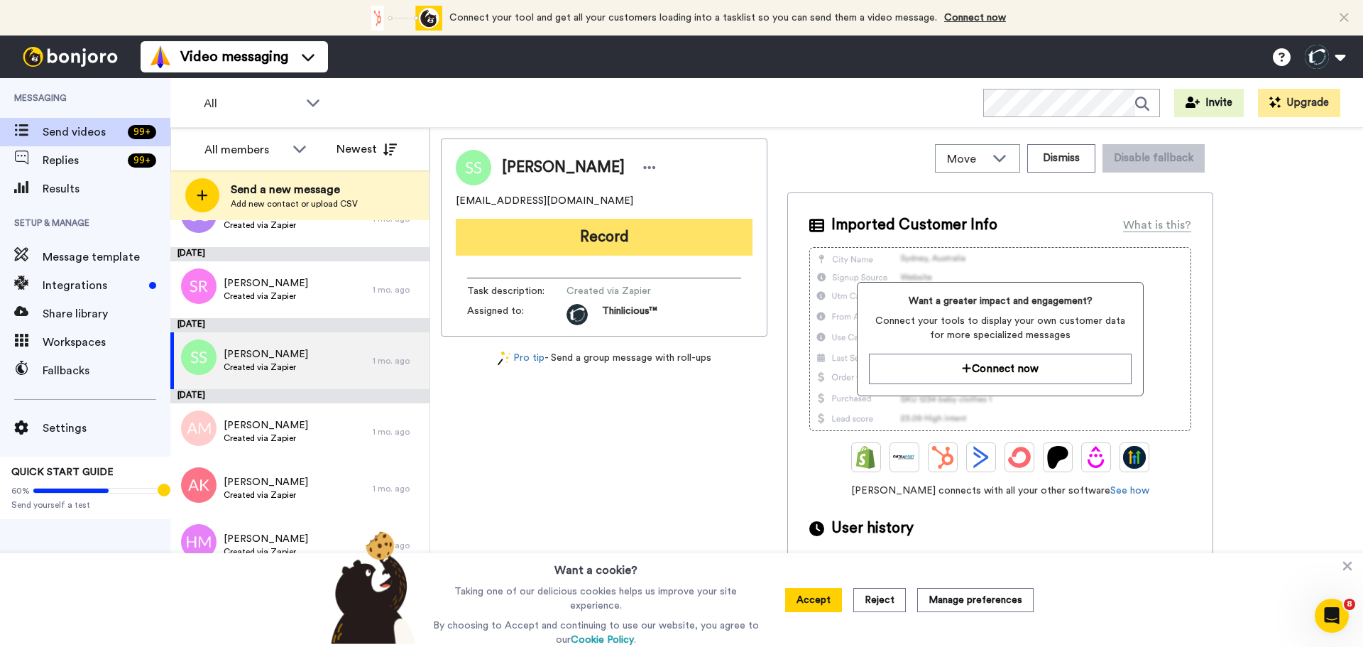
click at [523, 231] on button "Record" at bounding box center [604, 237] width 297 height 37
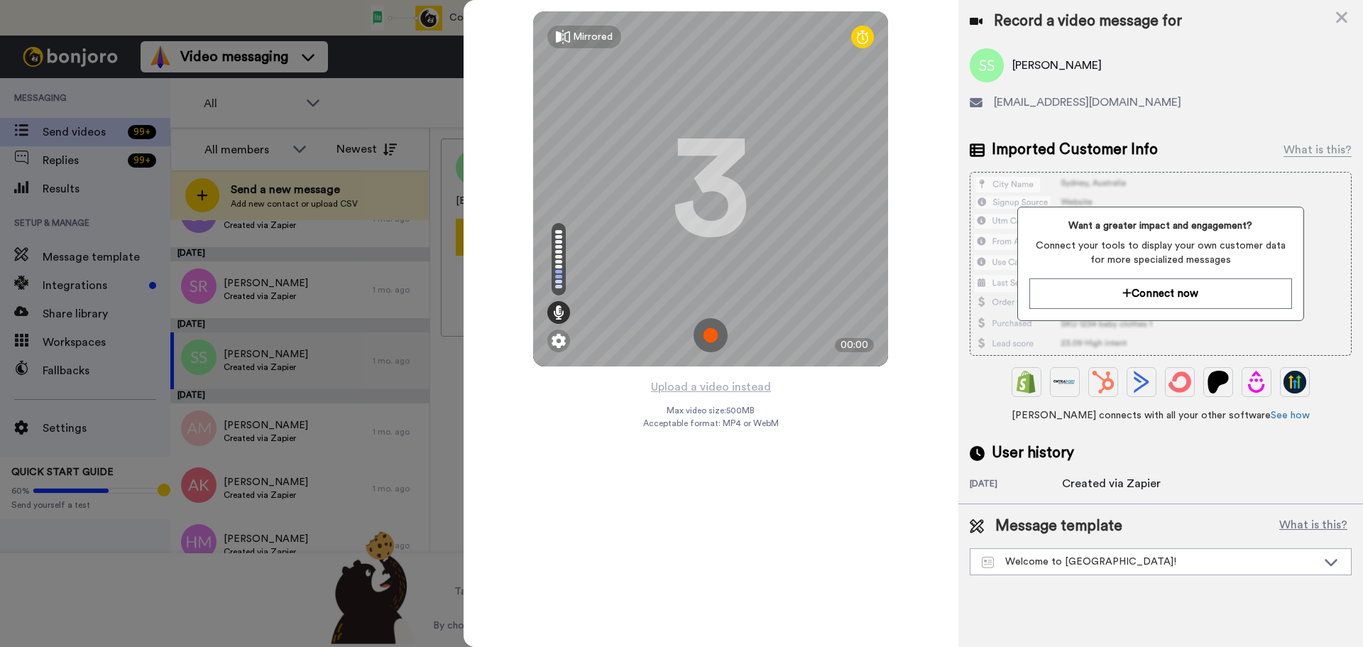
click at [708, 339] on img at bounding box center [710, 335] width 34 height 34
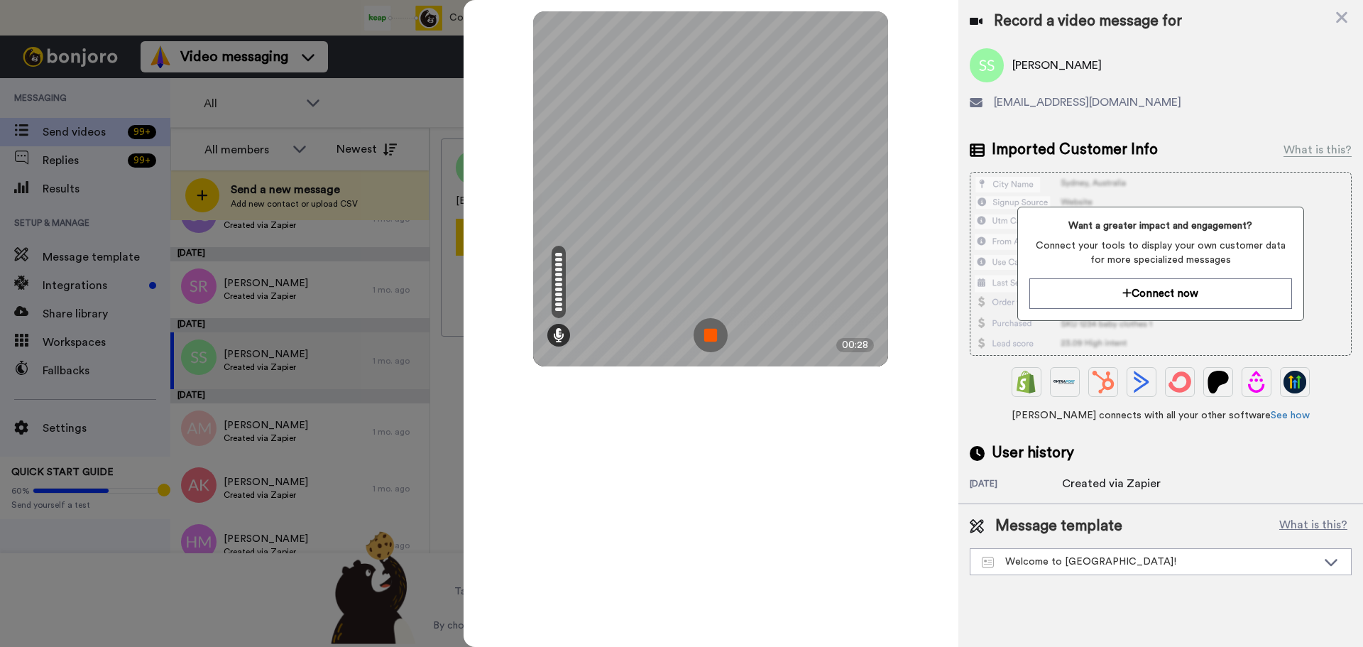
click at [708, 339] on img at bounding box center [710, 335] width 34 height 34
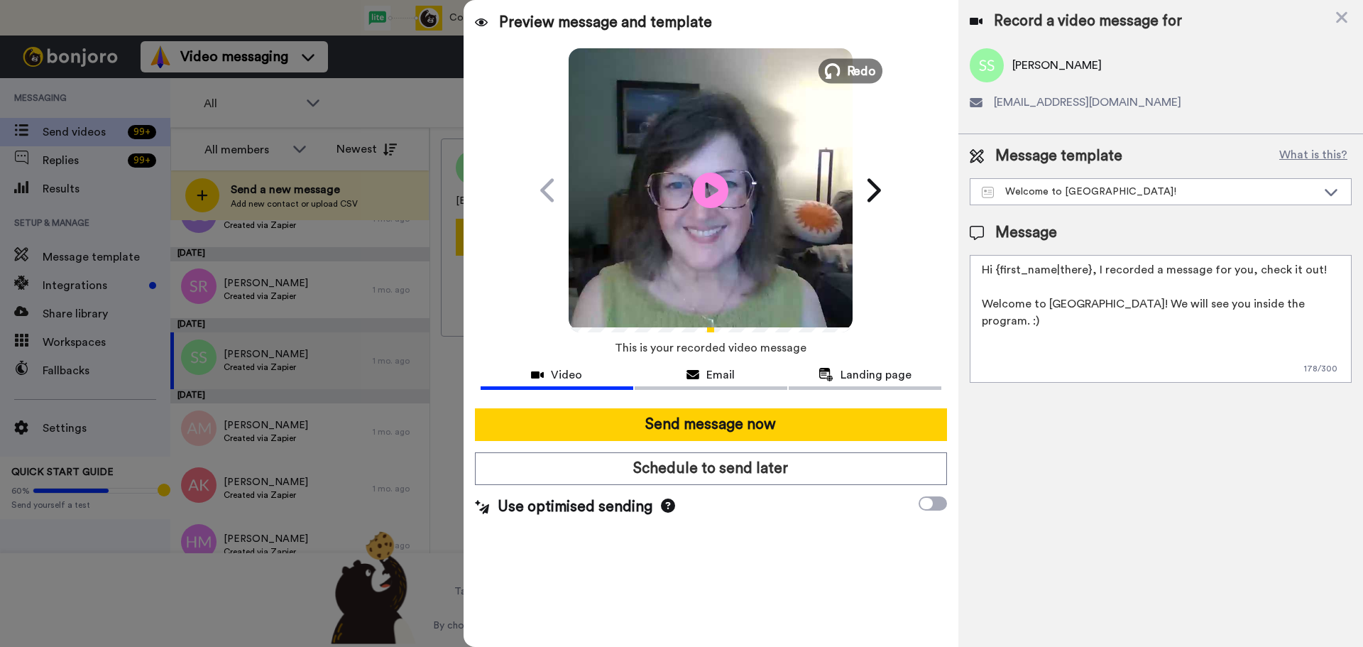
click at [857, 74] on span "Redo" at bounding box center [862, 70] width 30 height 18
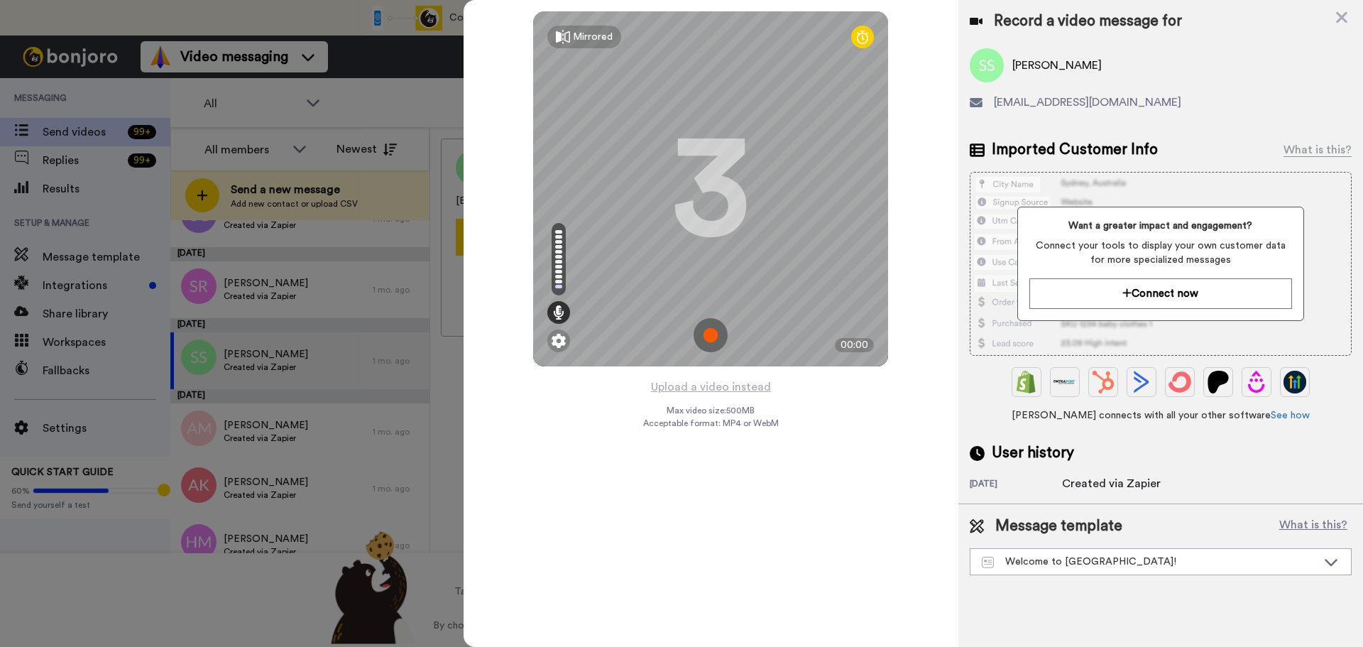
click at [714, 334] on img at bounding box center [710, 335] width 34 height 34
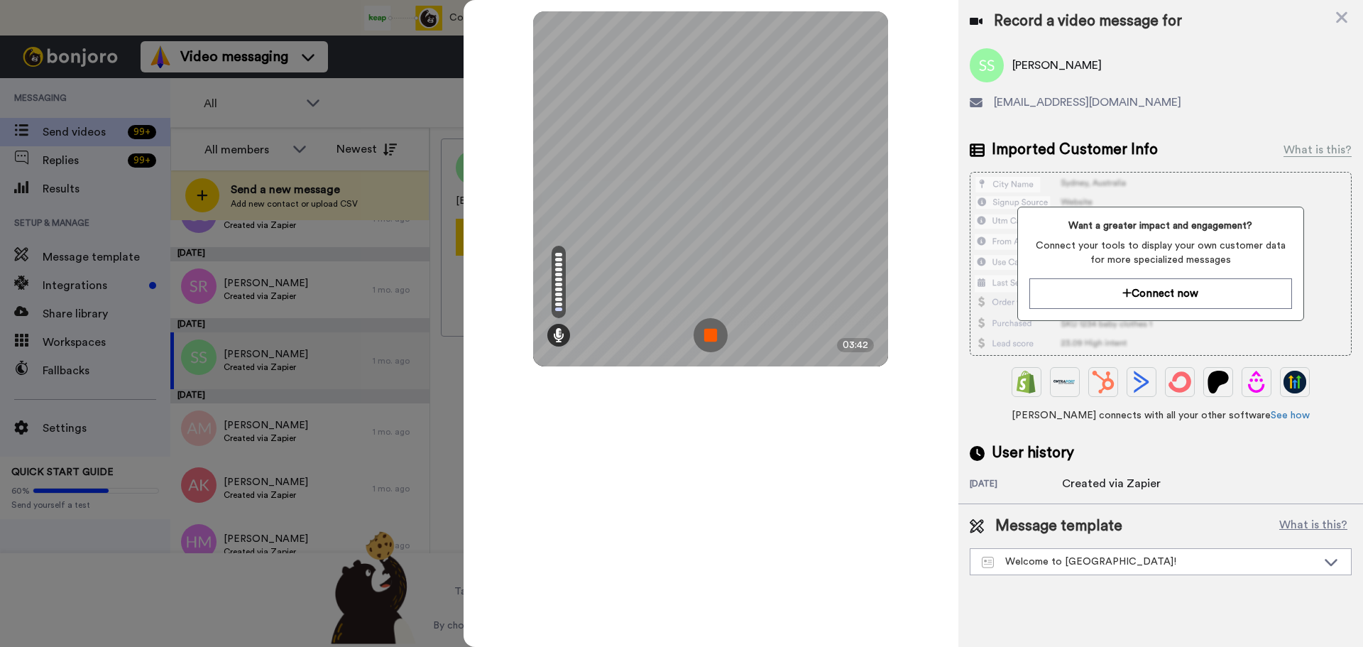
click at [714, 334] on img at bounding box center [710, 335] width 34 height 34
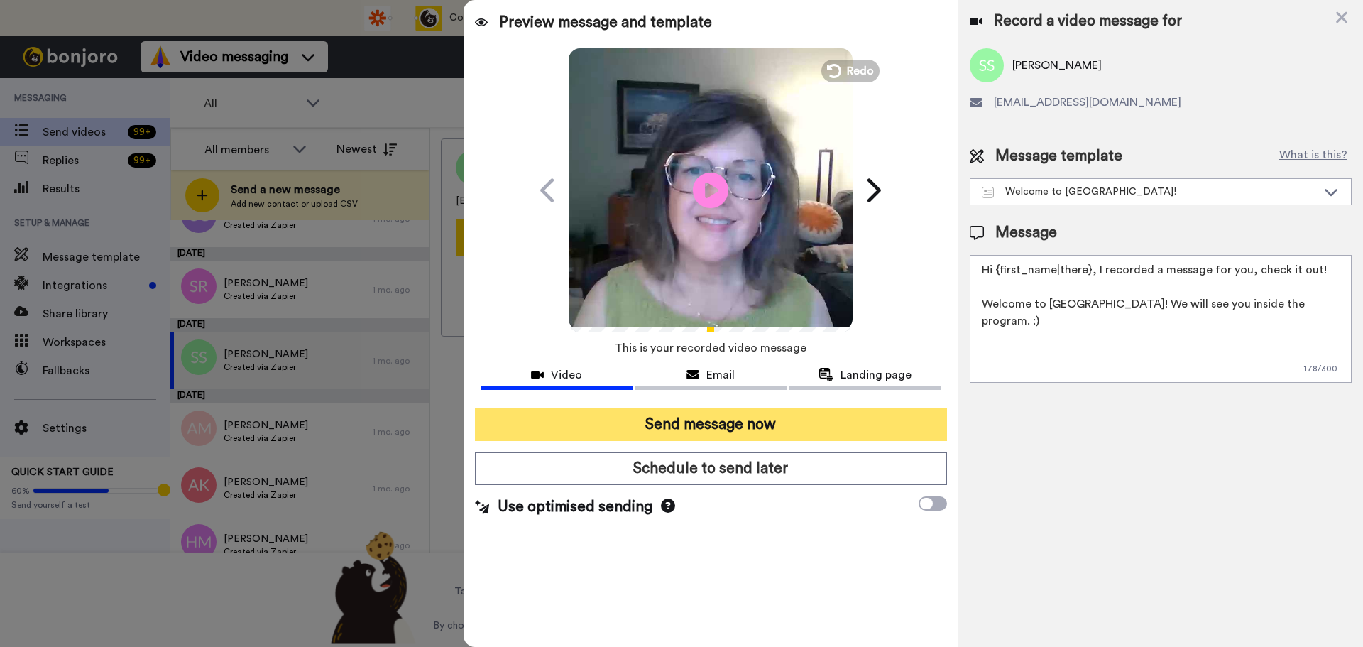
click at [781, 420] on button "Send message now" at bounding box center [711, 424] width 472 height 33
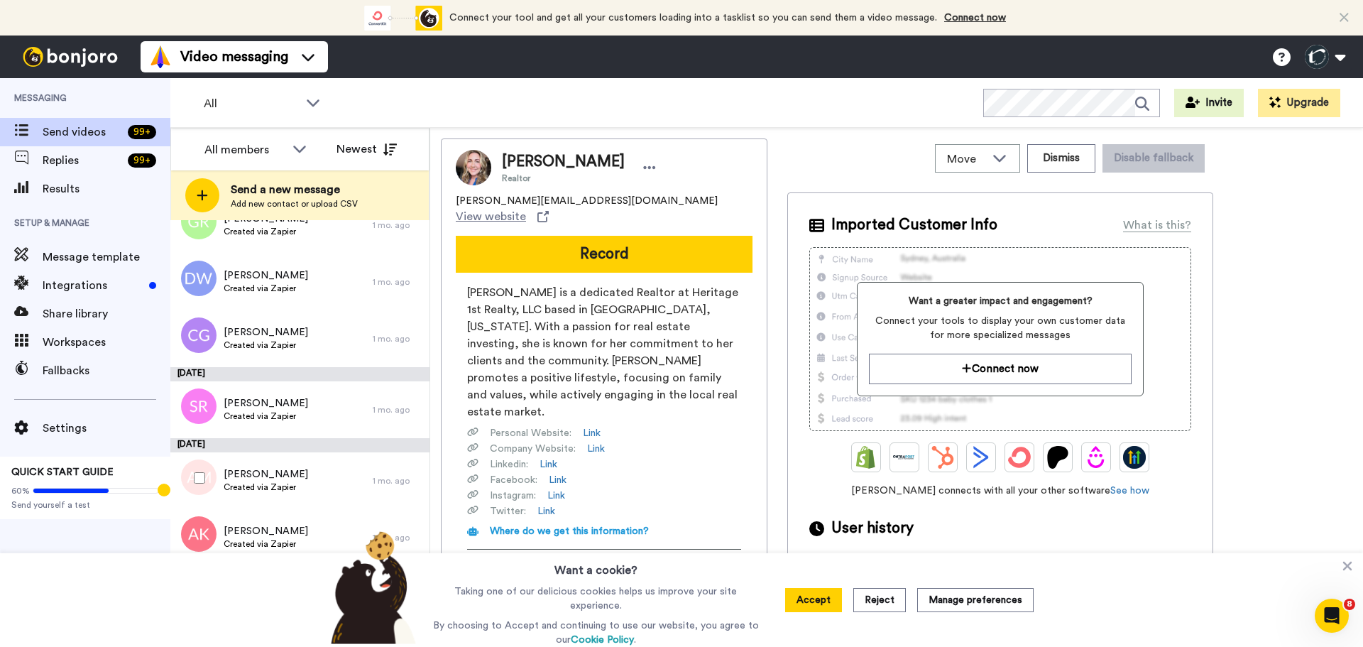
scroll to position [1726, 0]
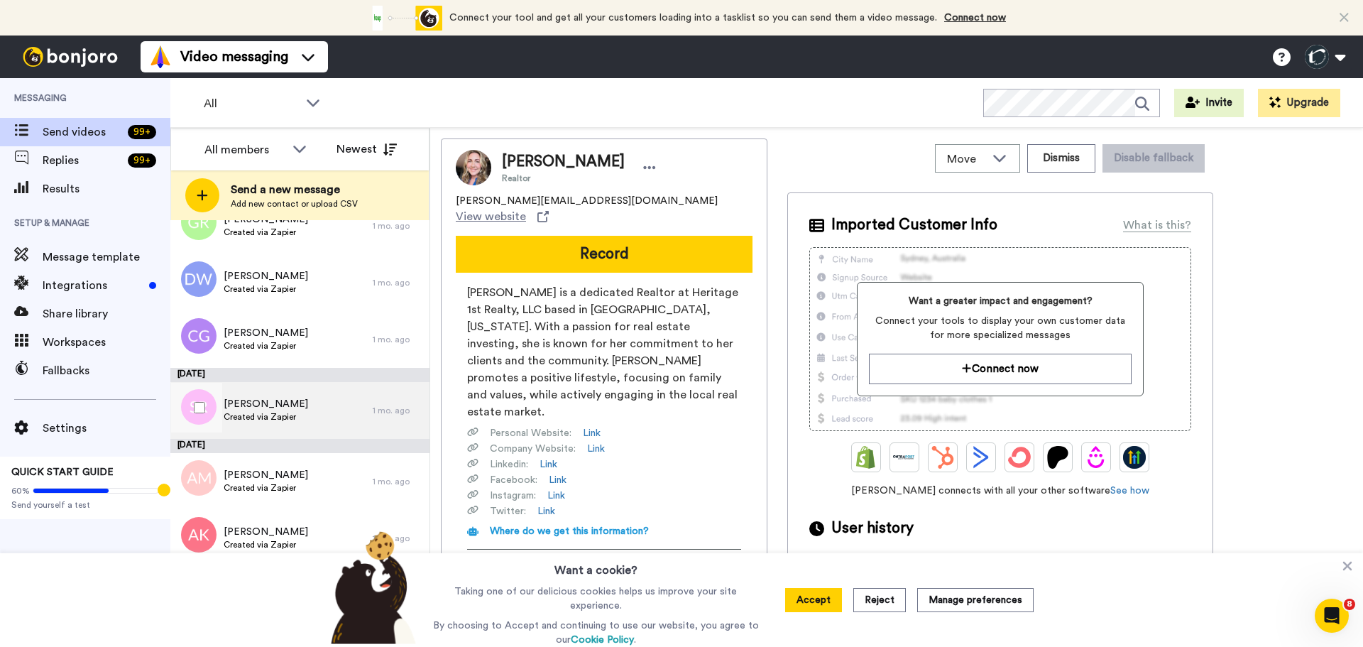
click at [252, 403] on span "[PERSON_NAME]" at bounding box center [266, 404] width 84 height 14
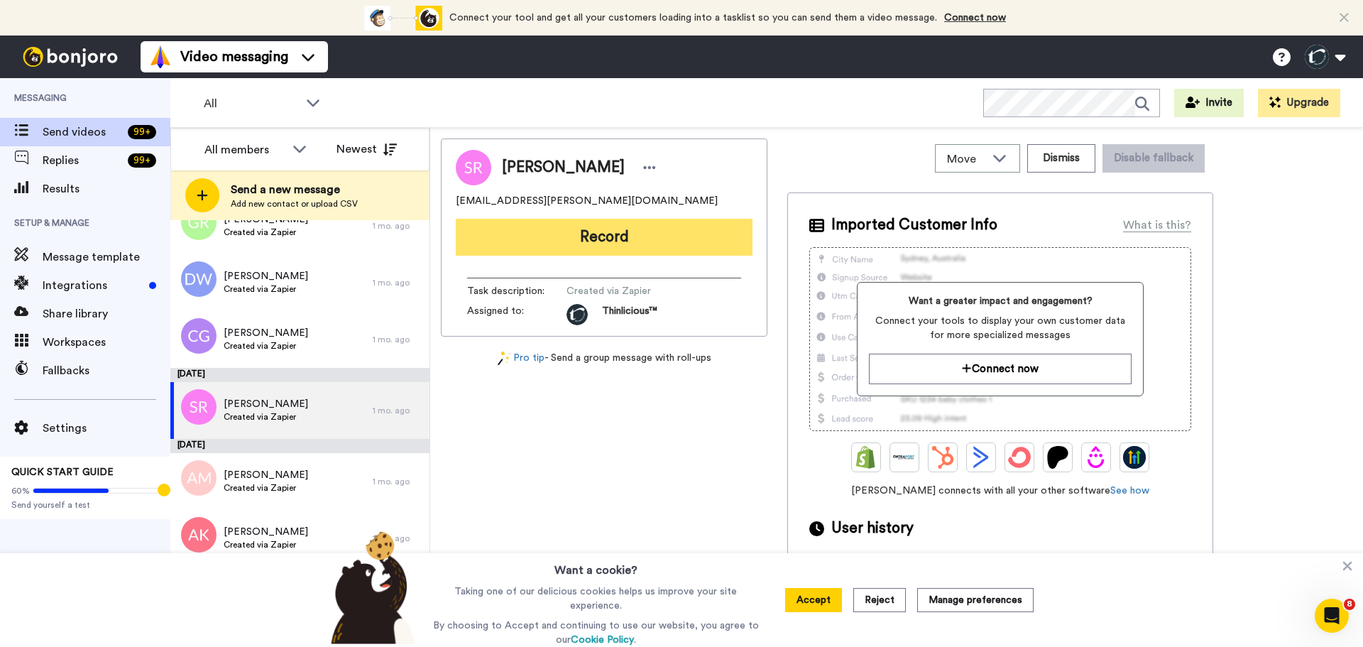
click at [600, 238] on button "Record" at bounding box center [604, 237] width 297 height 37
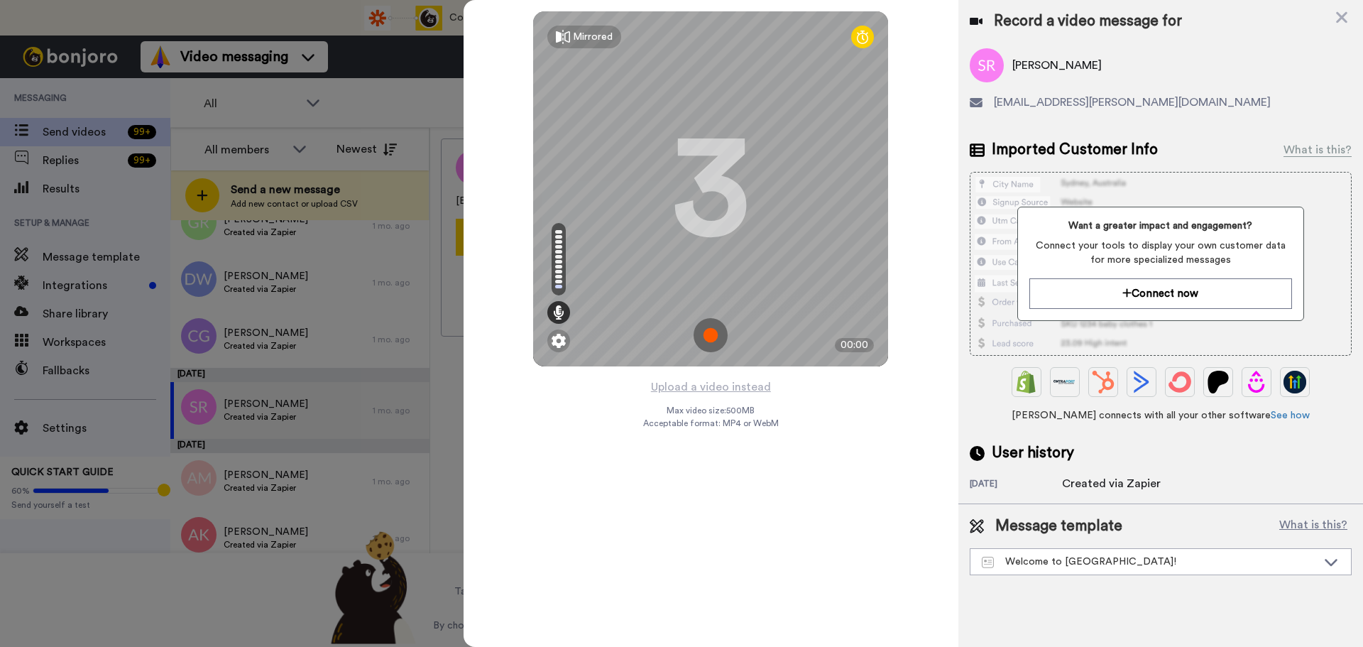
click at [712, 327] on img at bounding box center [710, 335] width 34 height 34
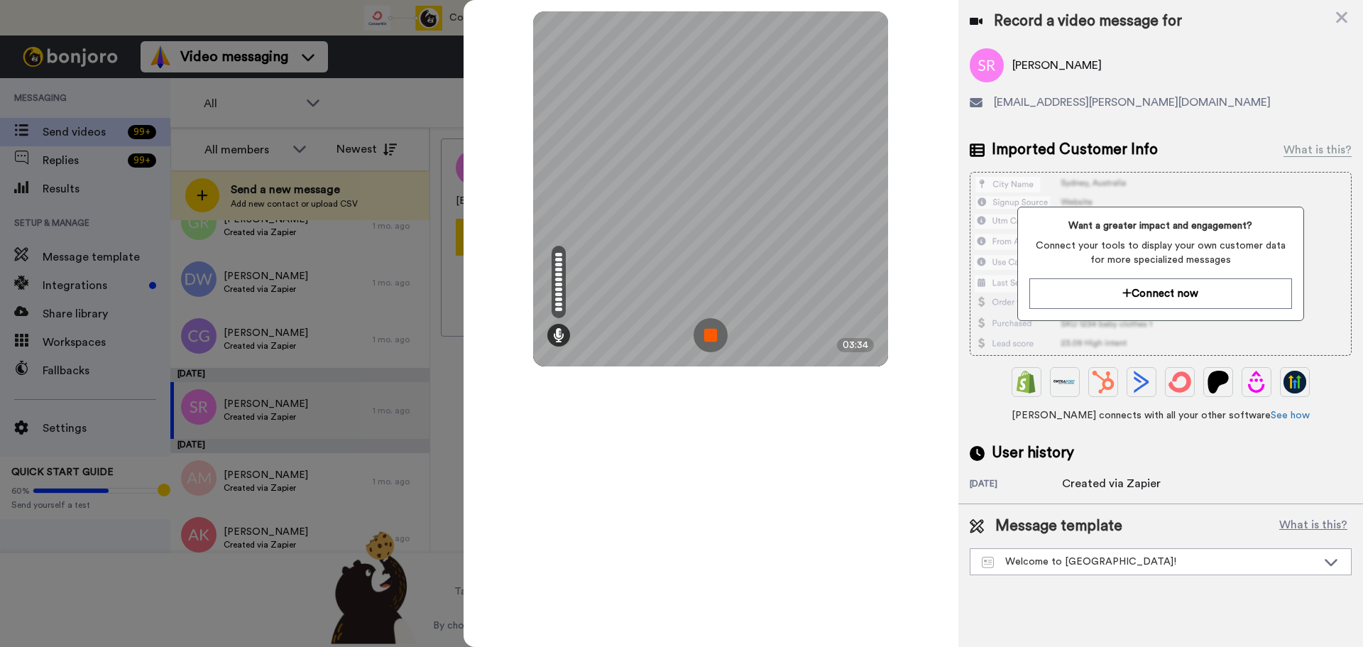
click at [712, 327] on img at bounding box center [710, 335] width 34 height 34
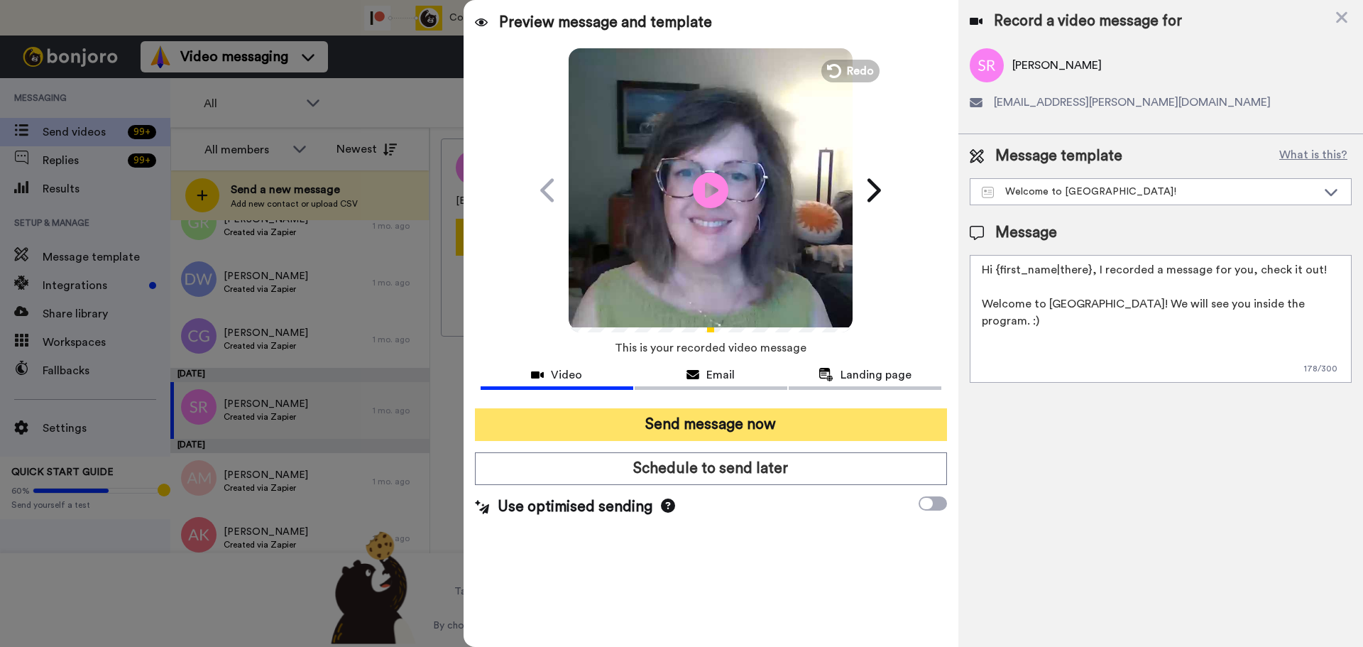
click at [705, 422] on button "Send message now" at bounding box center [711, 424] width 472 height 33
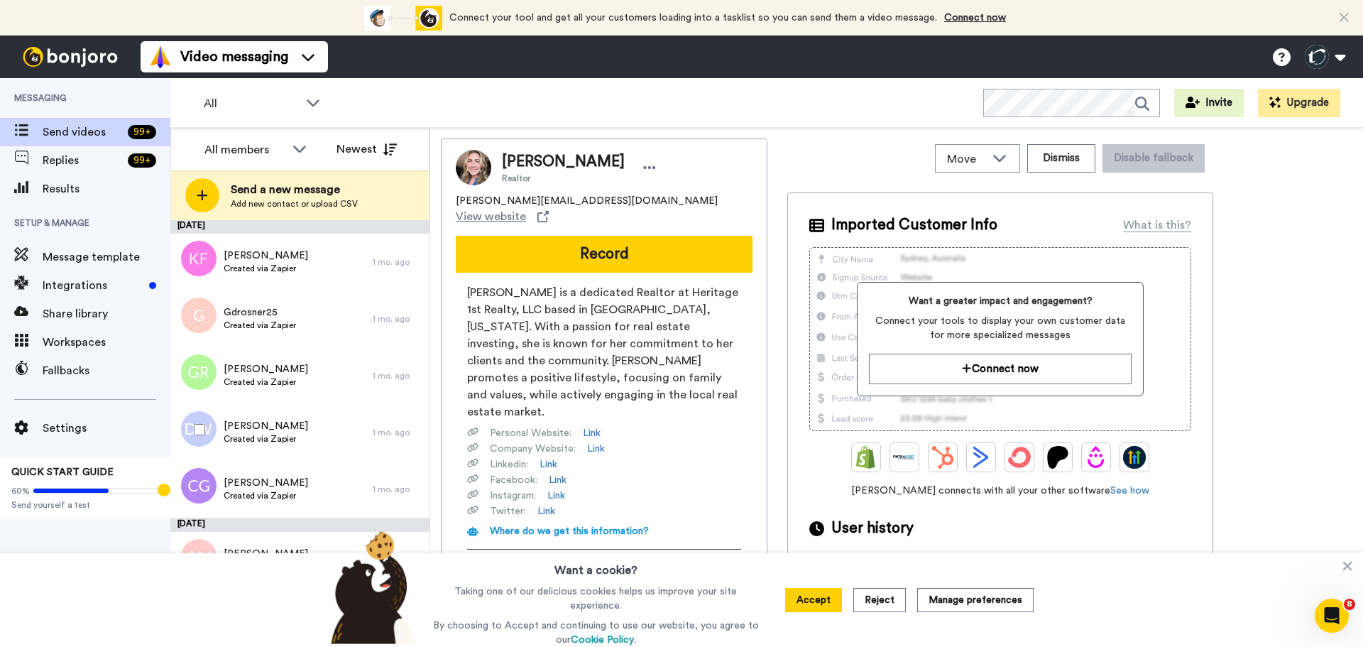
scroll to position [1577, 0]
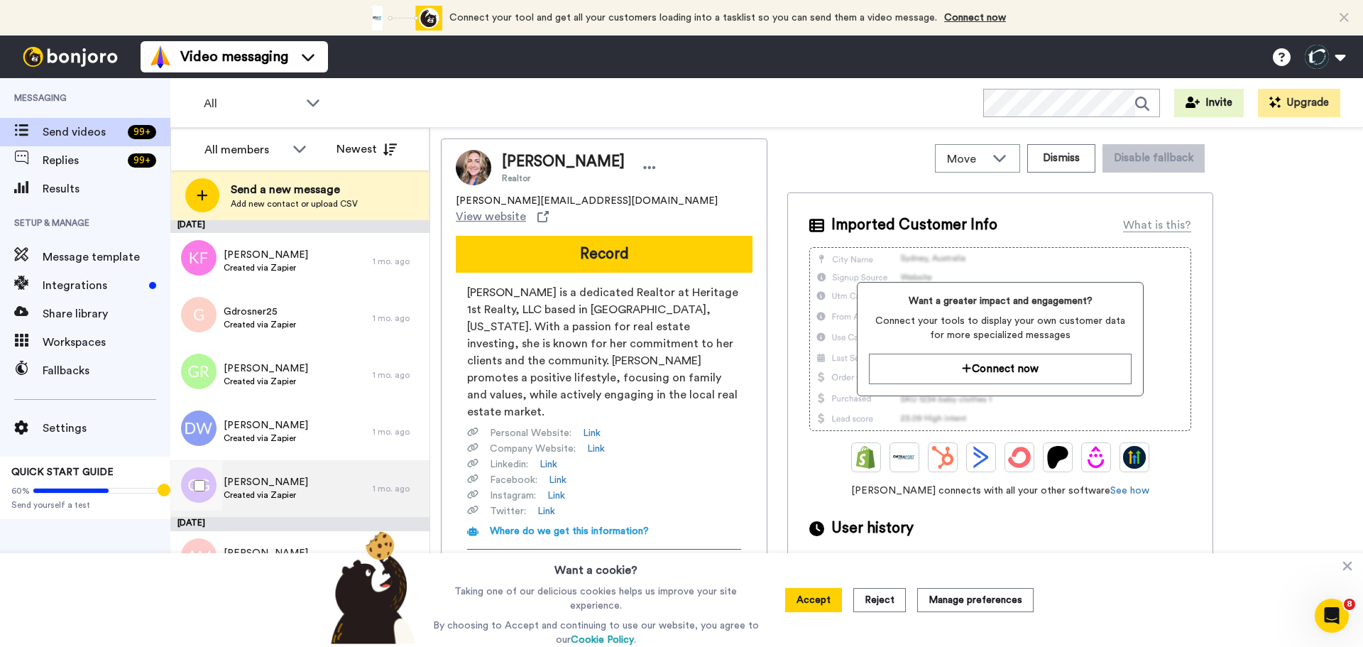
click at [256, 481] on span "Christine Gomes" at bounding box center [266, 482] width 84 height 14
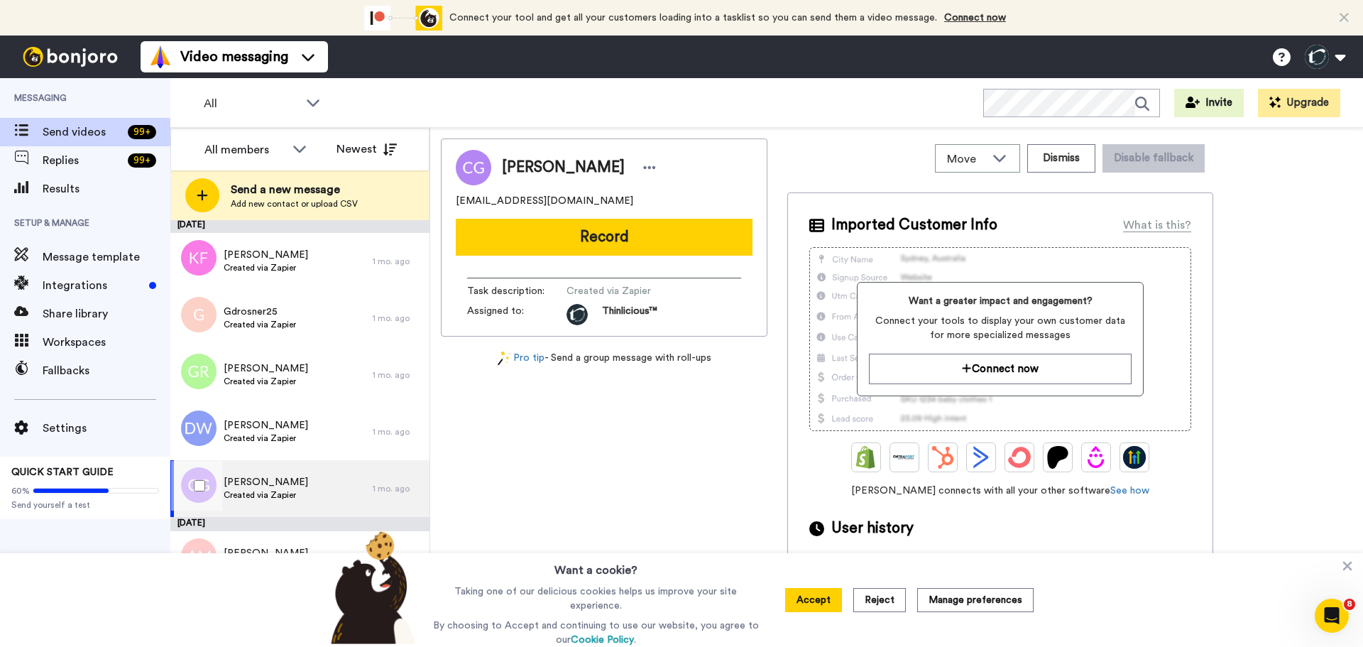
click at [256, 481] on span "Christine Gomes" at bounding box center [266, 482] width 84 height 14
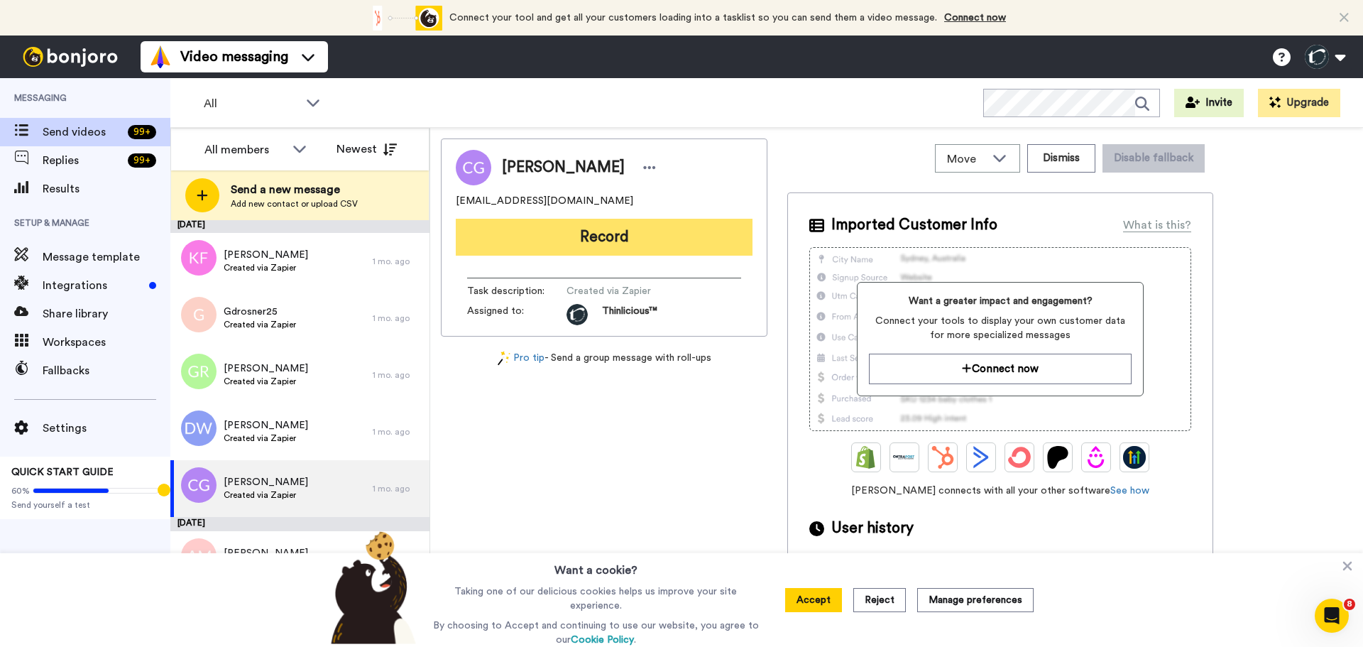
click at [618, 240] on button "Record" at bounding box center [604, 237] width 297 height 37
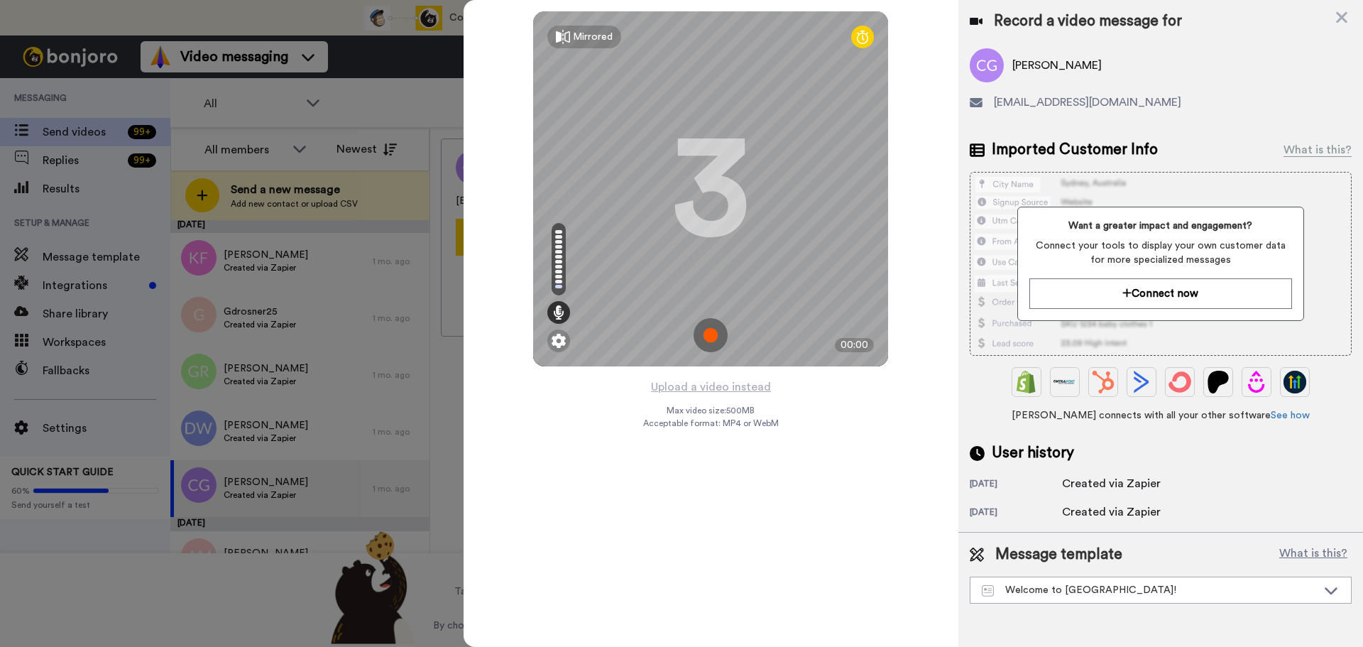
click at [707, 329] on img at bounding box center [710, 335] width 34 height 34
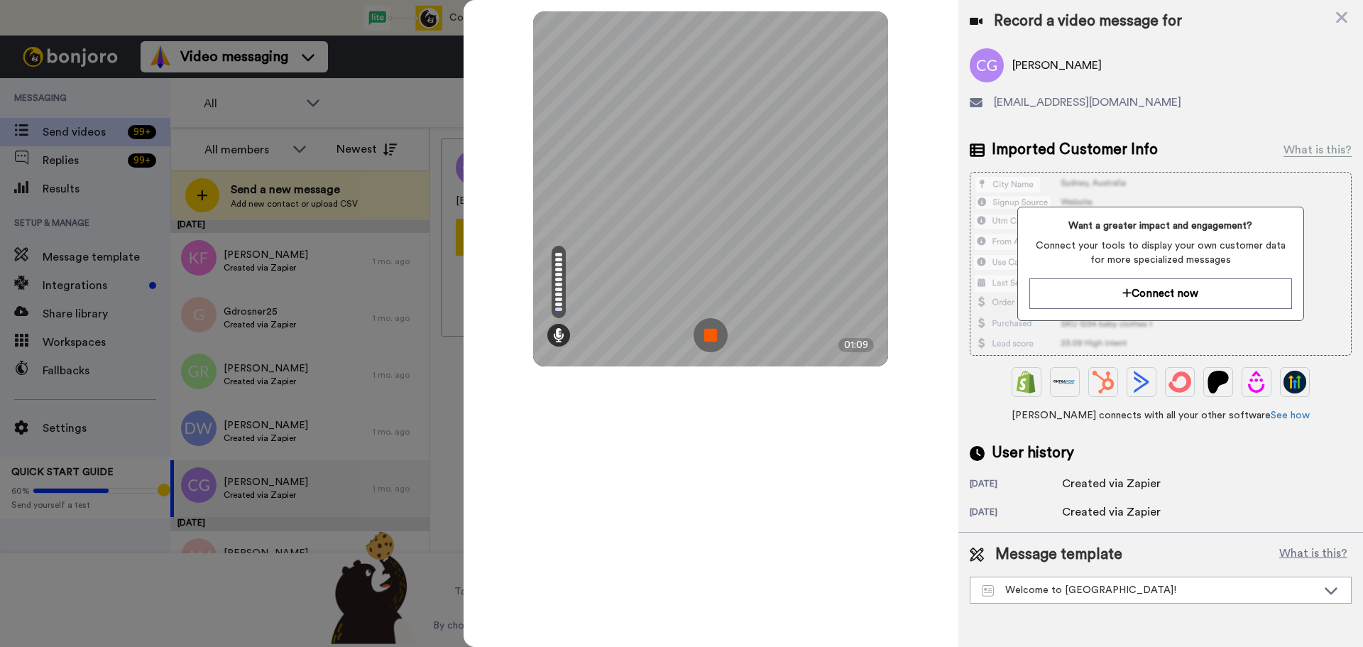
click at [707, 329] on img at bounding box center [710, 335] width 34 height 34
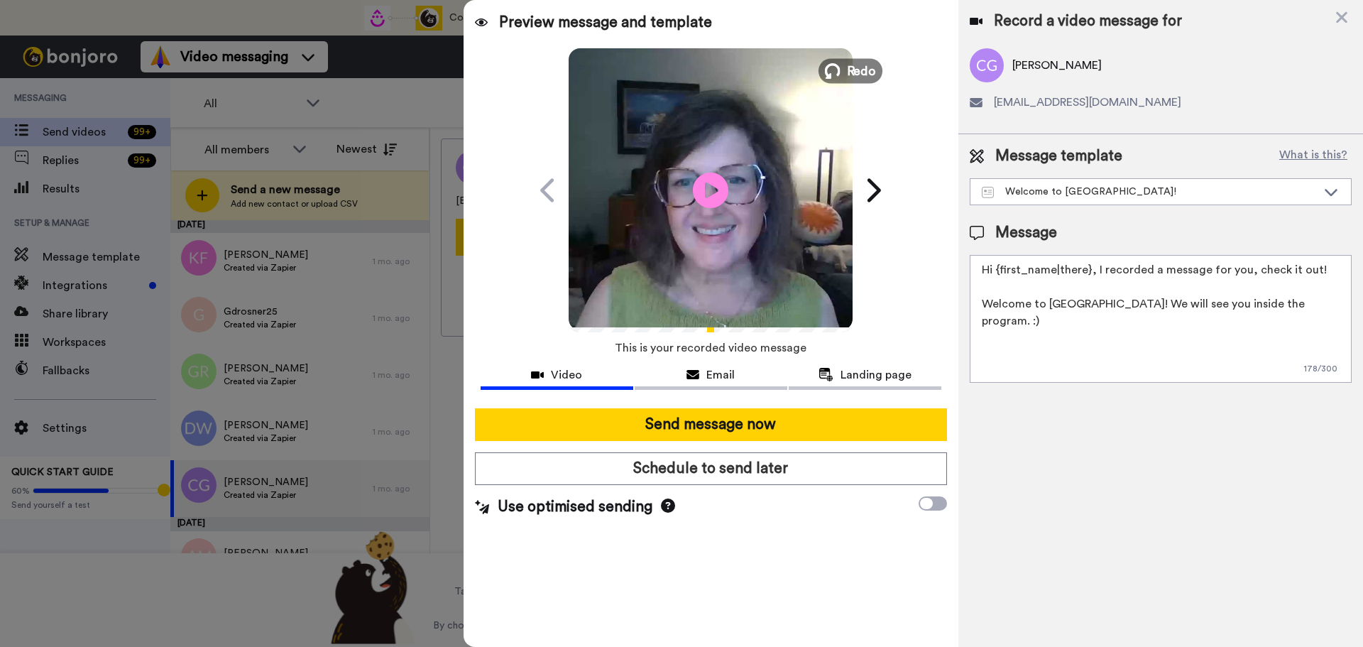
click at [860, 67] on span "Redo" at bounding box center [862, 70] width 30 height 18
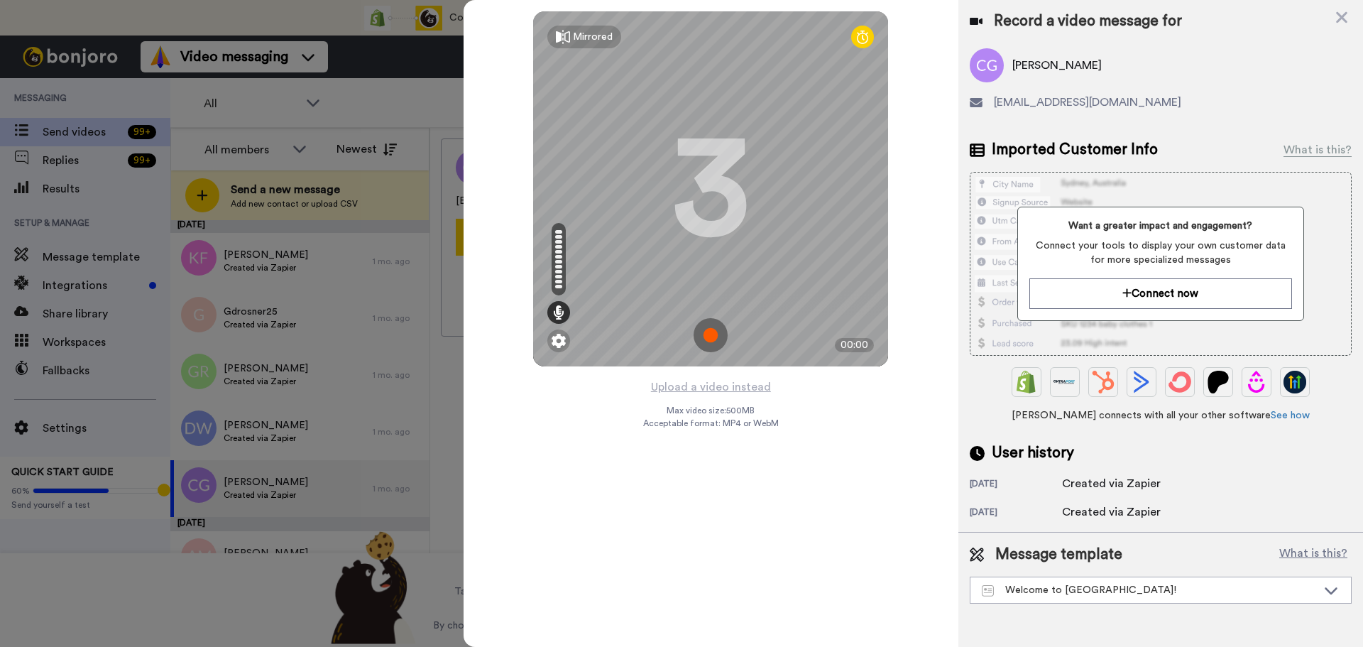
click at [708, 328] on img at bounding box center [710, 335] width 34 height 34
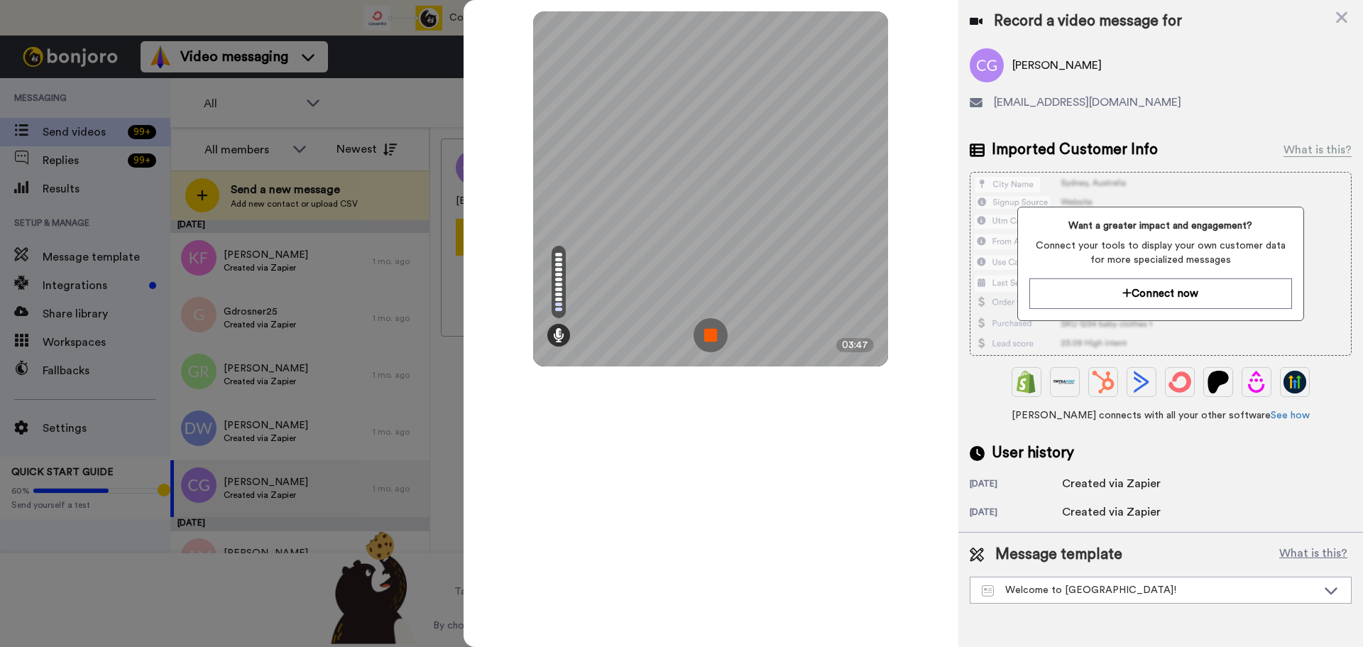
click at [708, 328] on img at bounding box center [710, 335] width 34 height 34
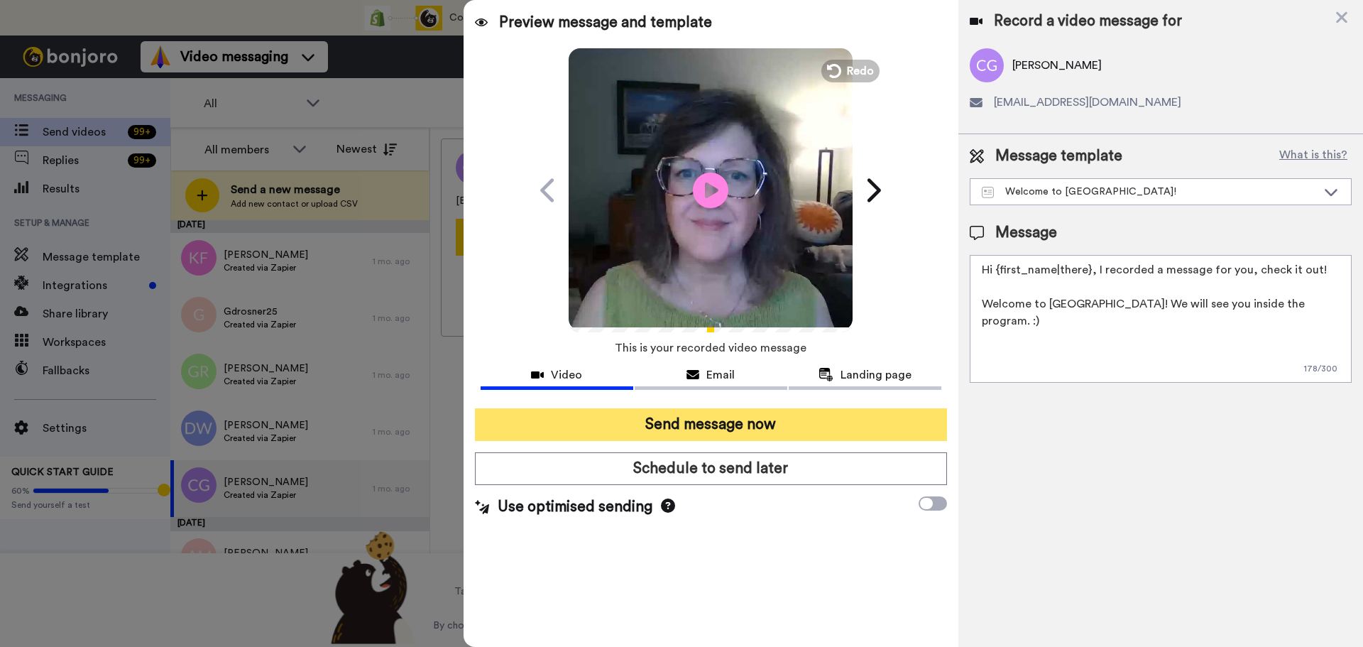
click at [735, 422] on button "Send message now" at bounding box center [711, 424] width 472 height 33
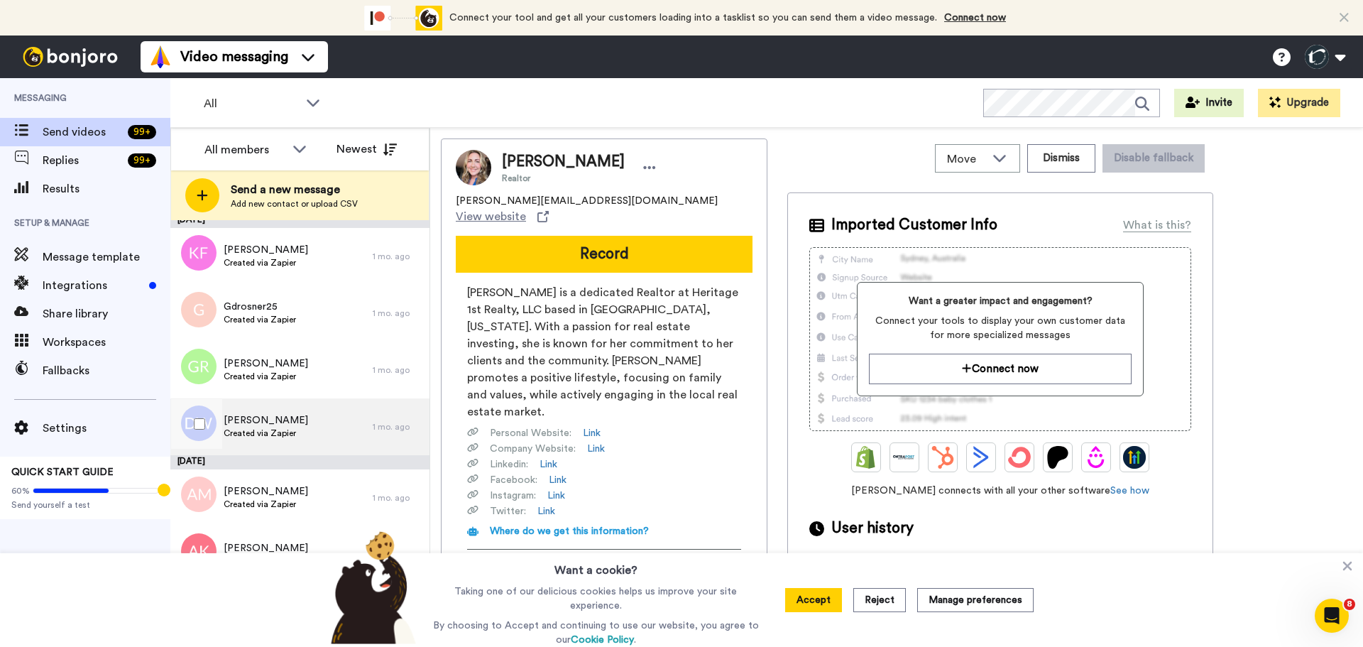
scroll to position [1581, 0]
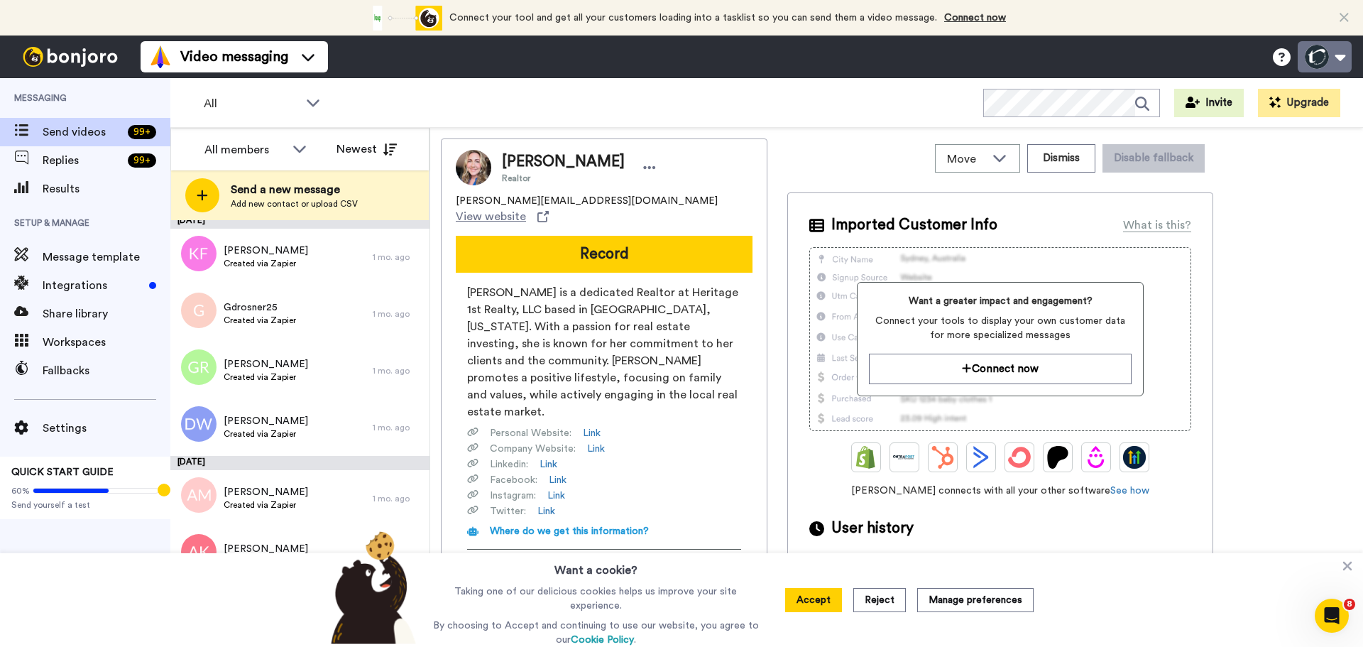
click at [1319, 60] on button at bounding box center [1324, 56] width 54 height 31
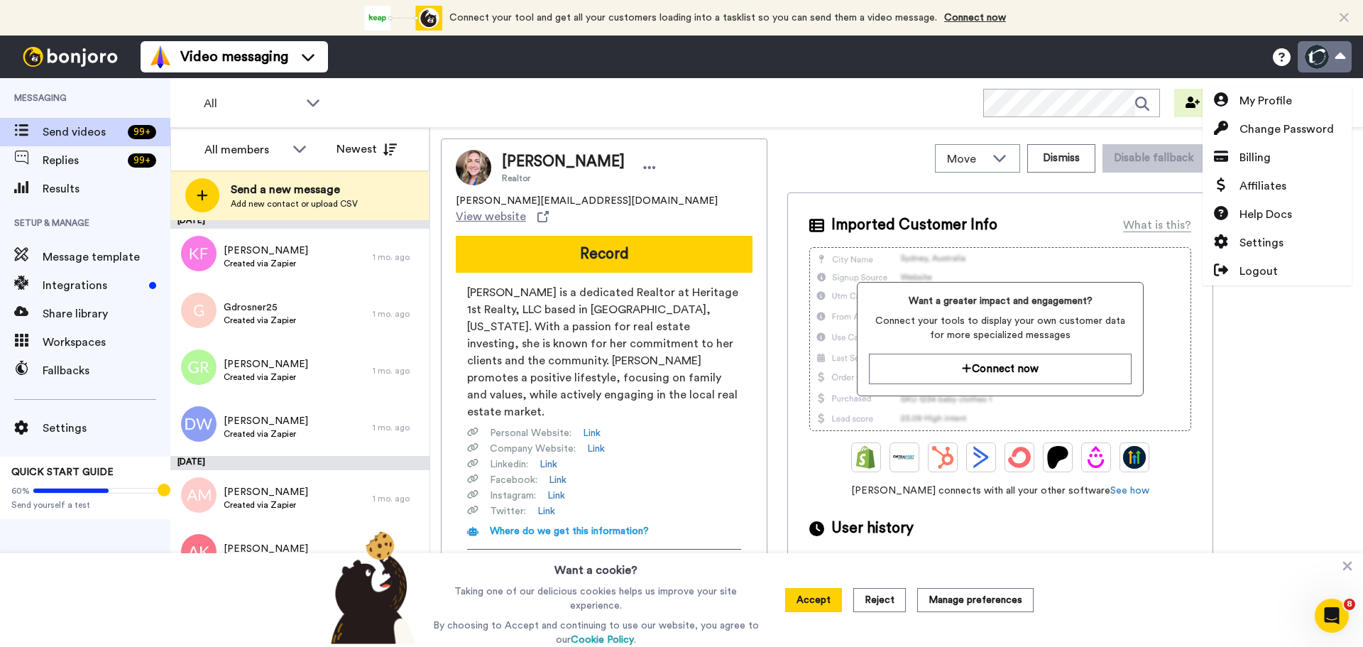
click at [1319, 60] on button at bounding box center [1324, 56] width 54 height 31
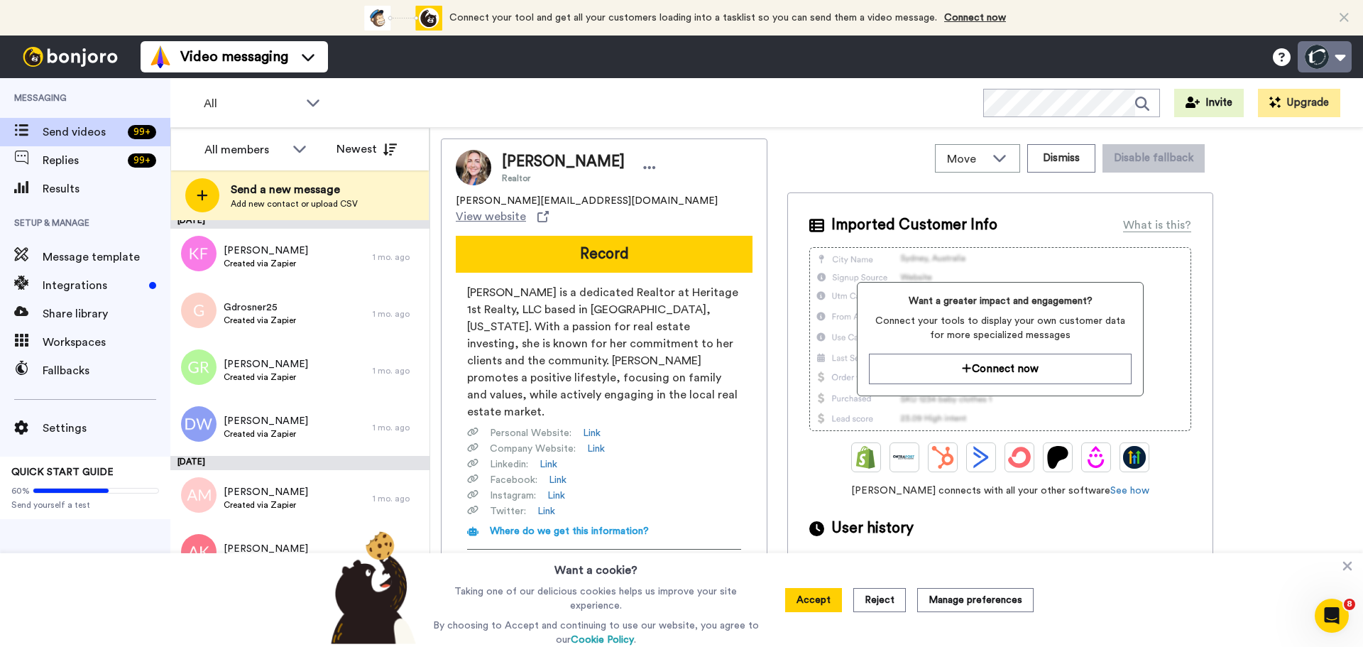
click at [1317, 50] on button at bounding box center [1324, 56] width 54 height 31
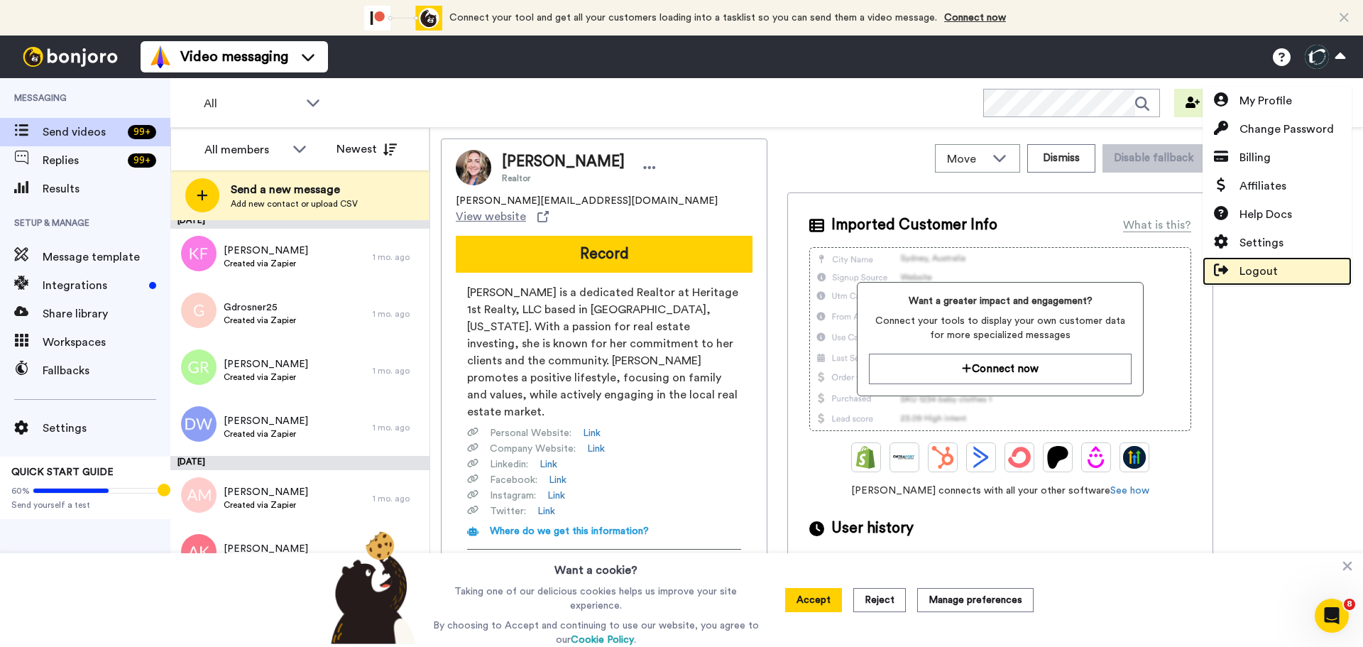
click at [1253, 267] on span "Logout" at bounding box center [1258, 271] width 38 height 17
